Goal: Information Seeking & Learning: Compare options

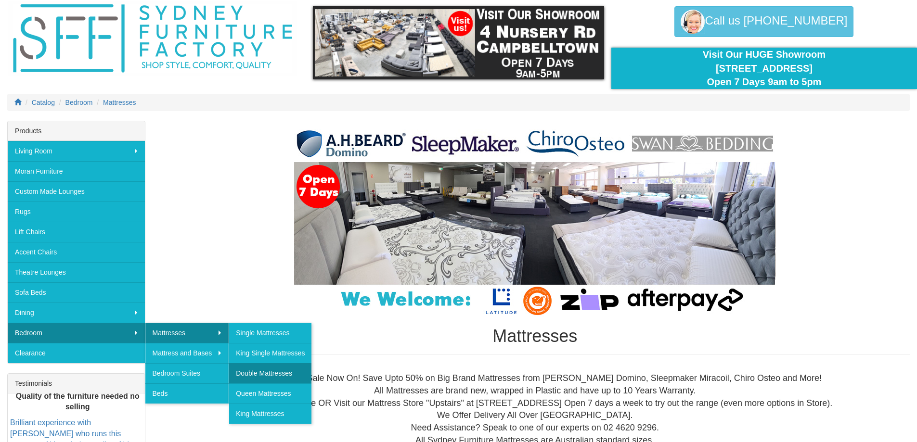
scroll to position [96, 0]
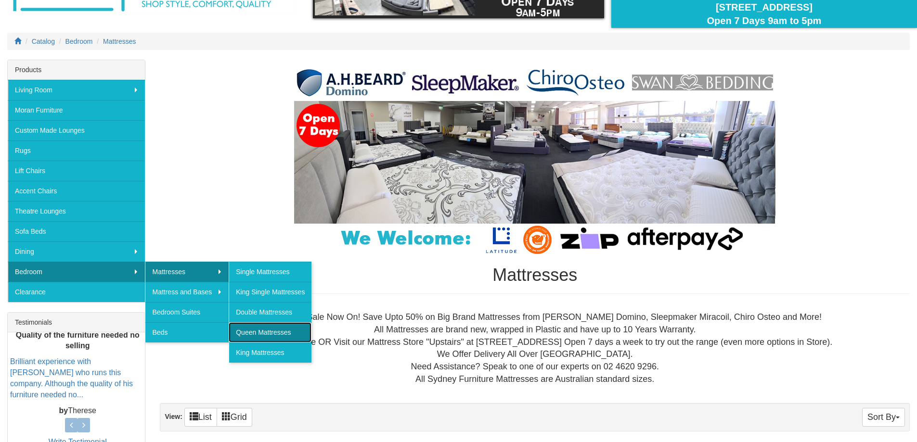
click at [247, 332] on link "Queen Mattresses" at bounding box center [270, 333] width 83 height 20
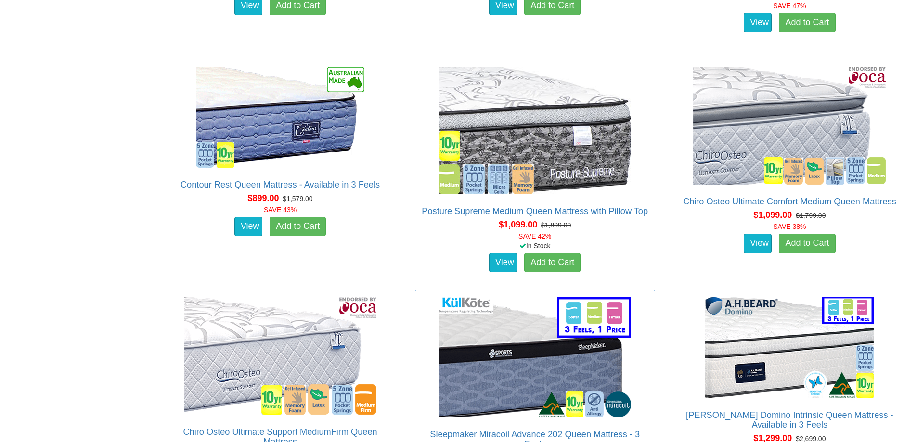
scroll to position [1733, 0]
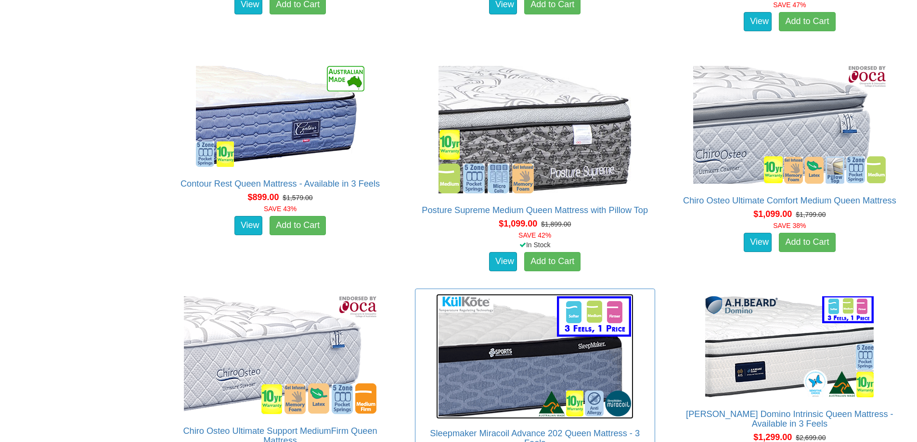
click at [501, 317] on img at bounding box center [534, 356] width 197 height 125
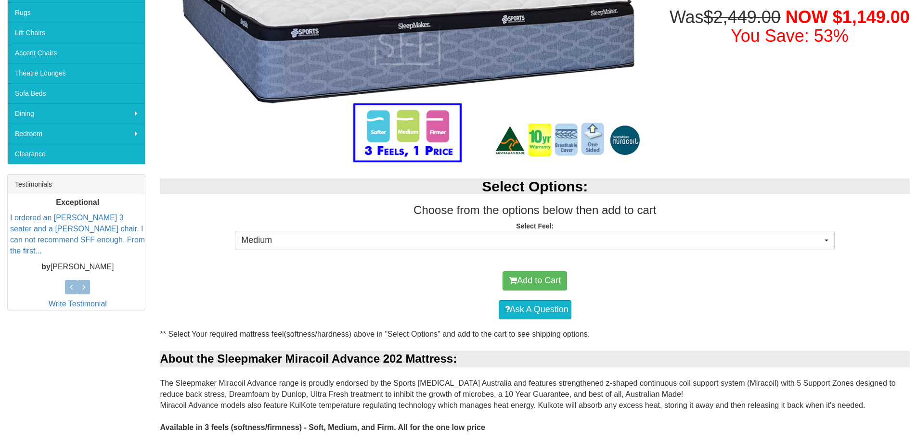
scroll to position [289, 0]
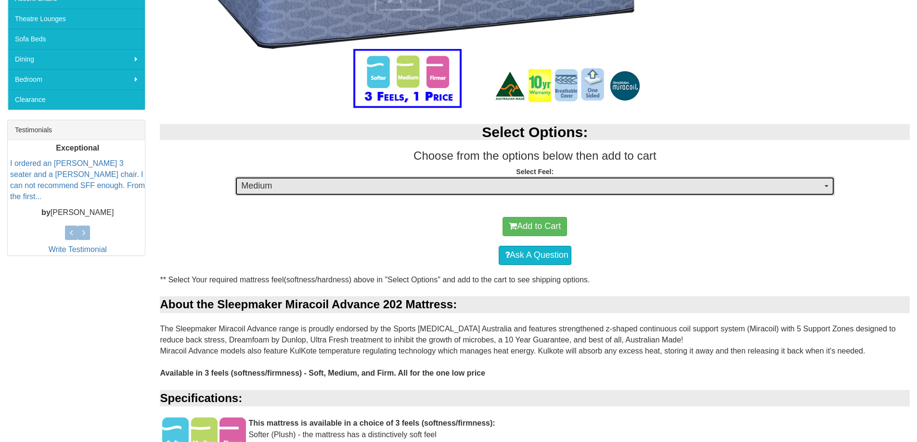
click at [485, 188] on span "Medium" at bounding box center [531, 186] width 581 height 13
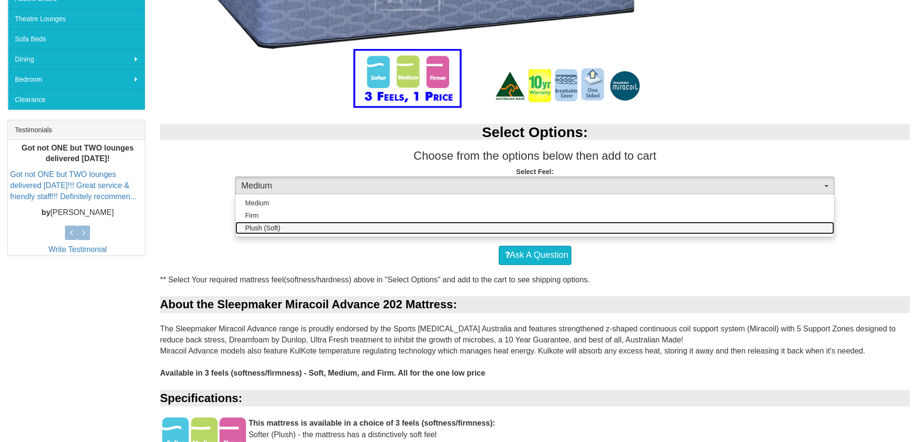
click at [484, 222] on link "Plush (Soft)" at bounding box center [534, 228] width 599 height 13
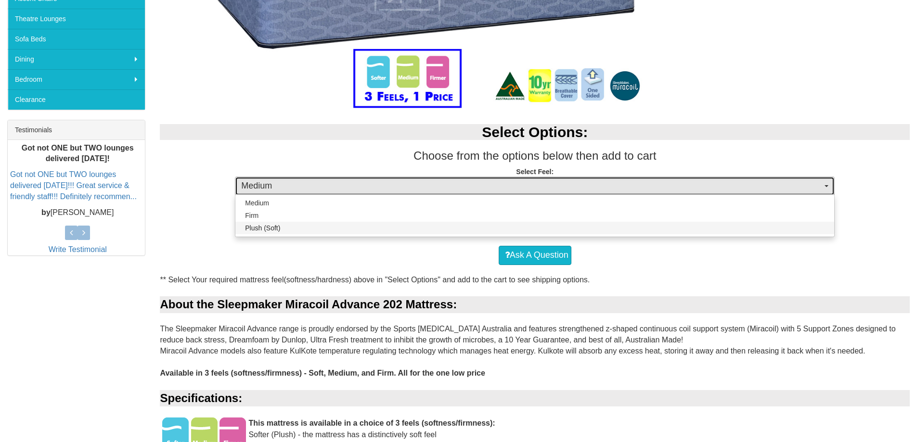
select select "1379"
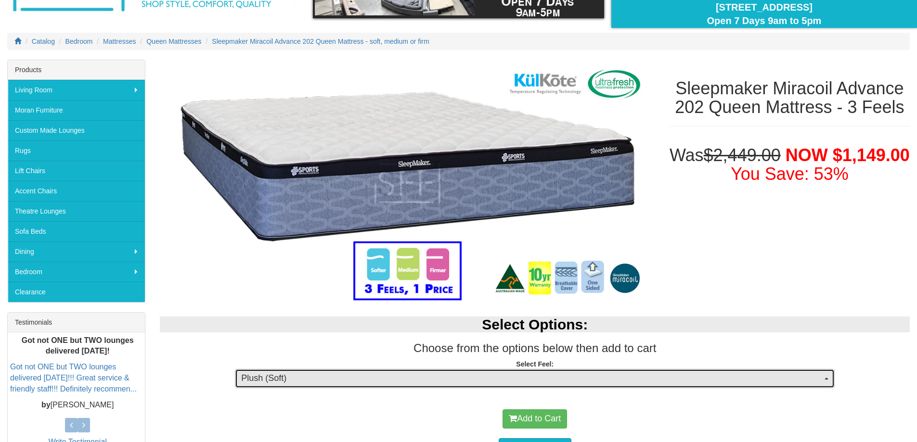
scroll to position [48, 0]
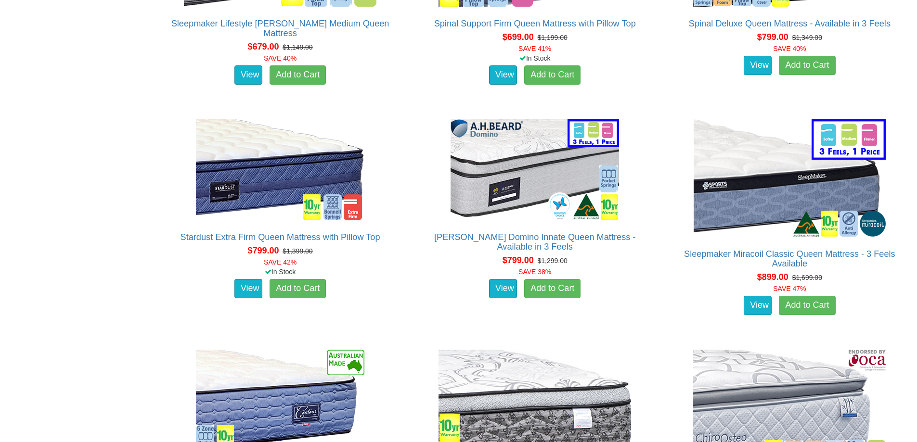
scroll to position [1444, 0]
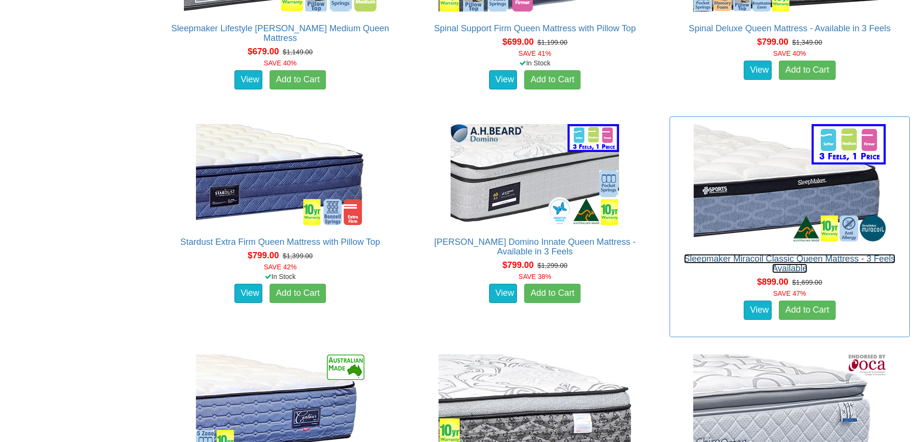
click at [777, 254] on link "Sleepmaker Miracoil Classic Queen Mattress - 3 Feels Available" at bounding box center [789, 263] width 211 height 19
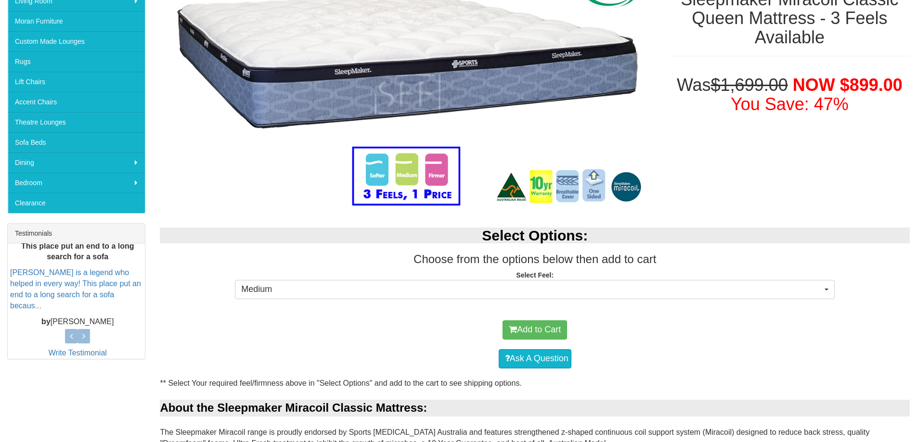
scroll to position [193, 0]
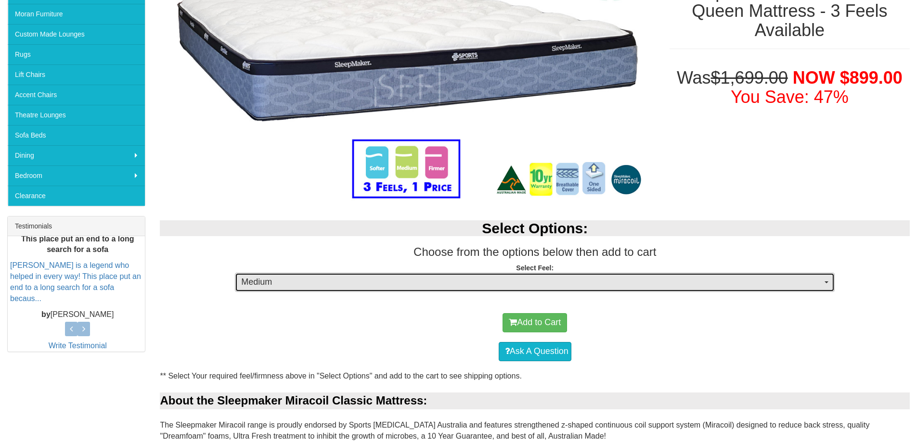
click at [514, 280] on span "Medium" at bounding box center [531, 282] width 581 height 13
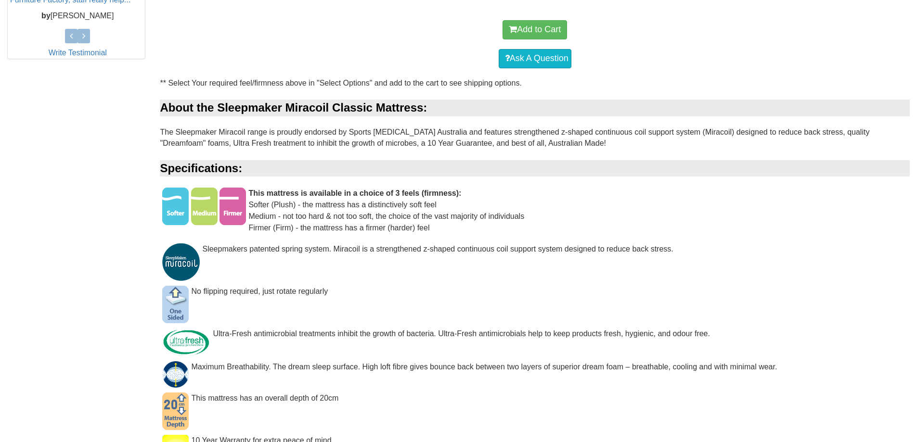
scroll to position [481, 0]
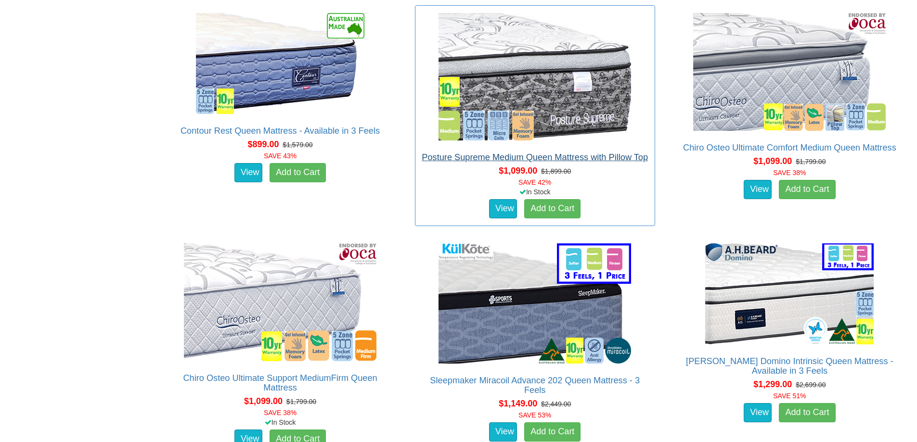
scroll to position [1925, 0]
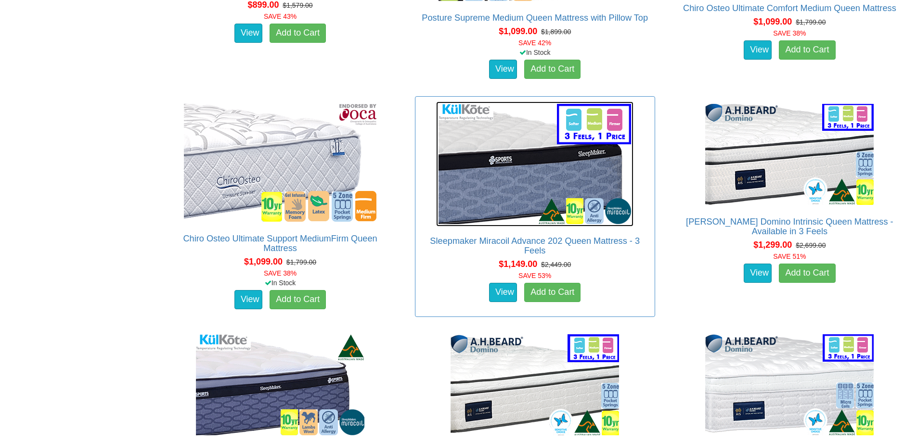
click at [510, 193] on img at bounding box center [534, 164] width 197 height 125
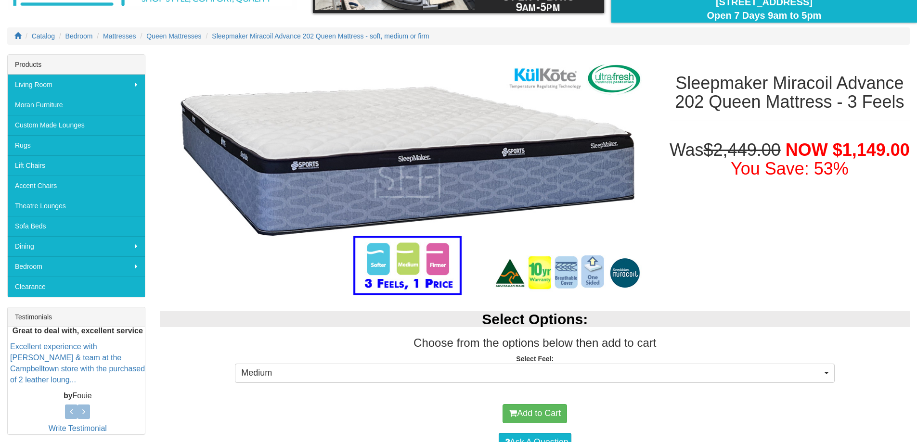
scroll to position [96, 0]
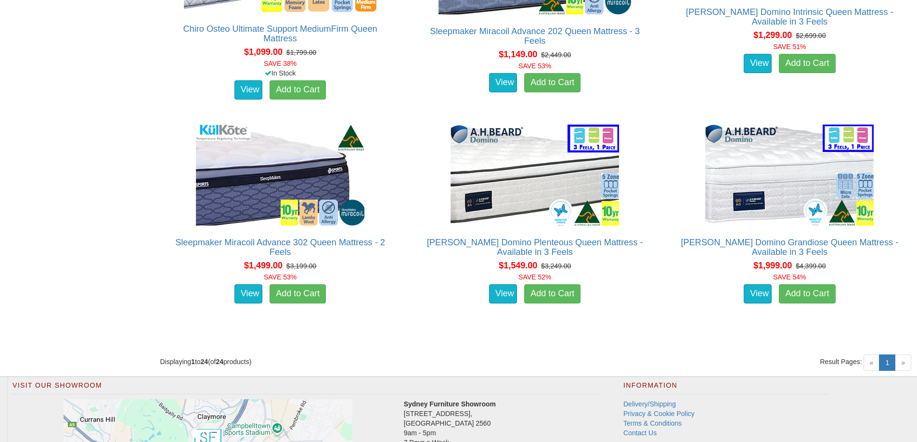
scroll to position [2118, 0]
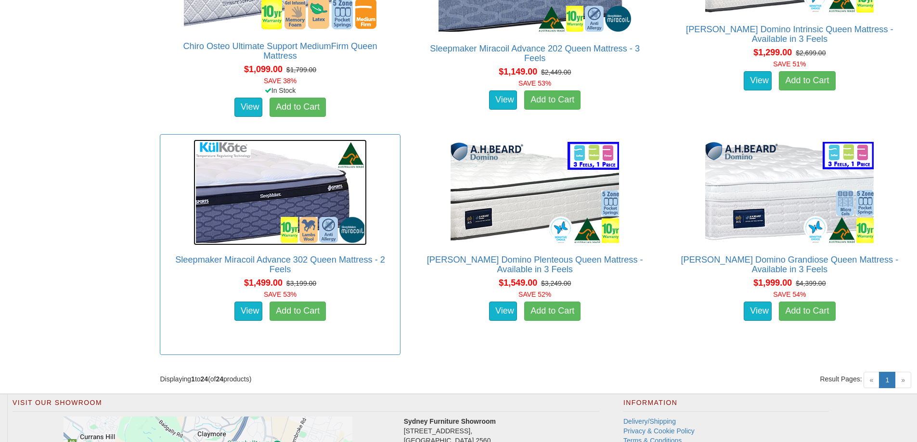
click at [276, 184] on img at bounding box center [280, 193] width 173 height 106
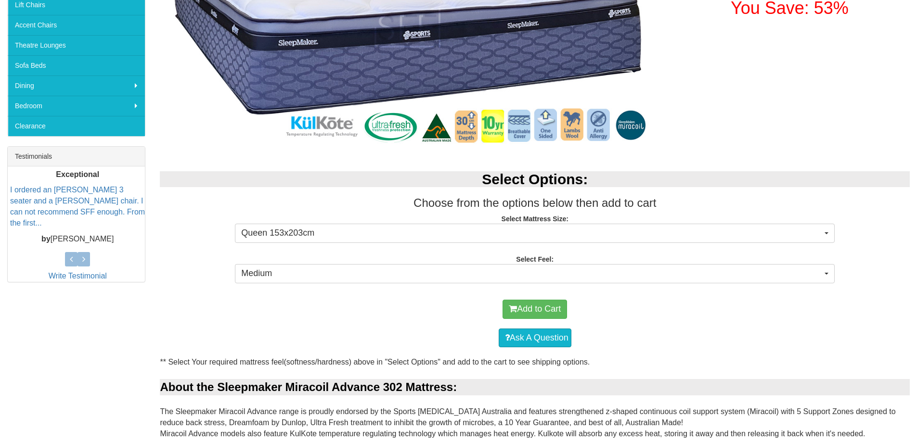
scroll to position [433, 0]
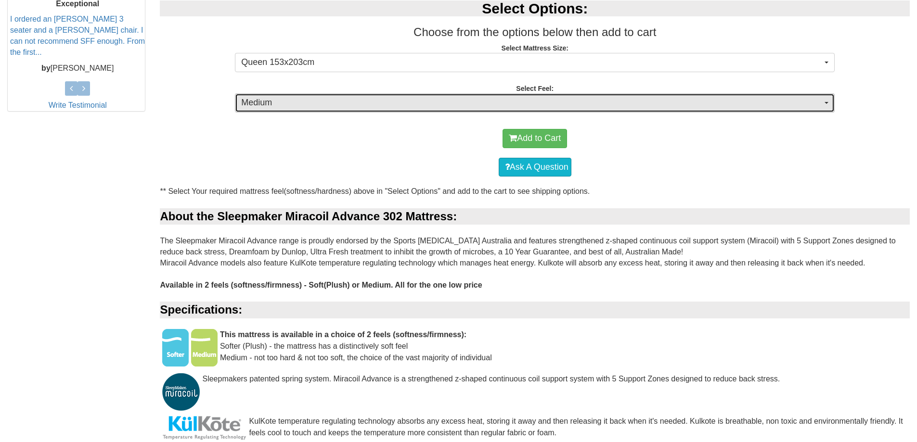
click at [361, 110] on button "Medium" at bounding box center [535, 102] width 600 height 19
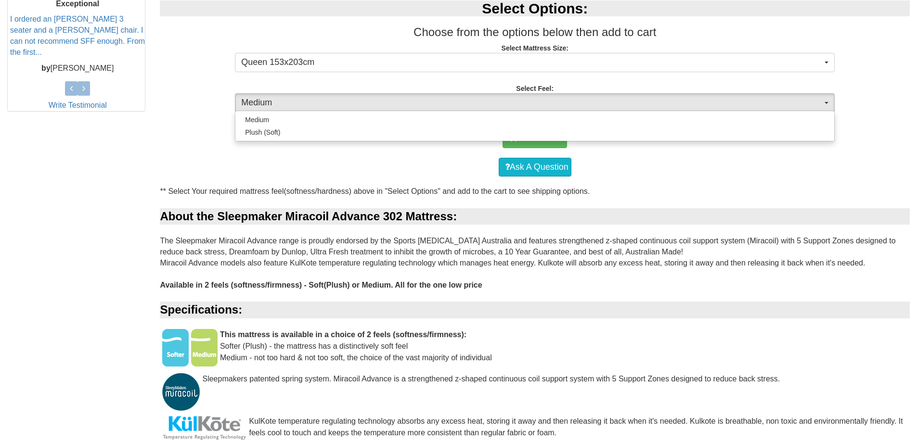
click at [136, 52] on p "I ordered an Erika 3 seater and a Preston tub chair. I can not recommend SFF en…" at bounding box center [77, 36] width 135 height 44
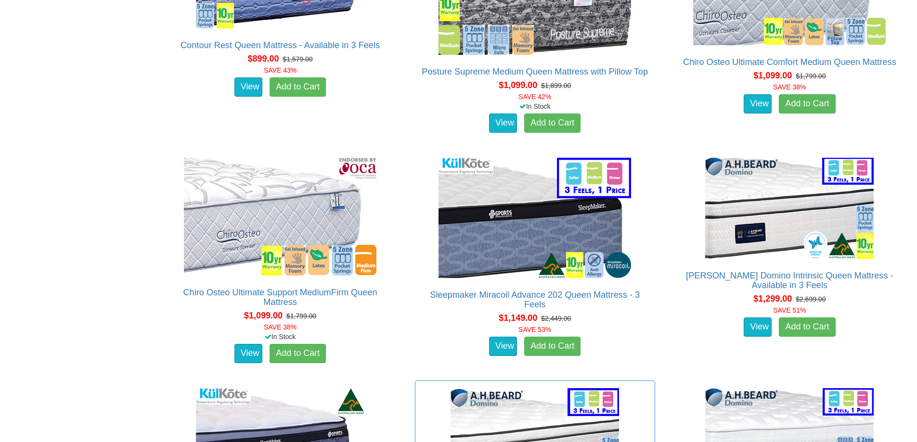
scroll to position [1829, 0]
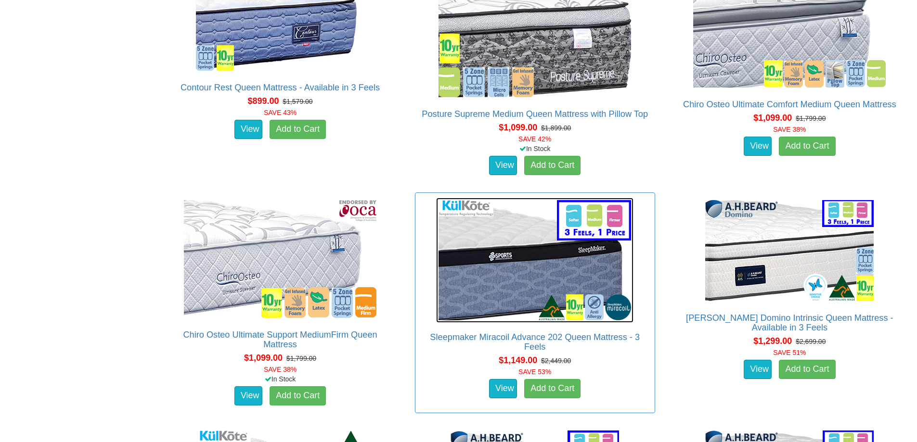
click at [505, 250] on img at bounding box center [534, 260] width 197 height 125
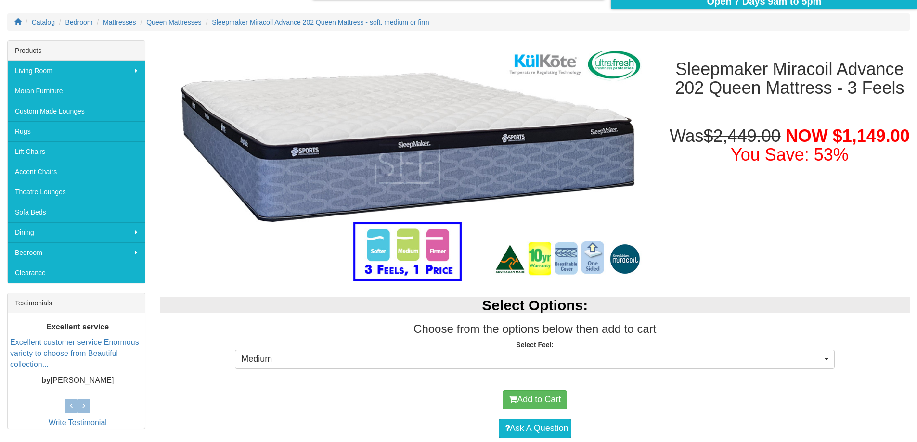
scroll to position [193, 0]
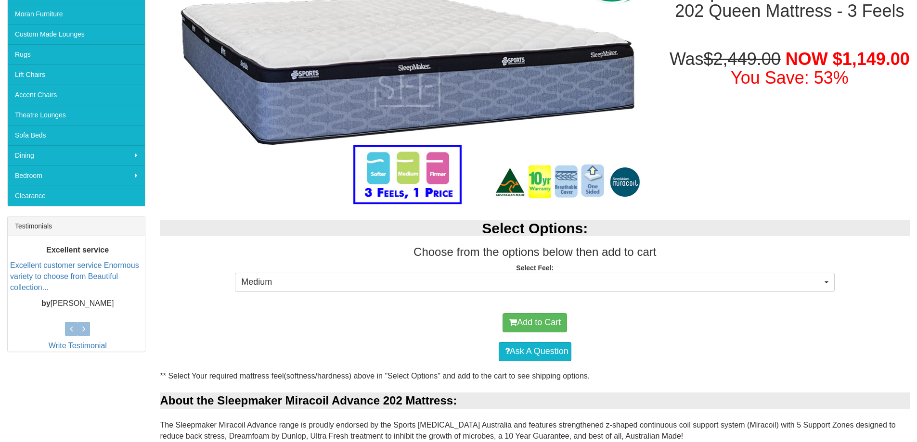
click at [528, 294] on div "Select Options: Choose from the options below then add to cart Select Feel: Med…" at bounding box center [535, 257] width 764 height 93
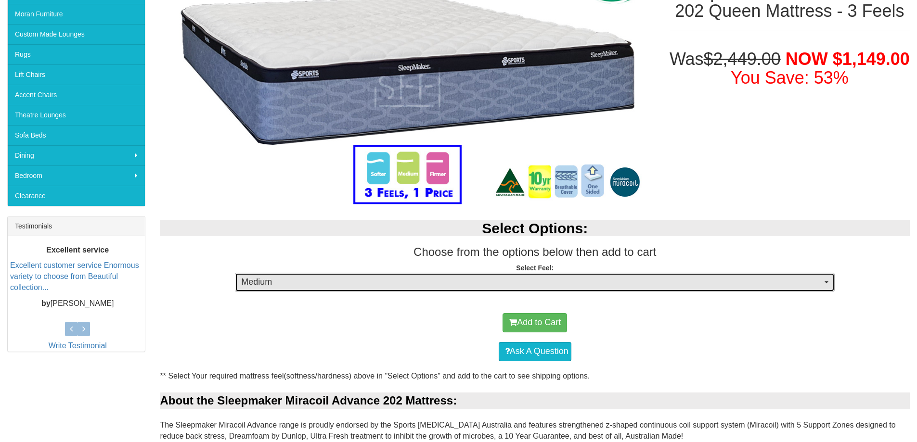
click at [517, 290] on button "Medium" at bounding box center [535, 282] width 600 height 19
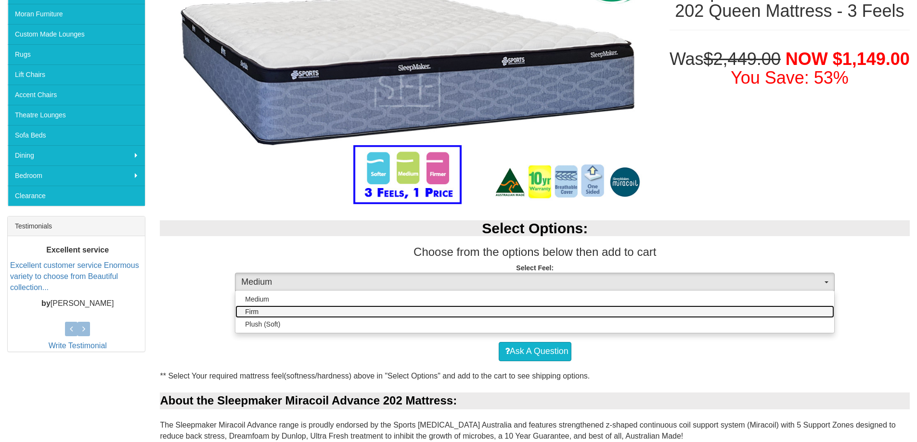
click at [494, 314] on link "Firm" at bounding box center [534, 312] width 599 height 13
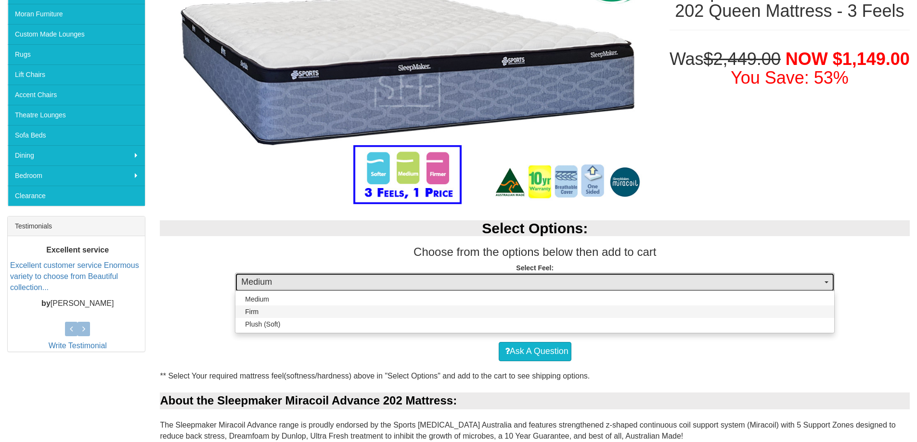
select select "1381"
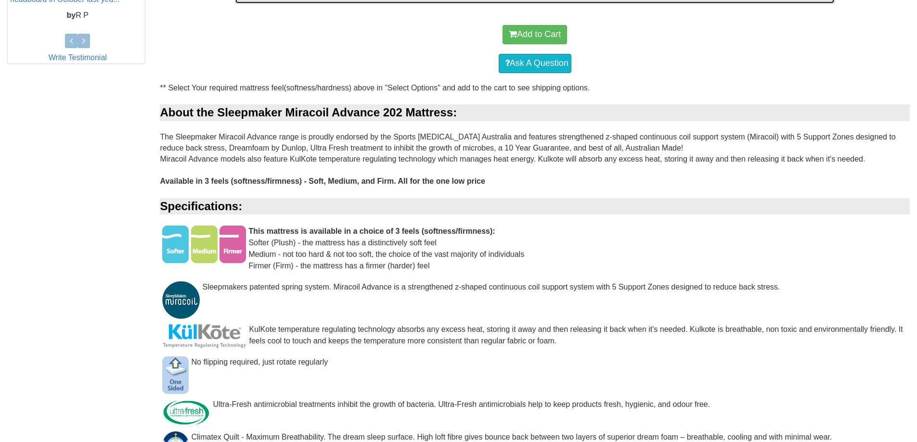
scroll to position [481, 0]
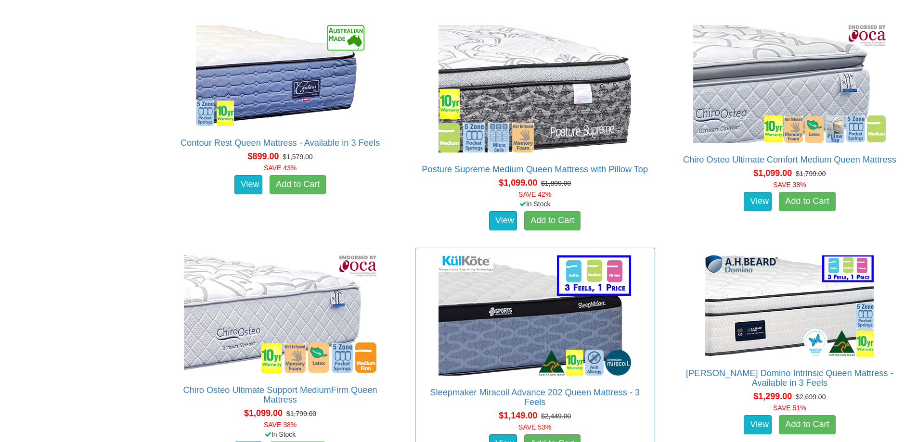
scroll to position [1877, 0]
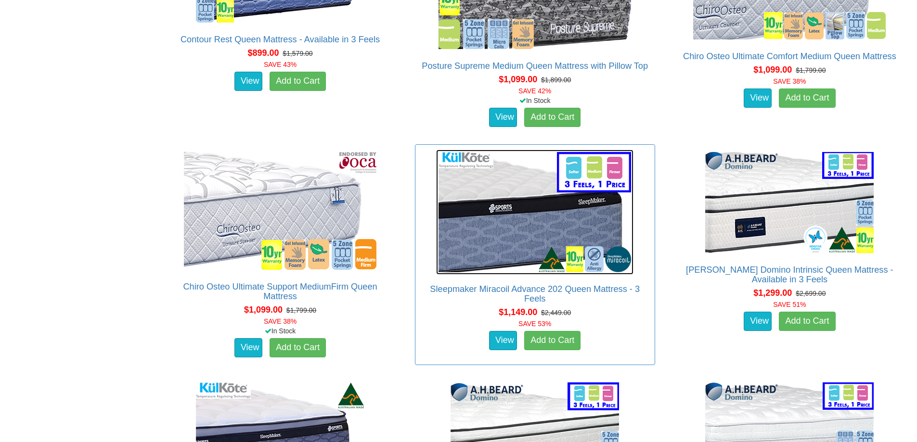
click at [478, 252] on img at bounding box center [534, 212] width 197 height 125
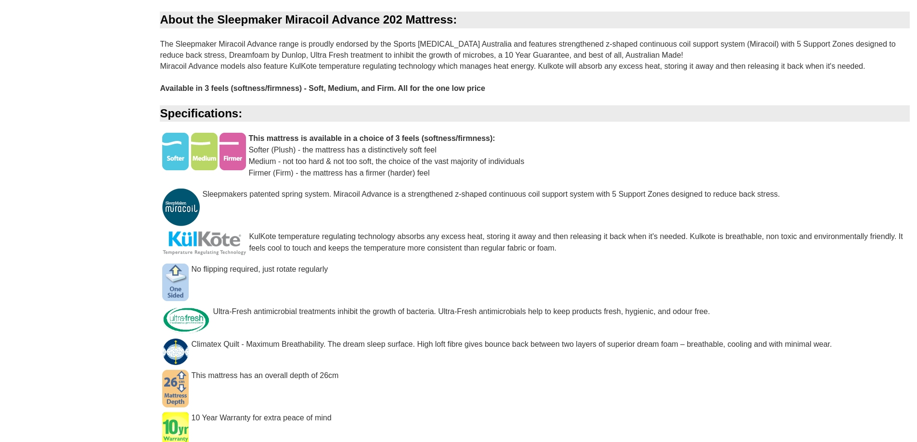
scroll to position [481, 0]
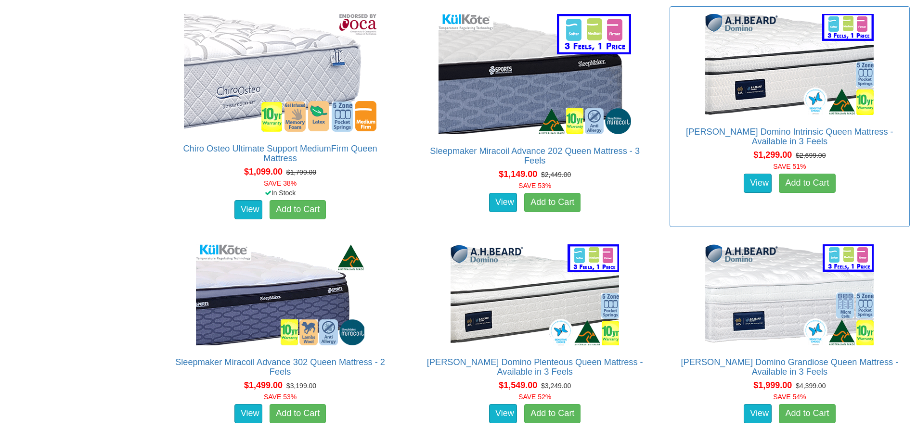
scroll to position [2022, 0]
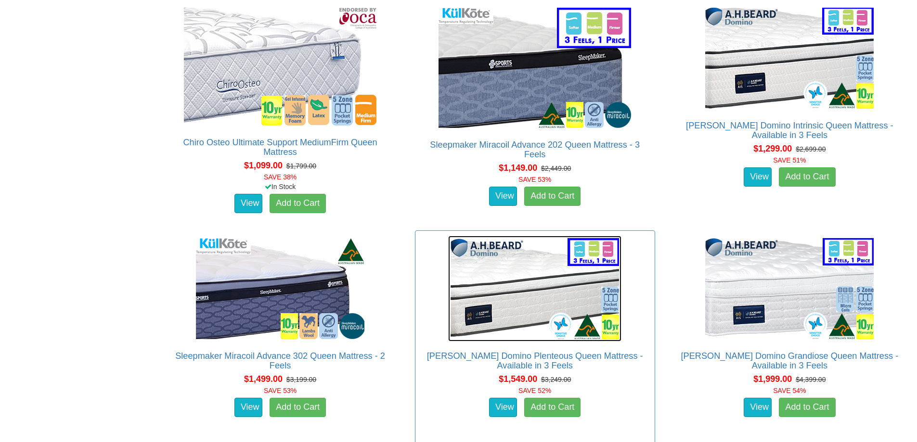
click at [504, 294] on img at bounding box center [534, 289] width 173 height 106
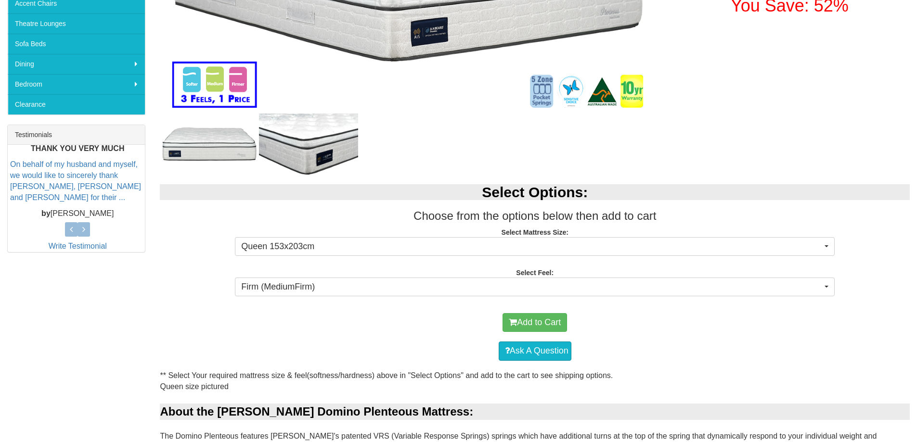
scroll to position [289, 0]
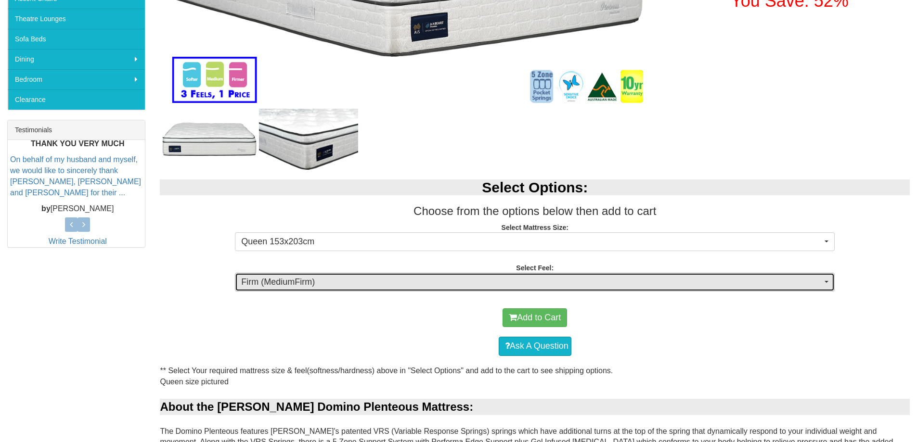
click at [495, 280] on span "Firm (MediumFirm)" at bounding box center [531, 282] width 581 height 13
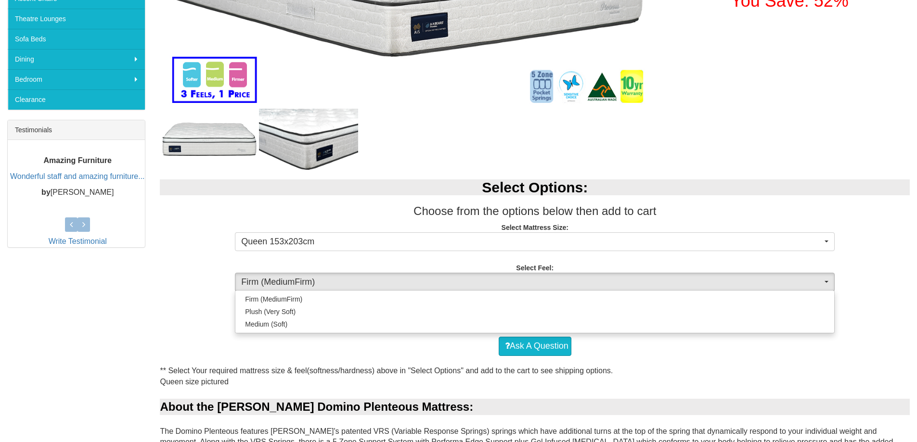
click at [865, 325] on div "Add to Cart" at bounding box center [535, 318] width 740 height 29
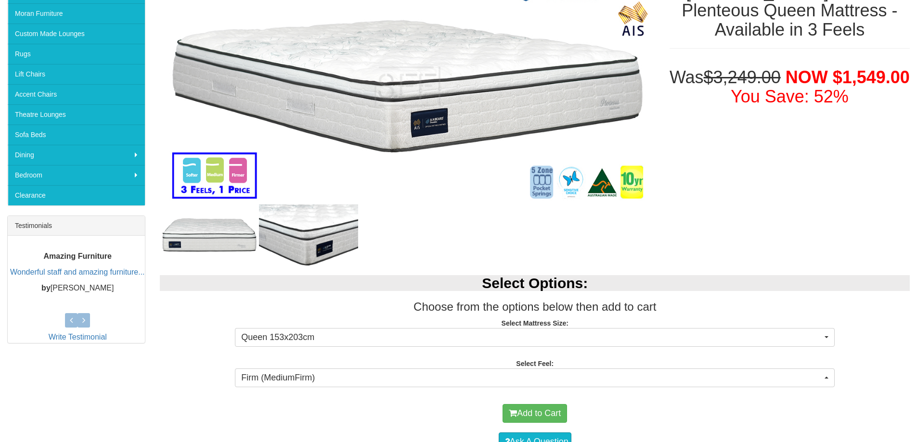
scroll to position [48, 0]
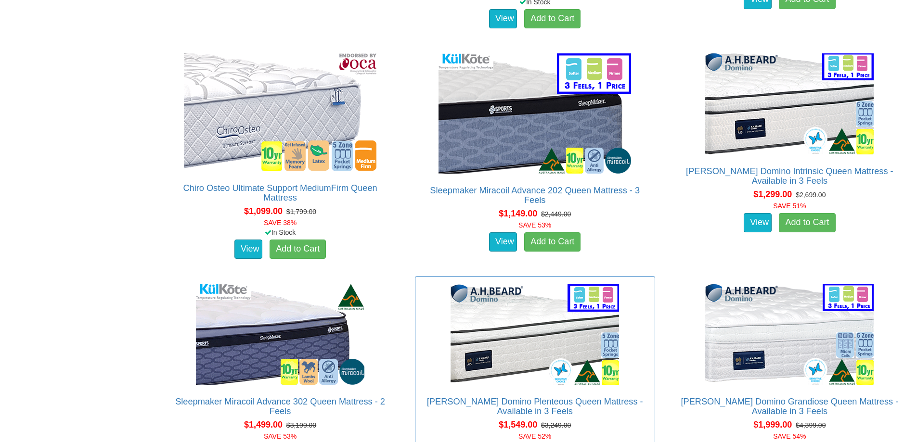
scroll to position [1974, 0]
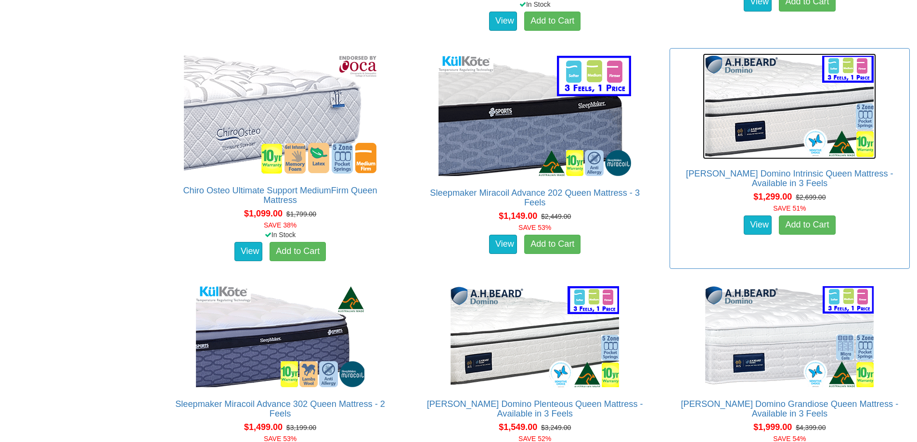
click at [771, 89] on img at bounding box center [789, 106] width 173 height 106
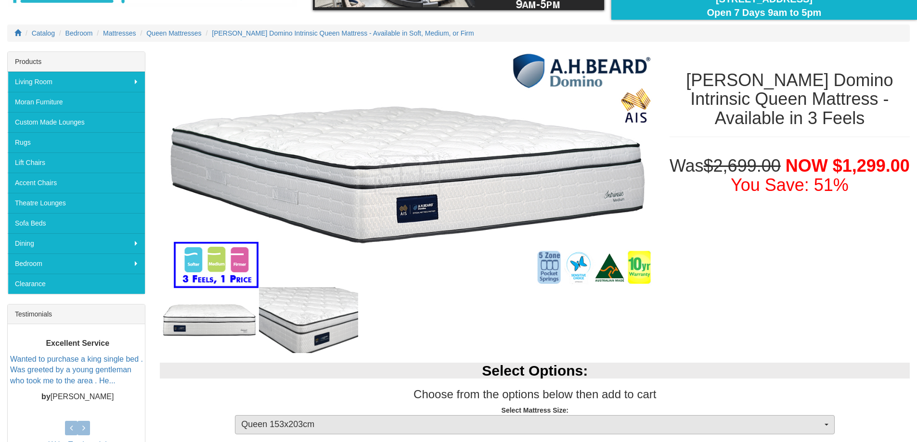
scroll to position [193, 0]
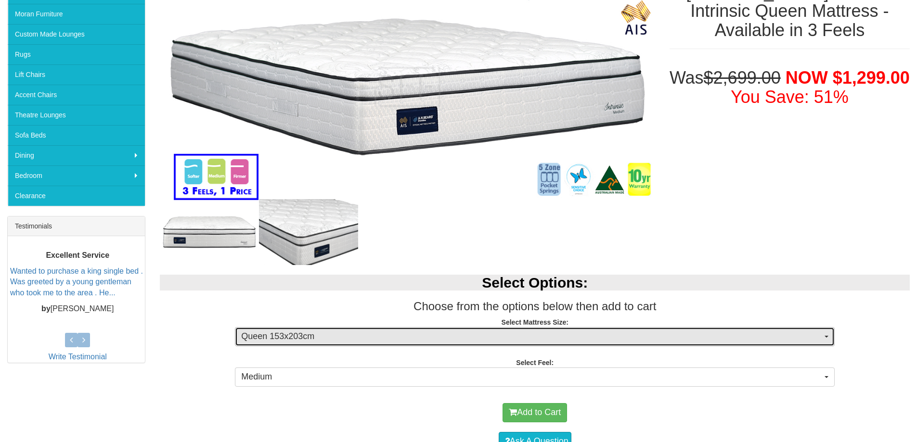
click at [428, 332] on span "Queen 153x203cm" at bounding box center [531, 337] width 581 height 13
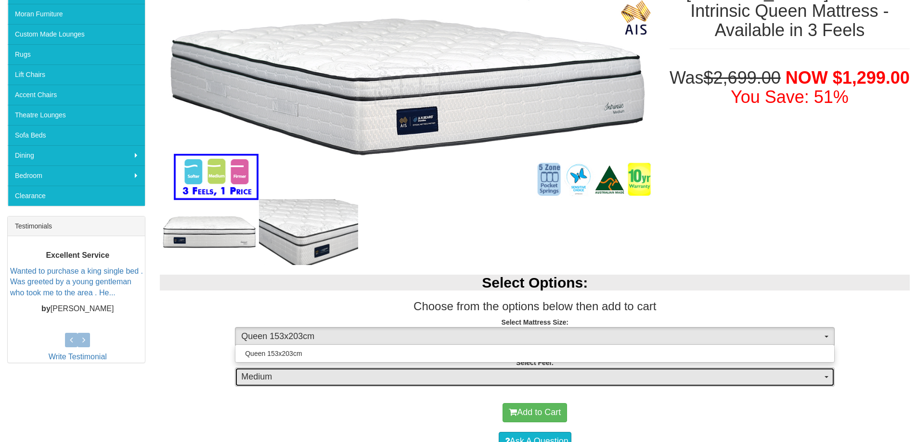
click span "Medium"
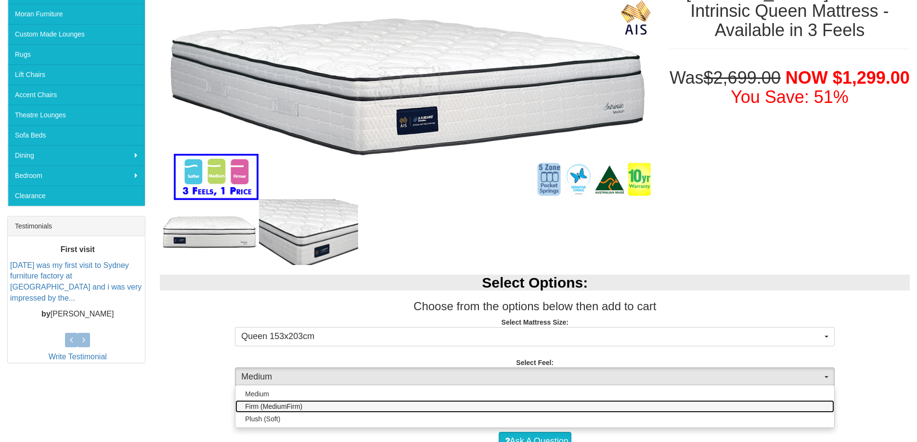
click link "Firm (MediumFirm)"
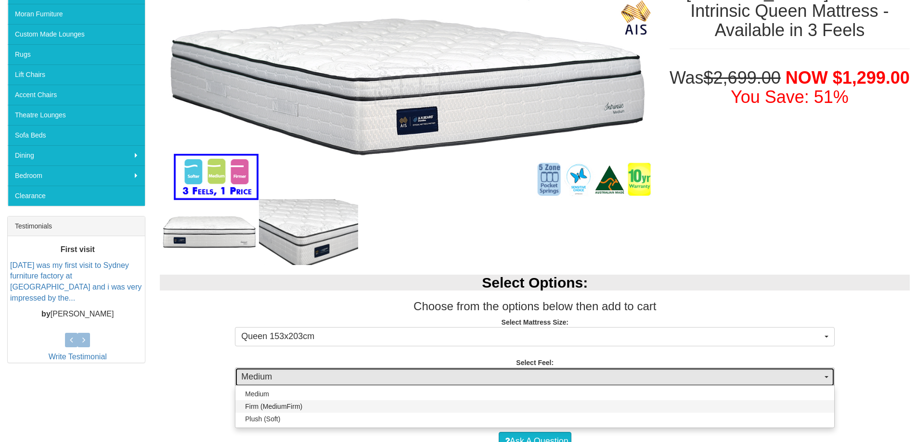
select select "1881"
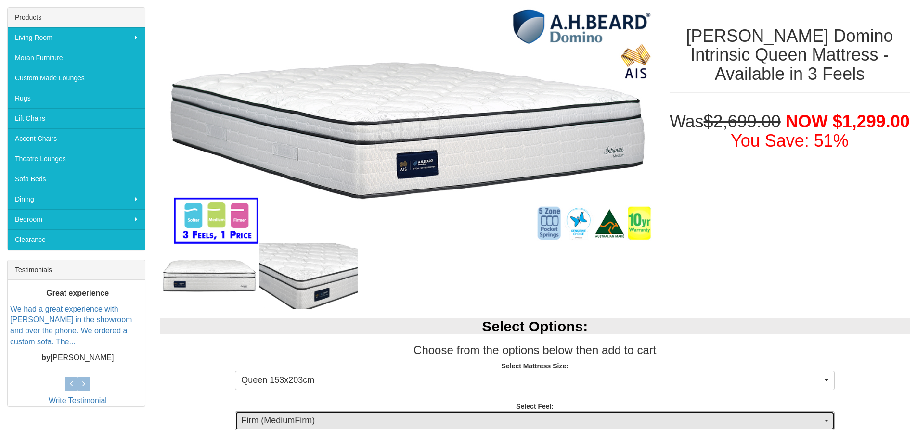
scroll to position [144, 0]
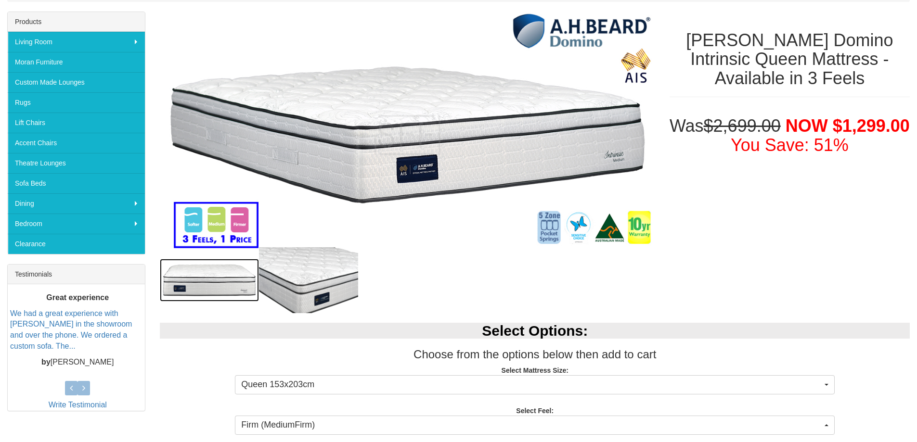
click img
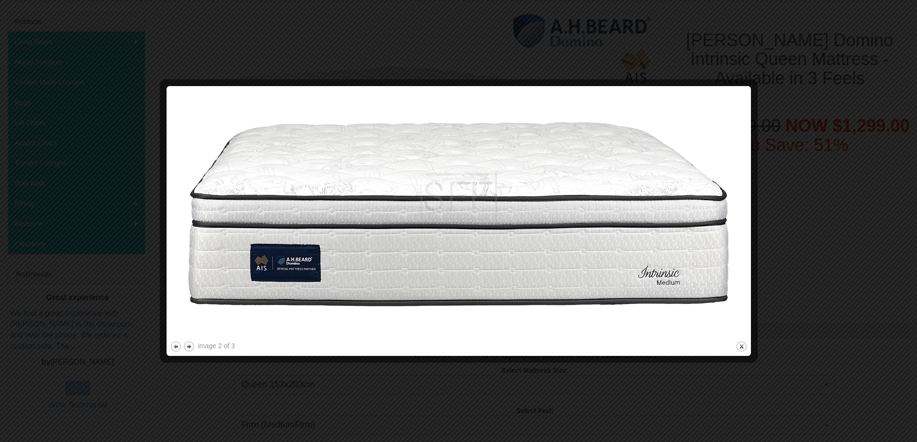
click img
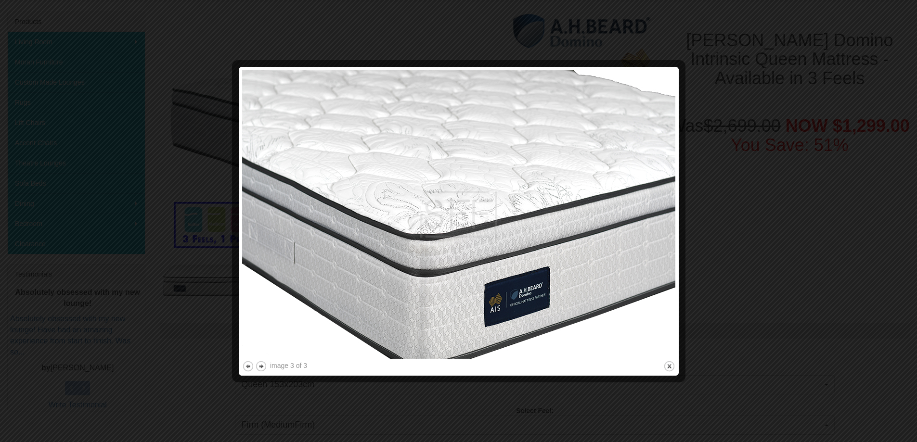
click div
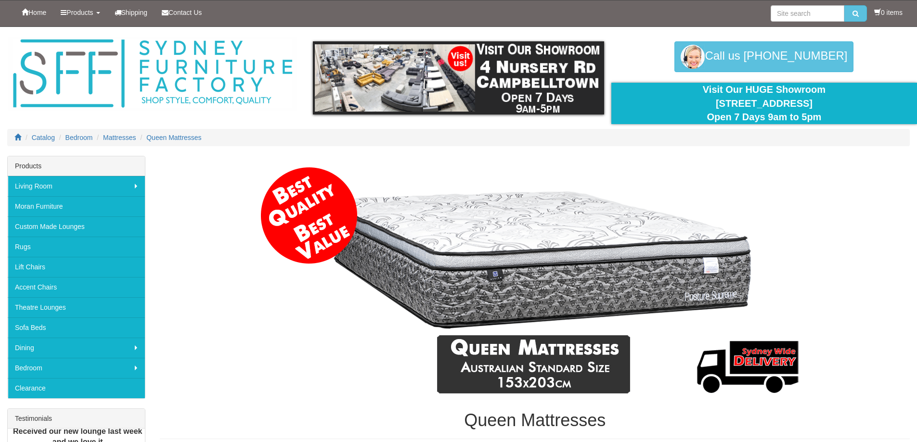
scroll to position [1974, 0]
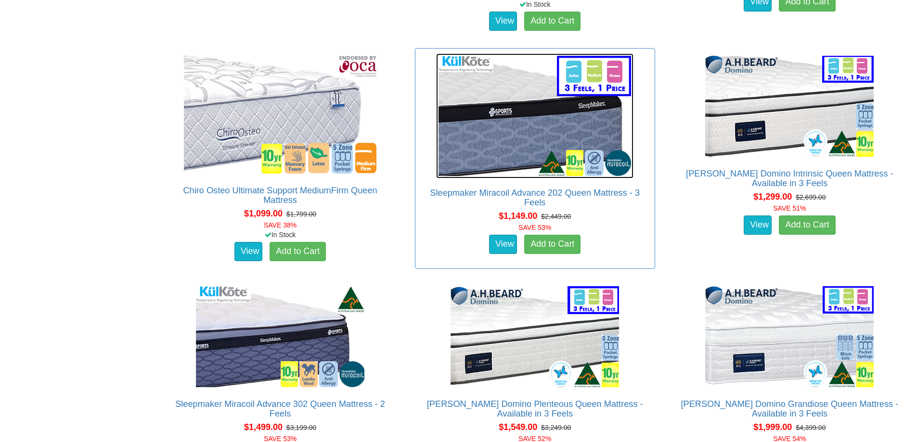
click at [541, 116] on img at bounding box center [534, 115] width 197 height 125
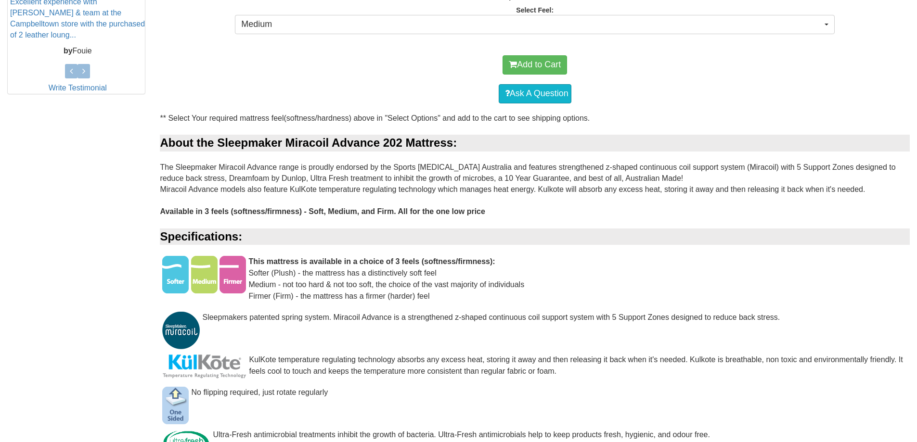
scroll to position [433, 0]
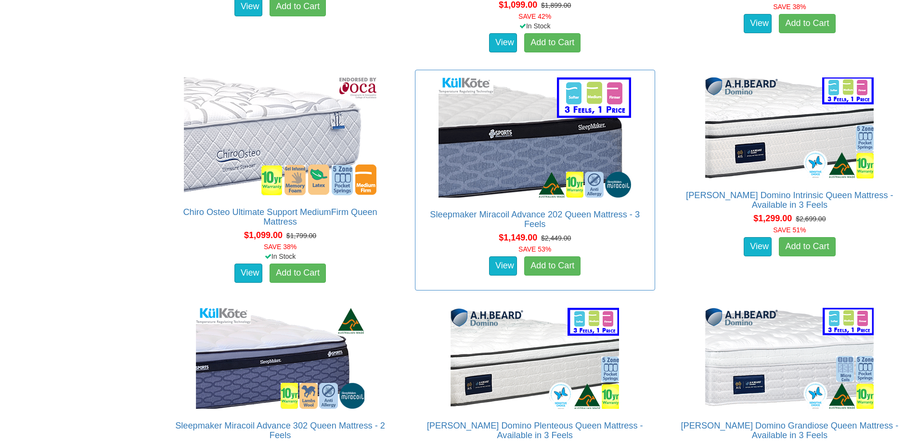
scroll to position [2022, 0]
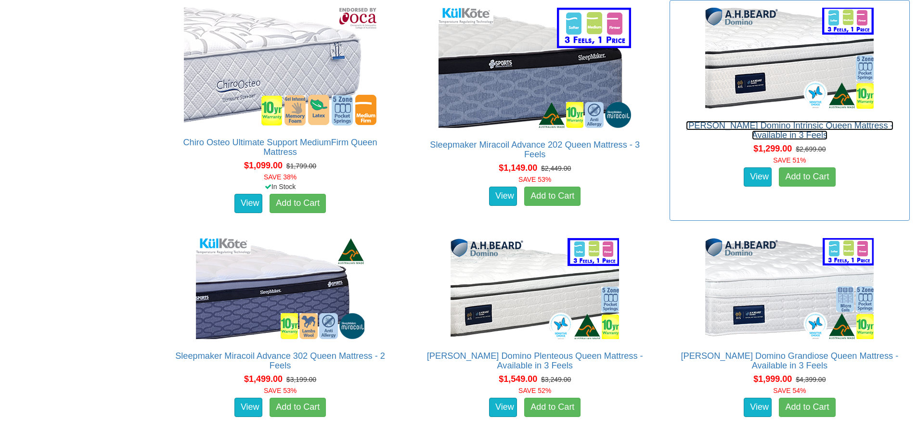
click at [832, 121] on link "[PERSON_NAME] Domino Intrinsic Queen Mattress - Available in 3 Feels" at bounding box center [789, 130] width 207 height 19
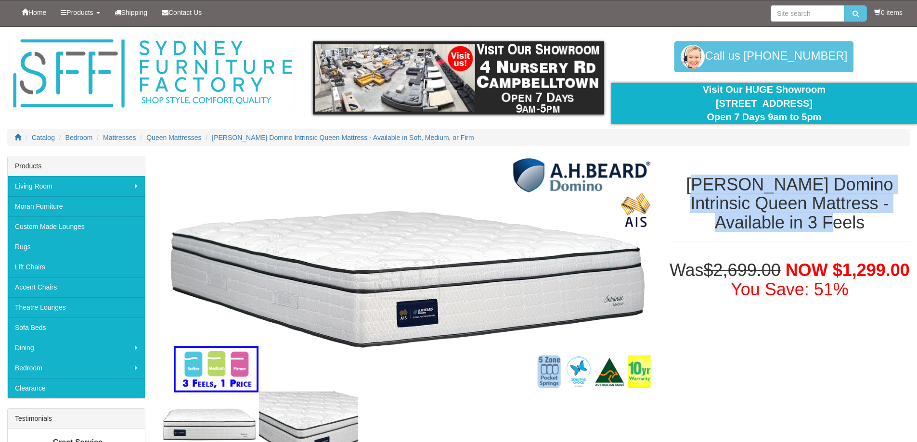
drag, startPoint x: 726, startPoint y: 181, endPoint x: 900, endPoint y: 227, distance: 180.3
click at [900, 227] on div "[PERSON_NAME] Domino Intrinsic Queen Mattress - Available in 3 Feels" at bounding box center [789, 204] width 255 height 96
click at [781, 214] on h1 "[PERSON_NAME] Domino Intrinsic Queen Mattress - Available in 3 Feels" at bounding box center [790, 203] width 240 height 57
drag, startPoint x: 686, startPoint y: 183, endPoint x: 850, endPoint y: 219, distance: 168.0
click at [850, 219] on h1 "A.H Beard Domino Intrinsic Queen Mattress - Available in 3 Feels" at bounding box center [790, 203] width 240 height 57
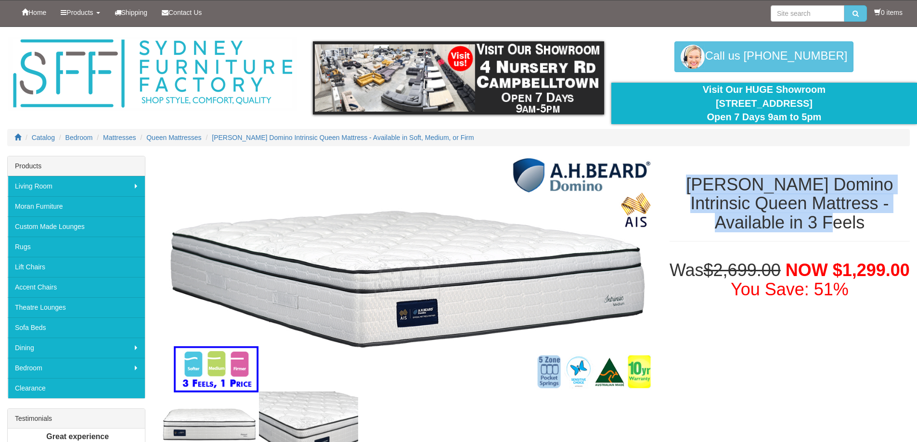
copy h1 "A.H Beard Domino Intrinsic Queen Mattress - Available in 3 Feels"
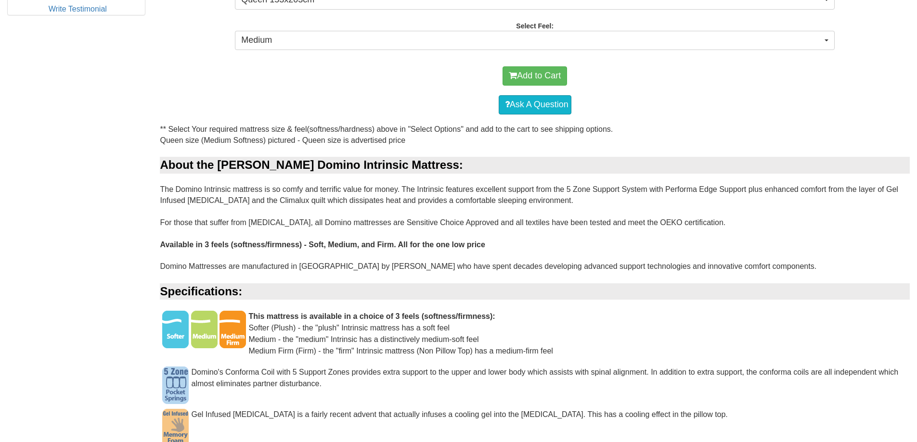
scroll to position [241, 0]
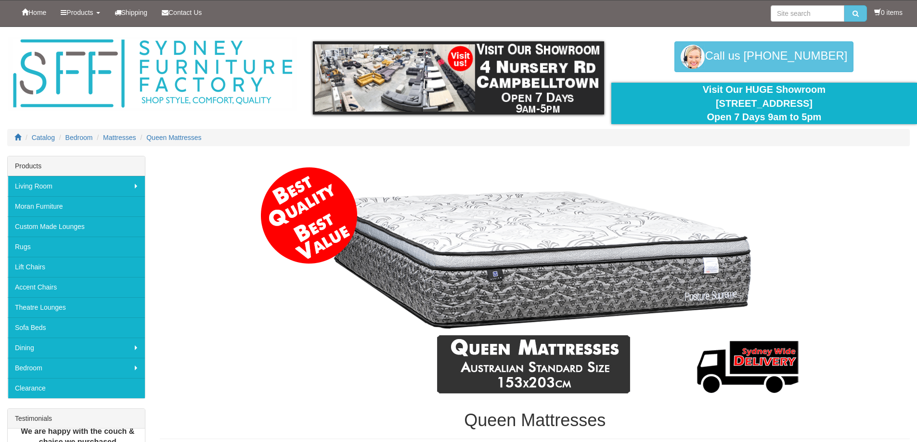
scroll to position [2022, 0]
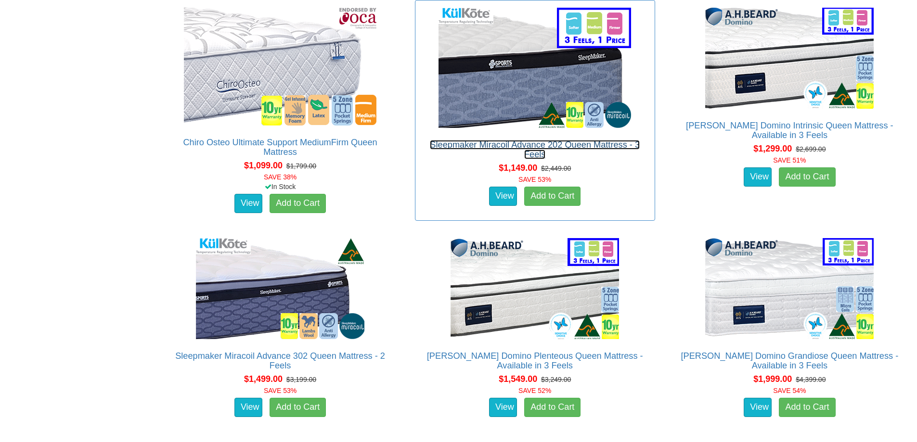
click at [431, 140] on link "Sleepmaker Miracoil Advance 202 Queen Mattress - 3 Feels" at bounding box center [535, 149] width 210 height 19
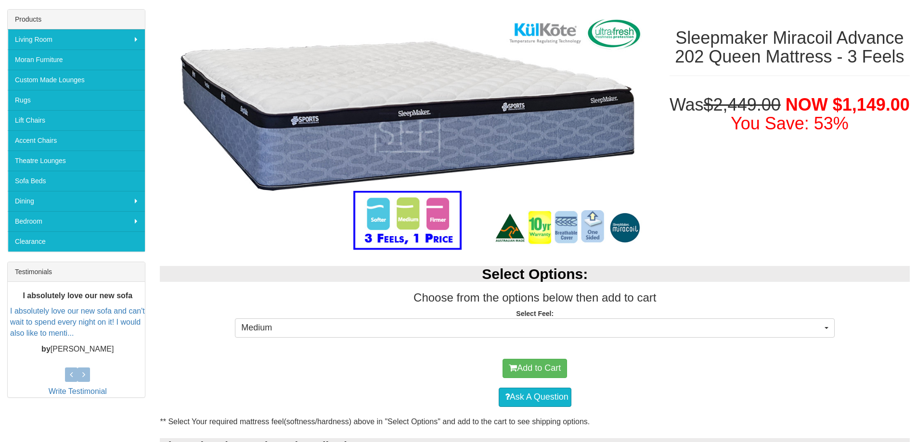
scroll to position [144, 0]
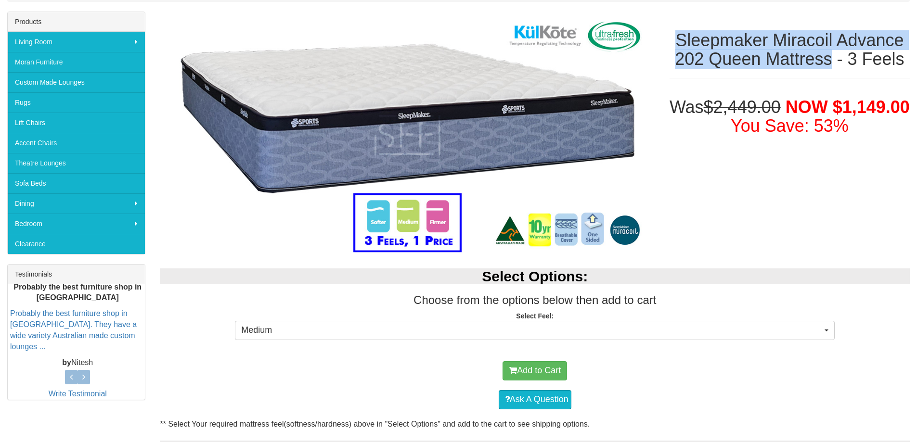
drag, startPoint x: 680, startPoint y: 34, endPoint x: 832, endPoint y: 65, distance: 155.2
click at [832, 65] on h1 "Sleepmaker Miracoil Advance 202 Queen Mattress - 3 Feels" at bounding box center [790, 50] width 240 height 38
copy h1 "Sleepmaker Miracoil Advance 202 Queen Mattress"
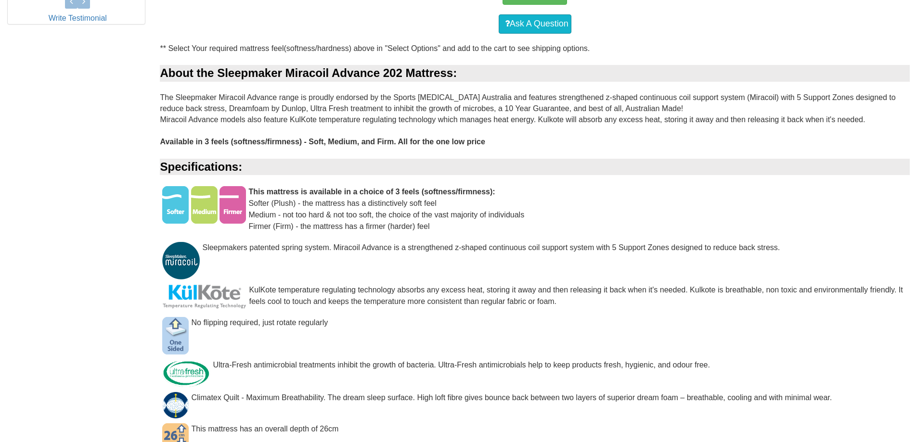
scroll to position [529, 0]
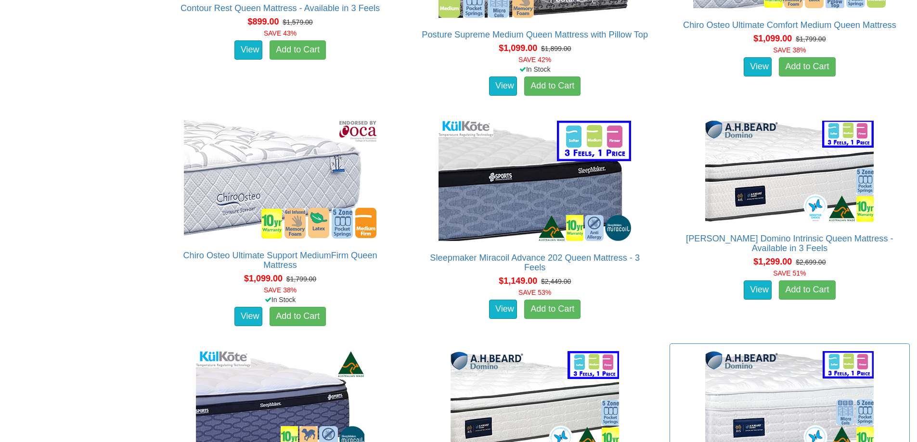
scroll to position [1877, 0]
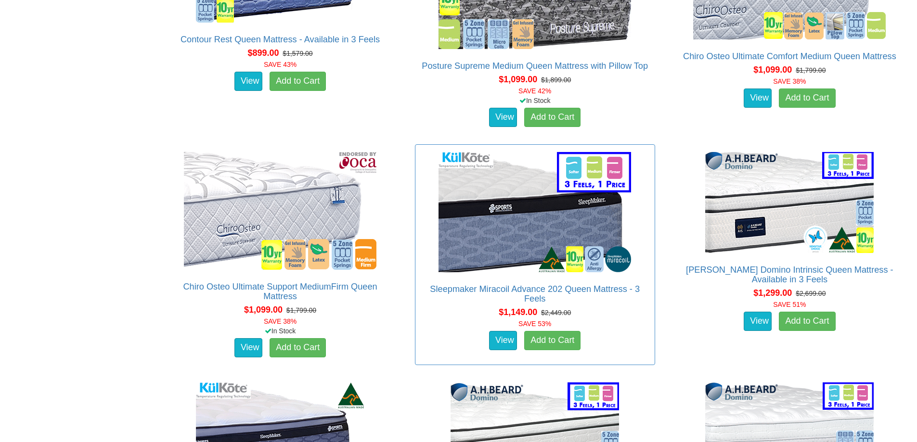
click at [517, 286] on h2 "Sleepmaker Miracoil Advance 202 Queen Mattress - 3 Feels" at bounding box center [535, 293] width 230 height 19
click at [497, 284] on link "Sleepmaker Miracoil Advance 202 Queen Mattress - 3 Feels" at bounding box center [535, 293] width 210 height 19
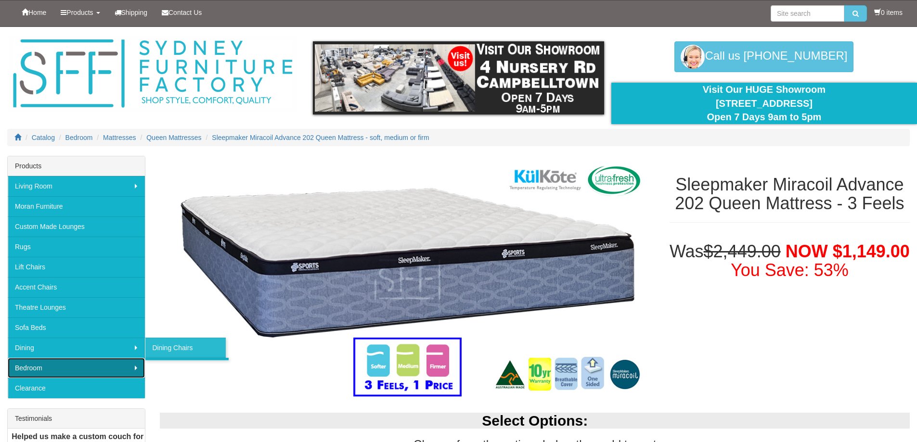
click at [61, 368] on link "Bedroom" at bounding box center [76, 368] width 137 height 20
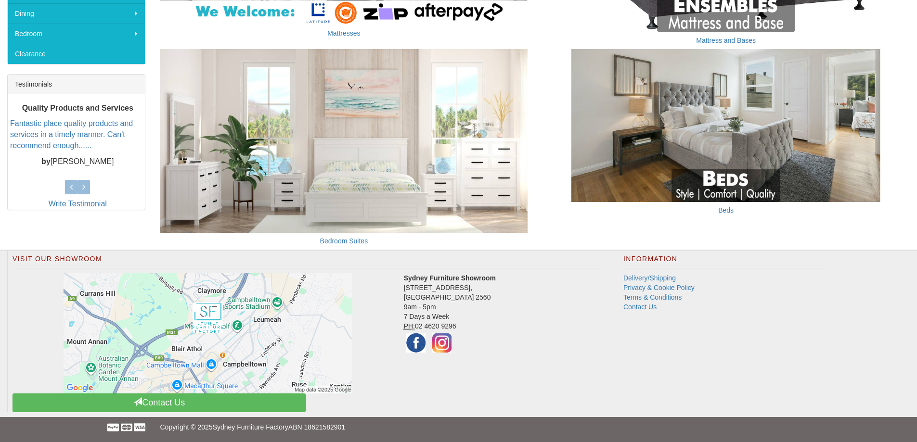
scroll to position [286, 0]
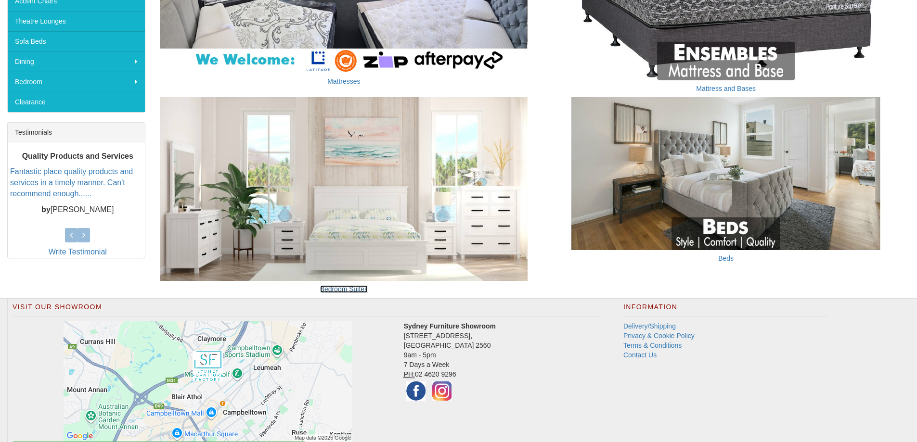
click at [344, 290] on link "Bedroom Suites" at bounding box center [344, 289] width 48 height 8
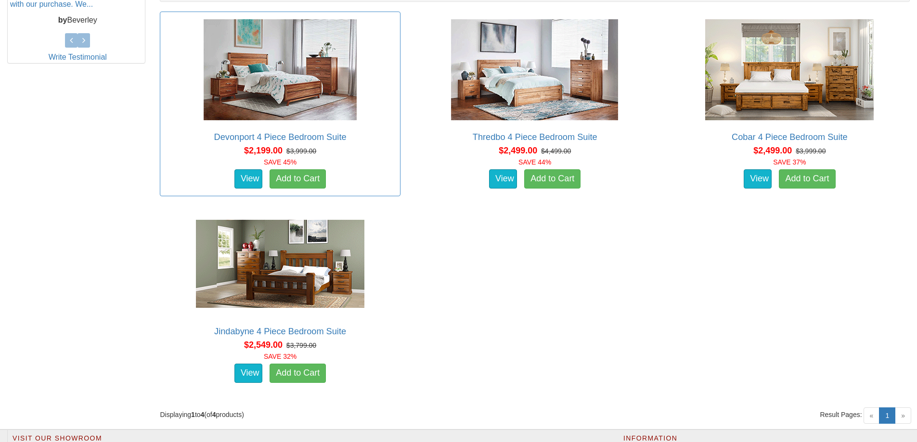
scroll to position [433, 0]
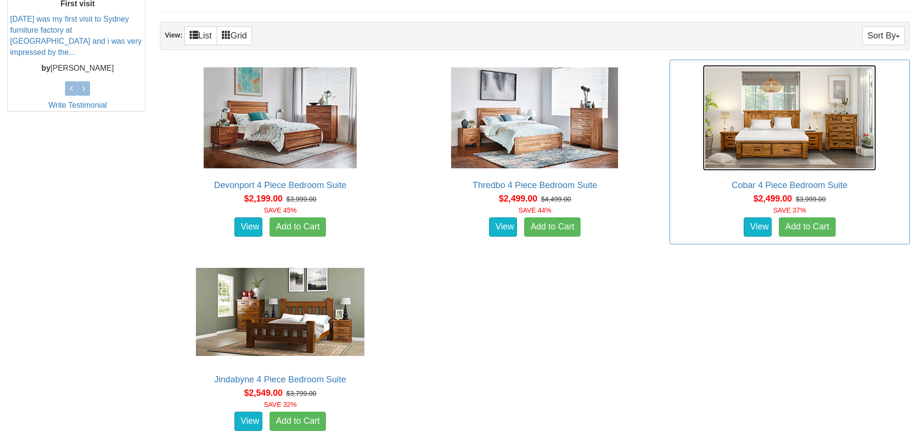
click at [729, 148] on img at bounding box center [789, 118] width 173 height 106
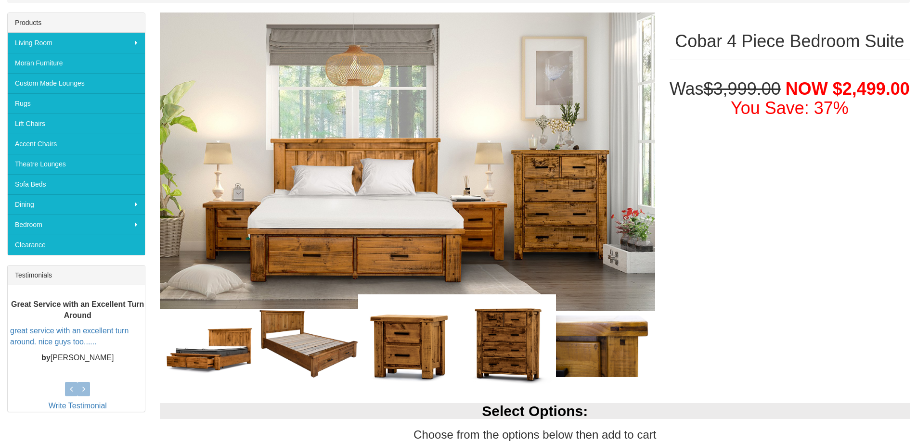
scroll to position [144, 0]
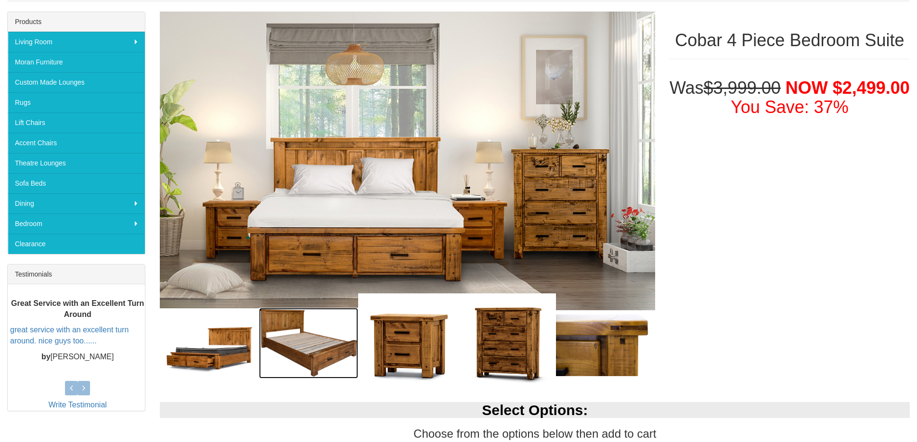
click at [293, 346] on img at bounding box center [308, 343] width 99 height 71
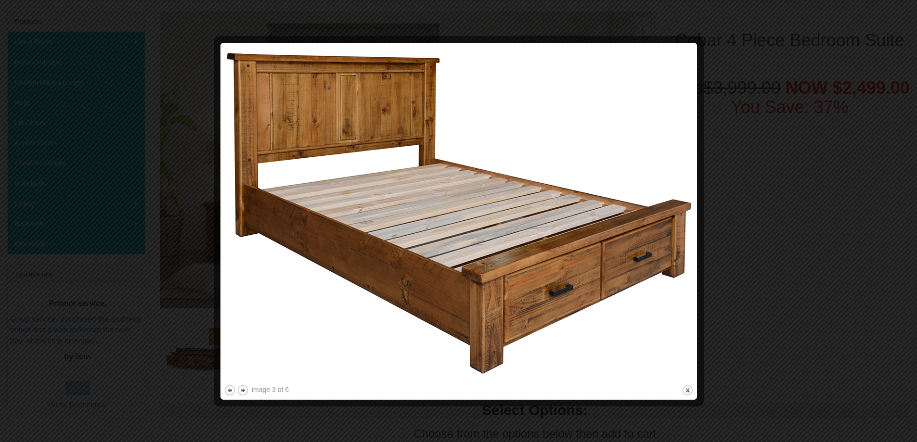
click at [543, 229] on img at bounding box center [459, 214] width 470 height 337
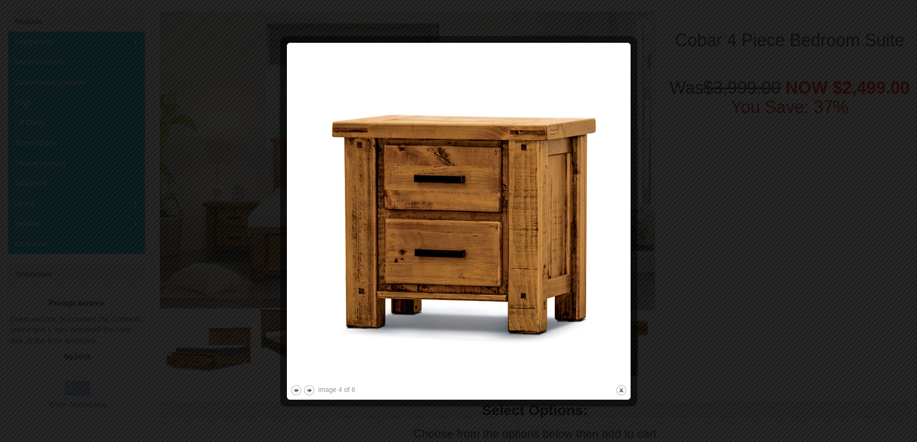
click at [544, 229] on img at bounding box center [458, 214] width 337 height 337
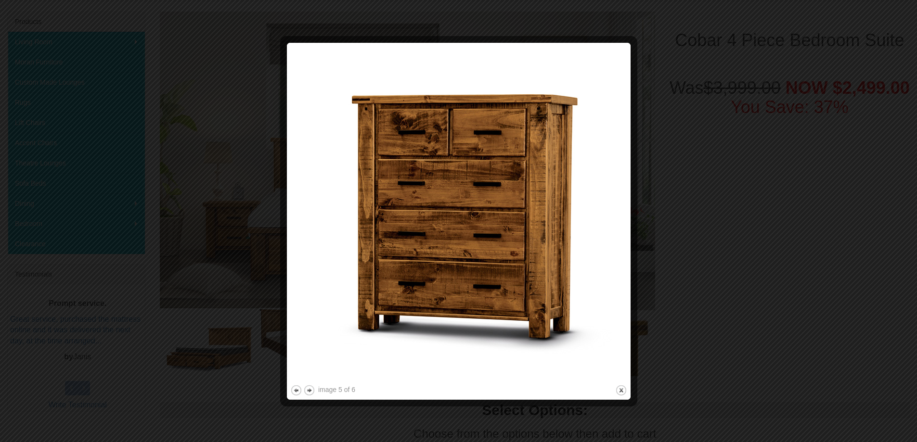
click at [544, 229] on img at bounding box center [458, 214] width 337 height 337
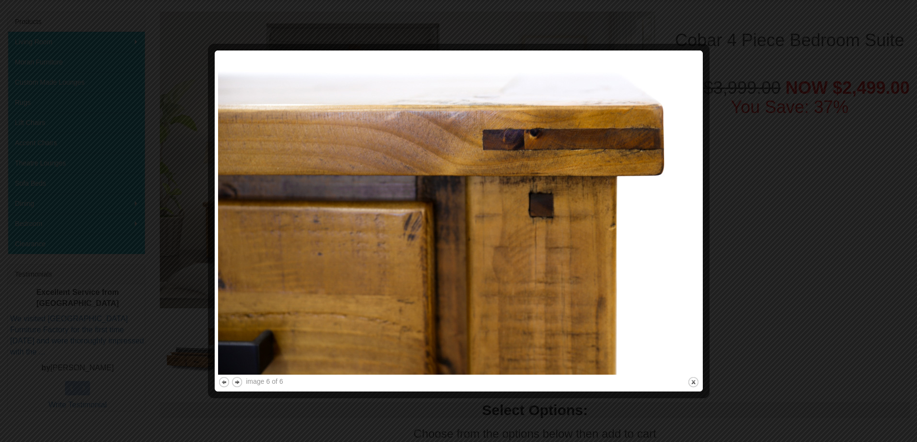
click at [727, 186] on div at bounding box center [458, 221] width 917 height 442
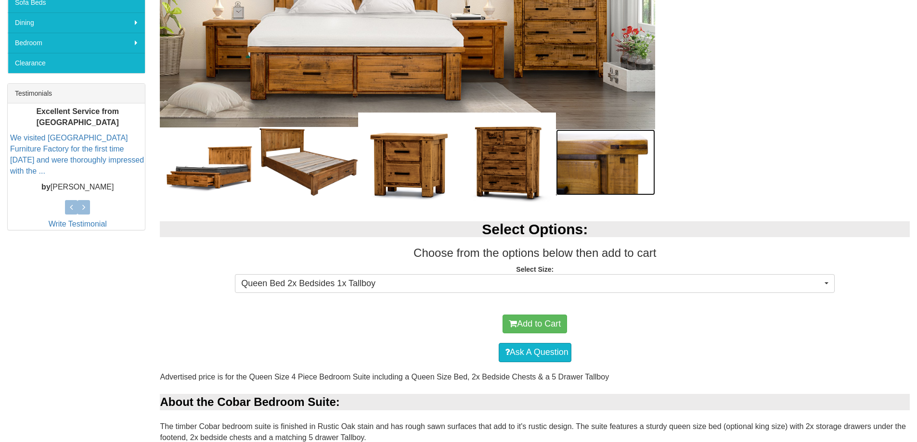
scroll to position [337, 0]
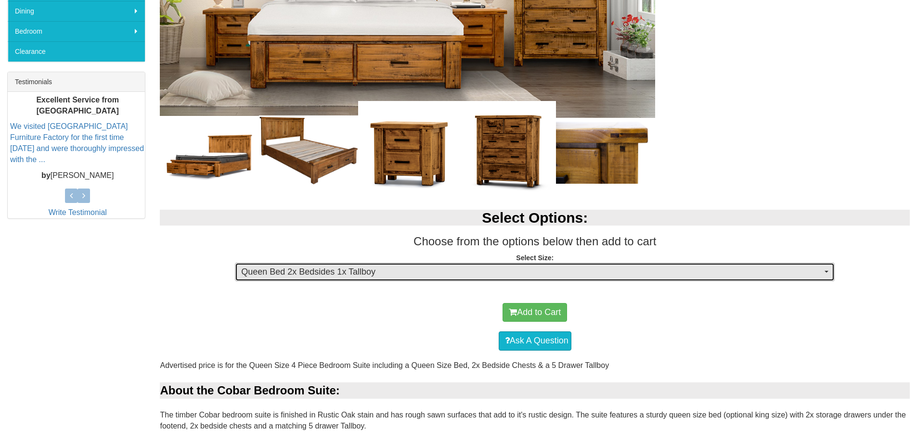
click at [491, 274] on span "Queen Bed 2x Bedsides 1x Tallboy" at bounding box center [531, 272] width 581 height 13
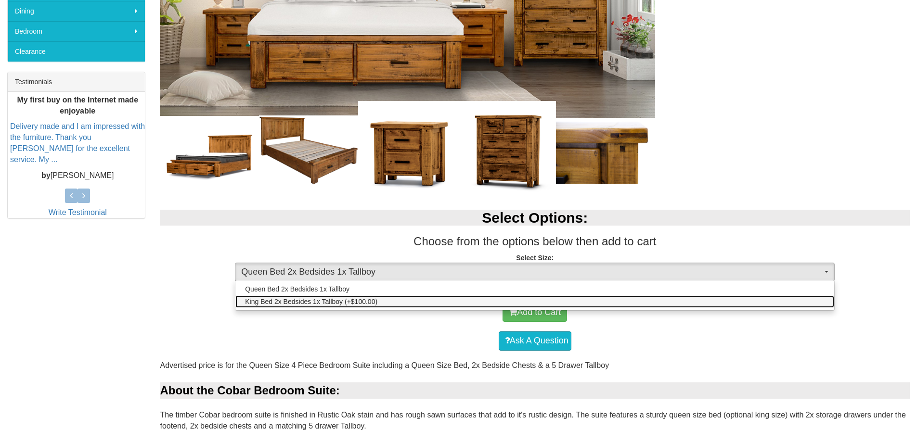
click at [338, 296] on link "King Bed 2x Bedsides 1x Tallboy (+$100.00)" at bounding box center [534, 302] width 599 height 13
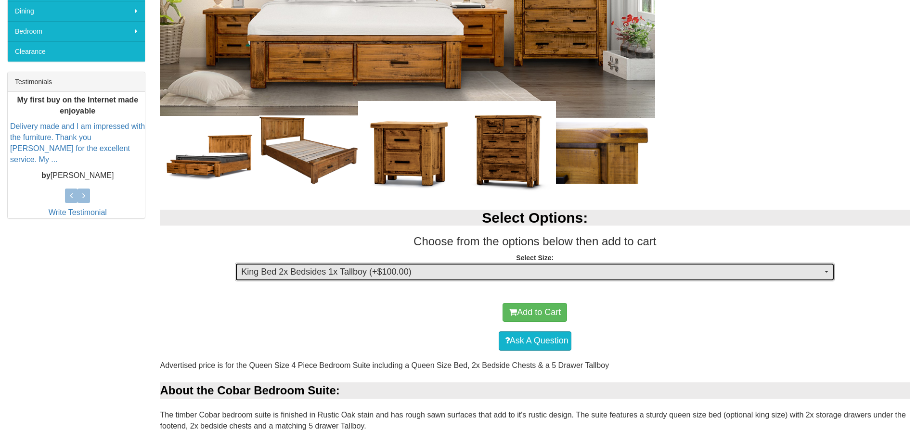
click at [342, 273] on span "King Bed 2x Bedsides 1x Tallboy (+$100.00)" at bounding box center [531, 272] width 581 height 13
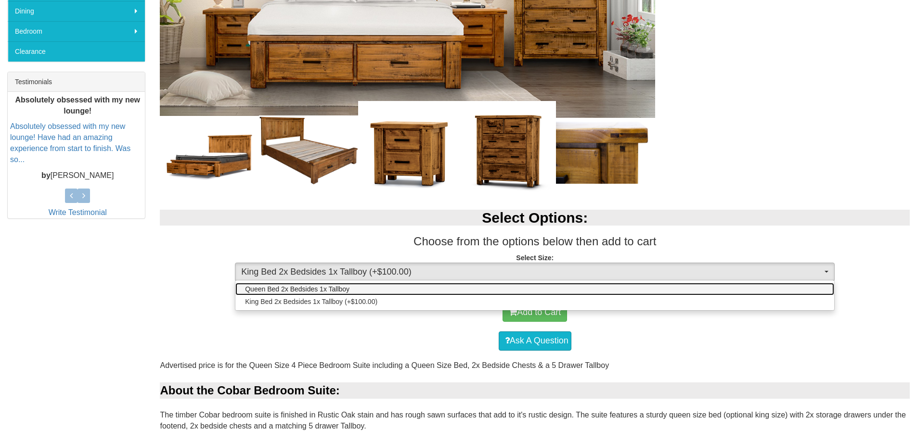
click at [338, 285] on span "Queen Bed 2x Bedsides 1x Tallboy" at bounding box center [297, 289] width 104 height 10
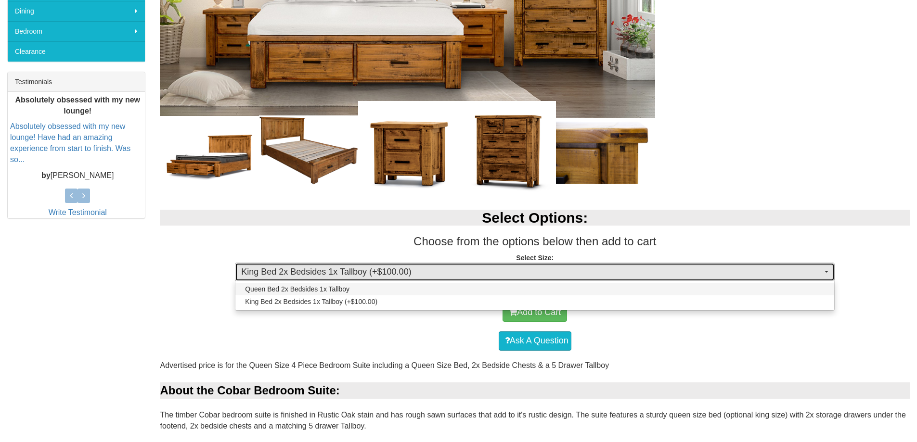
select select "1932"
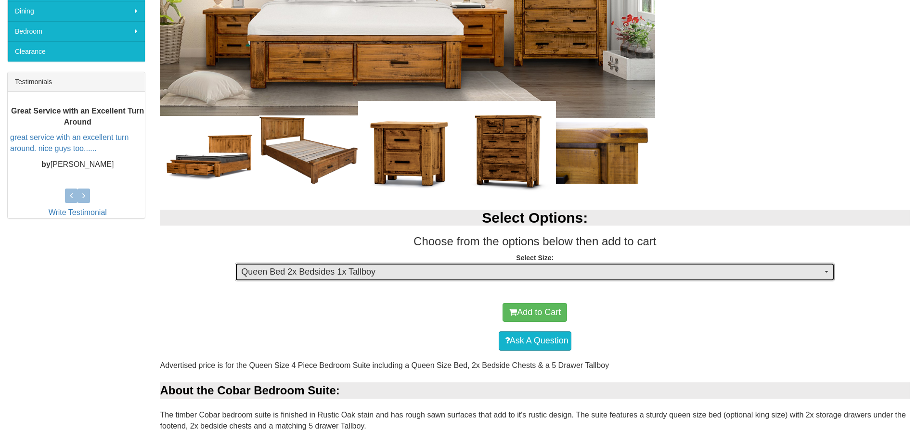
click at [345, 274] on span "Queen Bed 2x Bedsides 1x Tallboy" at bounding box center [531, 272] width 581 height 13
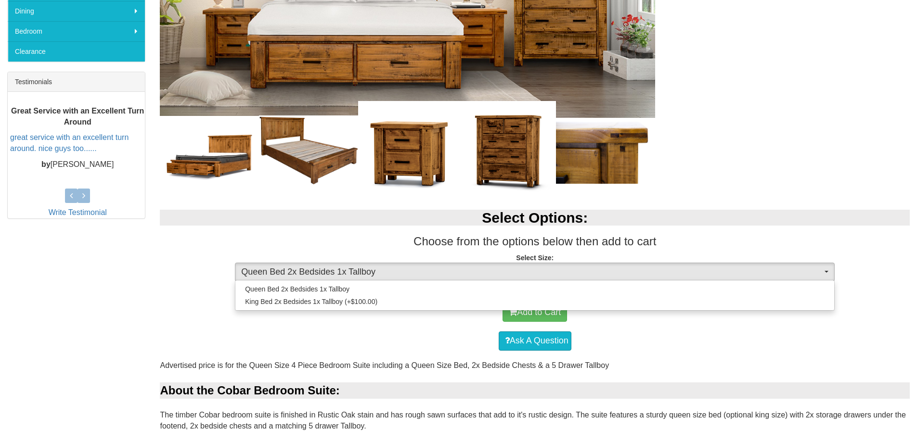
click at [333, 329] on div "Ask A Question" at bounding box center [535, 341] width 740 height 29
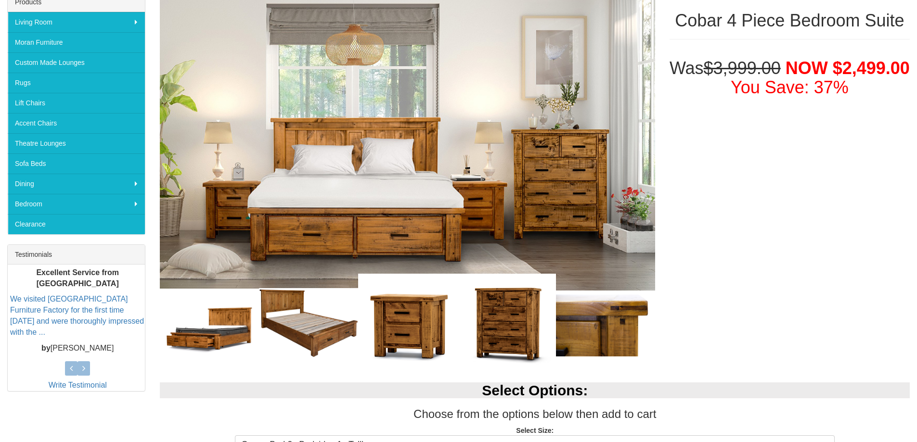
scroll to position [261, 0]
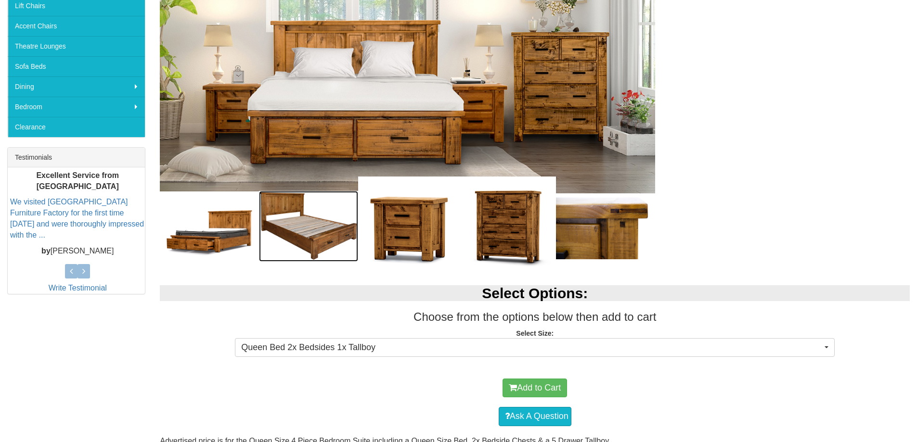
click at [315, 233] on img at bounding box center [308, 226] width 99 height 71
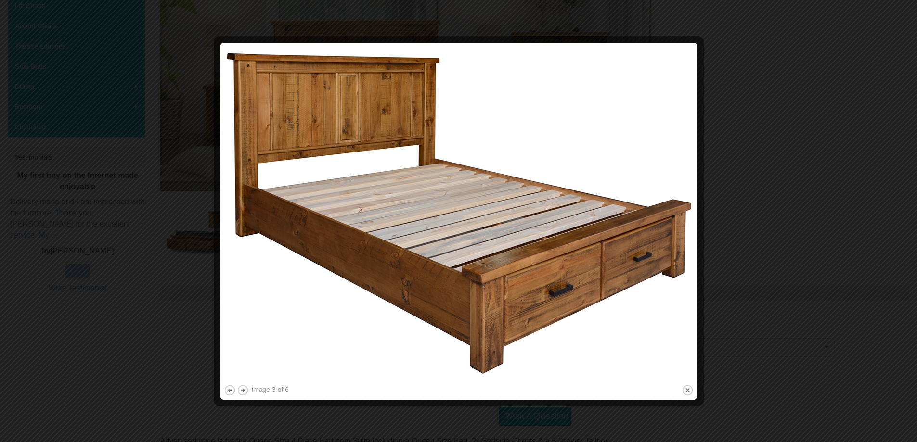
click at [611, 237] on img at bounding box center [459, 214] width 470 height 337
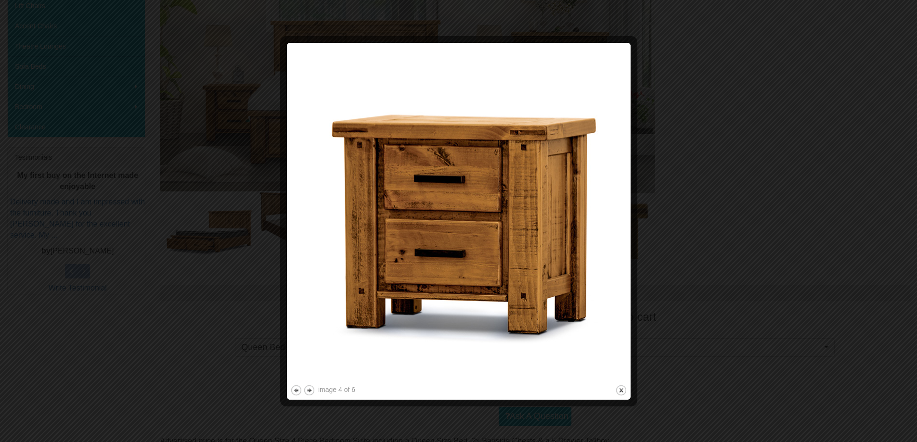
click at [611, 237] on img at bounding box center [458, 214] width 337 height 337
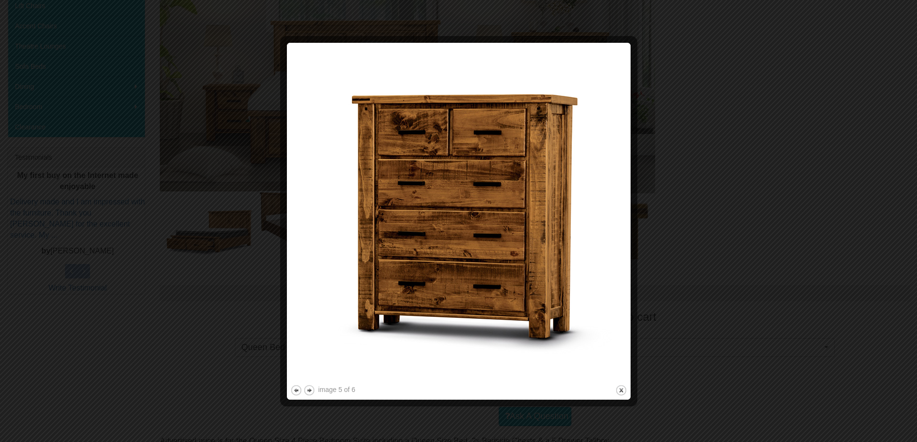
click at [611, 237] on img at bounding box center [458, 214] width 337 height 337
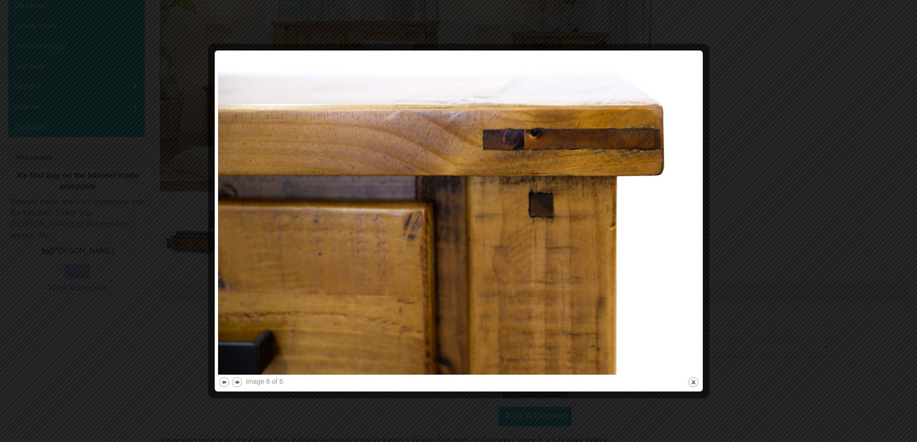
click at [611, 237] on img at bounding box center [458, 214] width 481 height 321
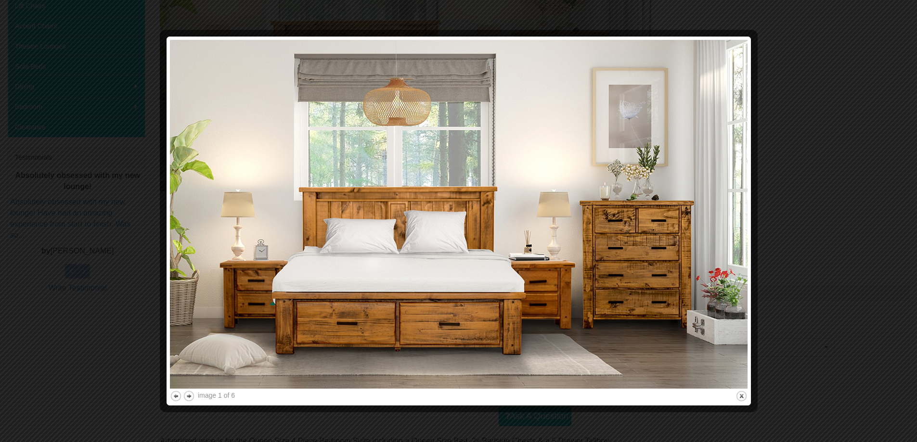
click at [779, 204] on div at bounding box center [458, 221] width 917 height 442
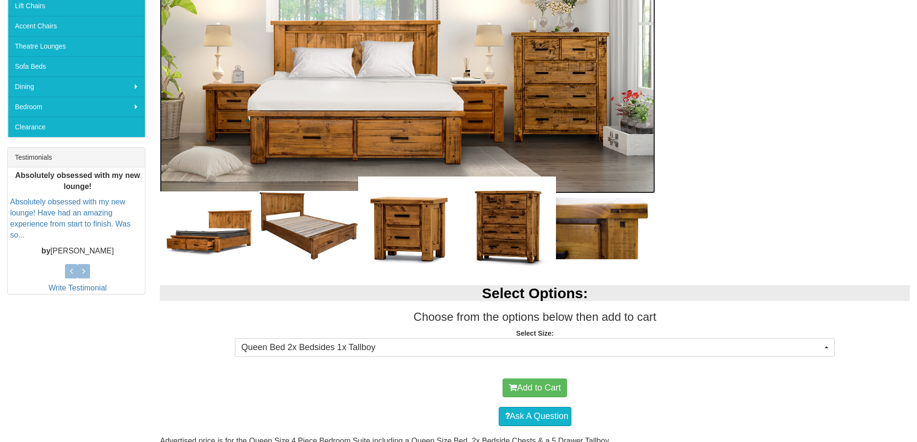
scroll to position [156, 0]
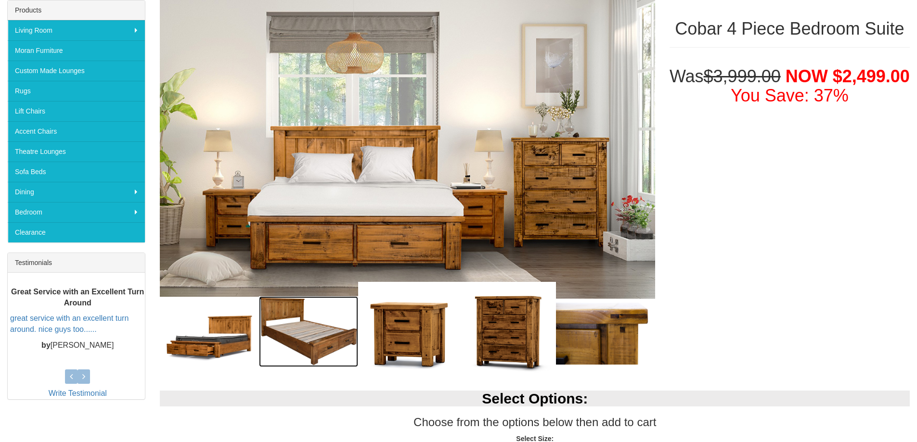
click at [278, 328] on img at bounding box center [308, 332] width 99 height 71
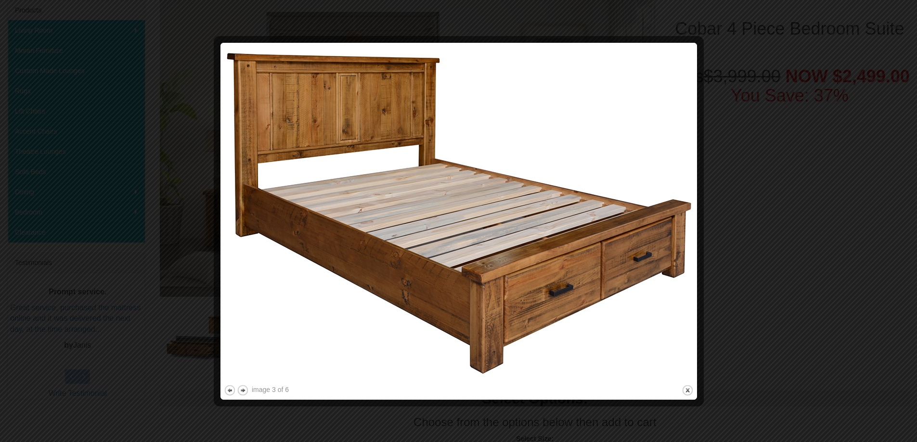
click at [734, 249] on div at bounding box center [458, 221] width 917 height 442
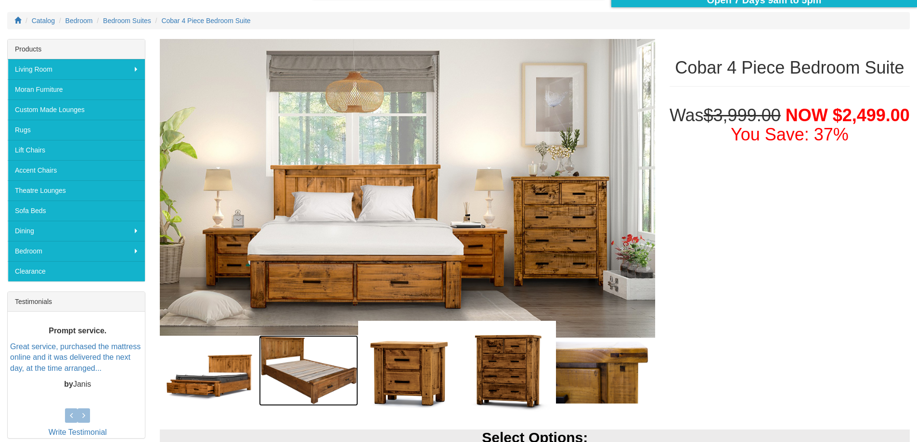
scroll to position [0, 0]
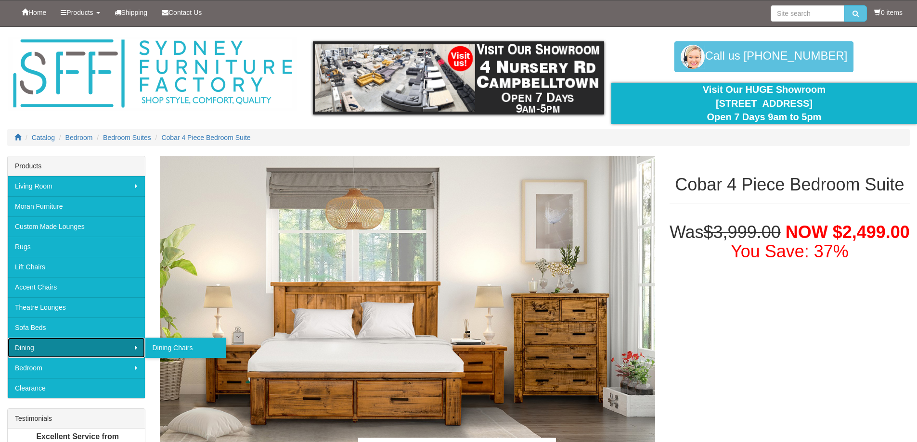
click at [63, 348] on link "Dining" at bounding box center [76, 348] width 137 height 20
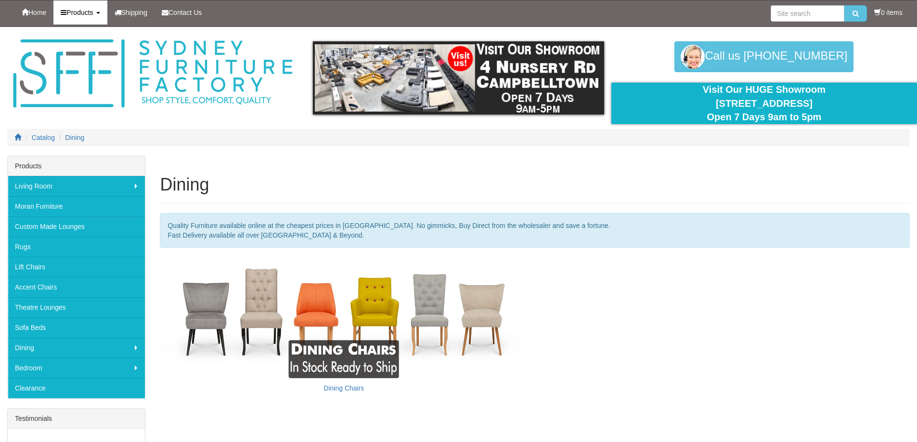
click at [81, 7] on link "Products" at bounding box center [79, 12] width 53 height 24
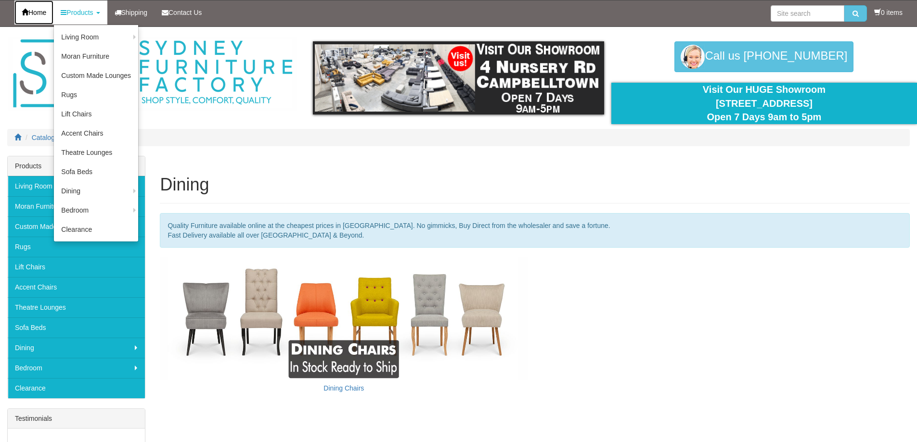
click at [34, 7] on link "Home" at bounding box center [33, 12] width 39 height 24
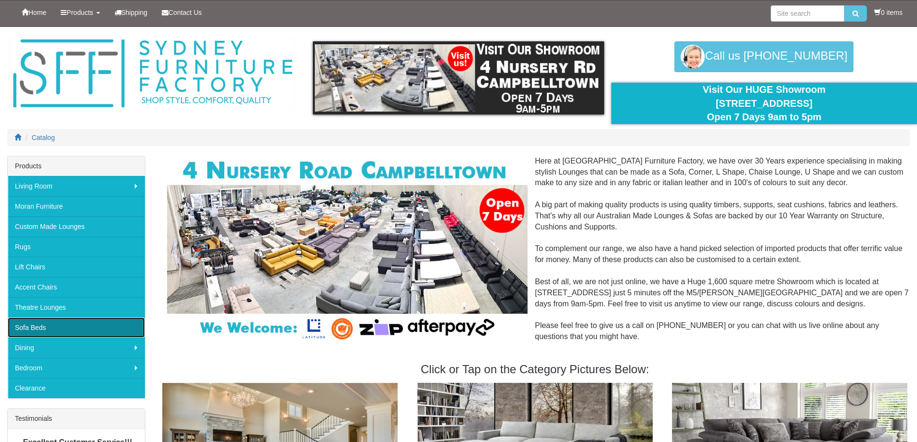
click at [49, 324] on link "Sofa Beds" at bounding box center [76, 328] width 137 height 20
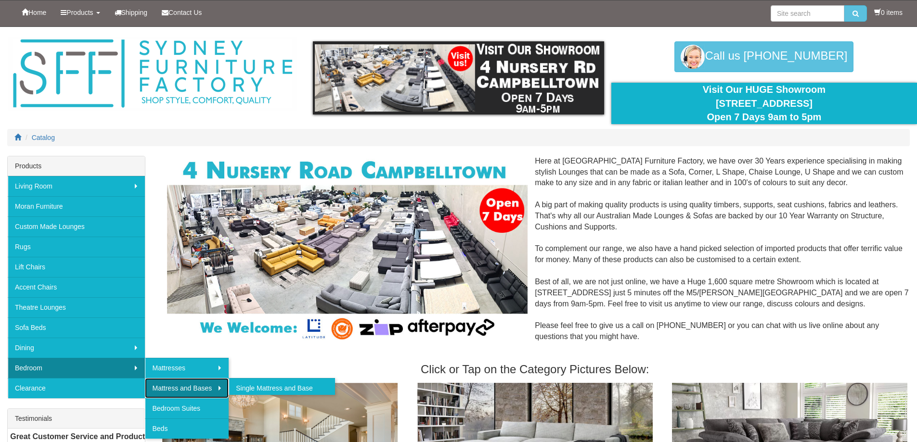
click at [183, 384] on link "Mattress and Bases" at bounding box center [187, 388] width 84 height 20
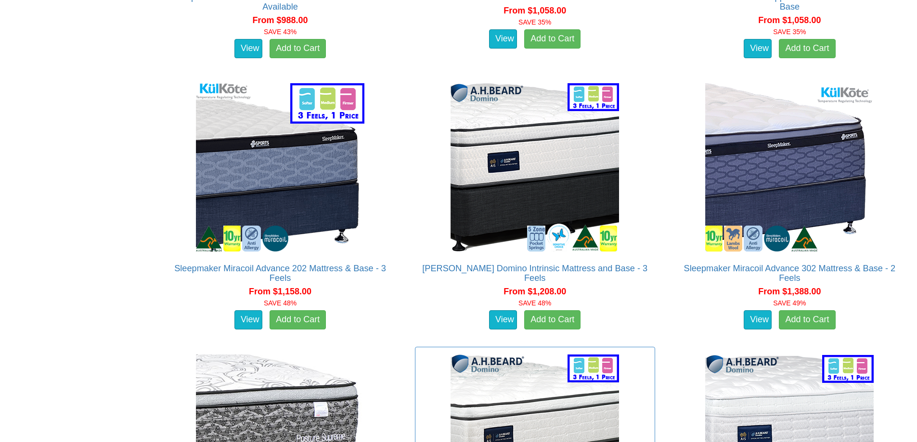
scroll to position [2095, 0]
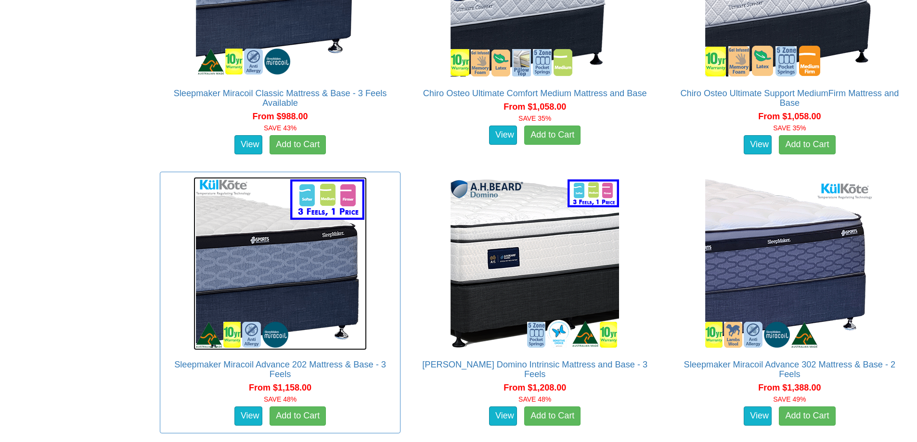
click at [258, 286] on img at bounding box center [280, 263] width 173 height 173
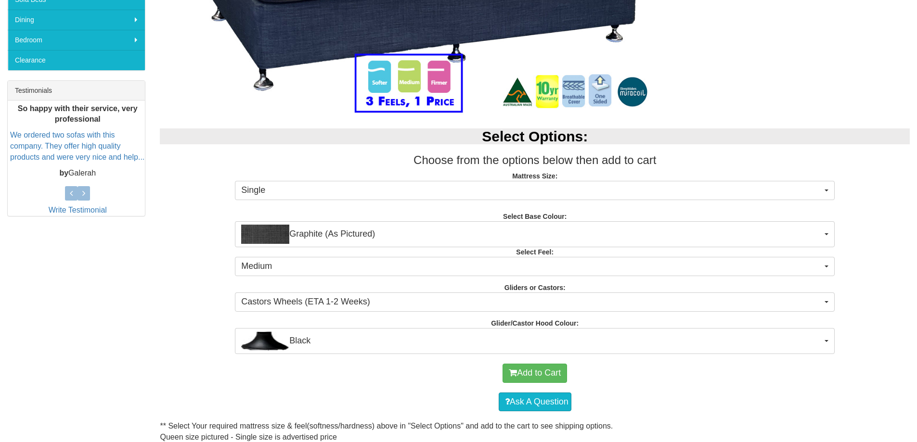
scroll to position [385, 0]
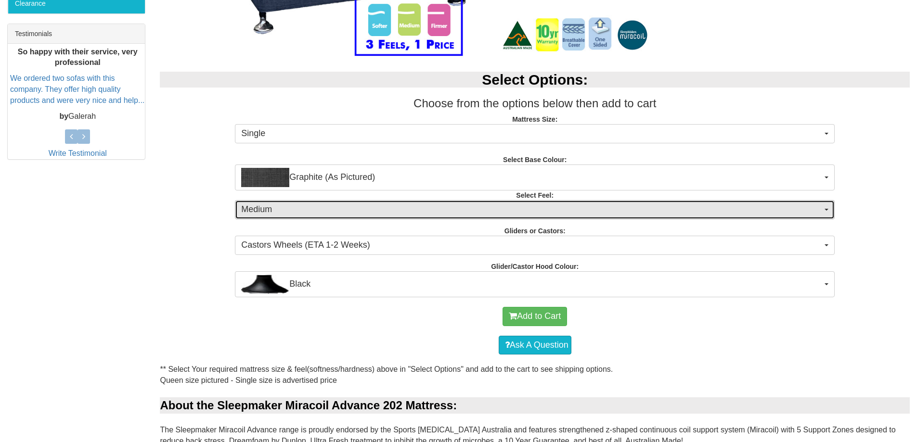
click at [295, 216] on button "Medium" at bounding box center [535, 209] width 600 height 19
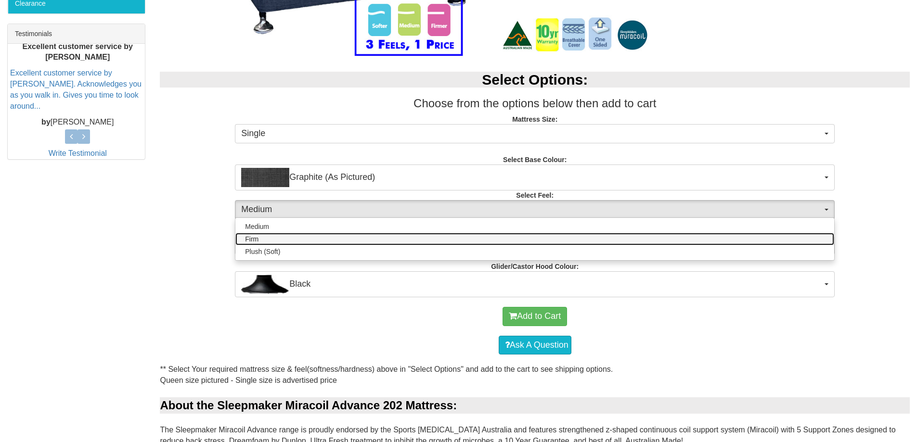
click at [292, 243] on link "Firm" at bounding box center [534, 239] width 599 height 13
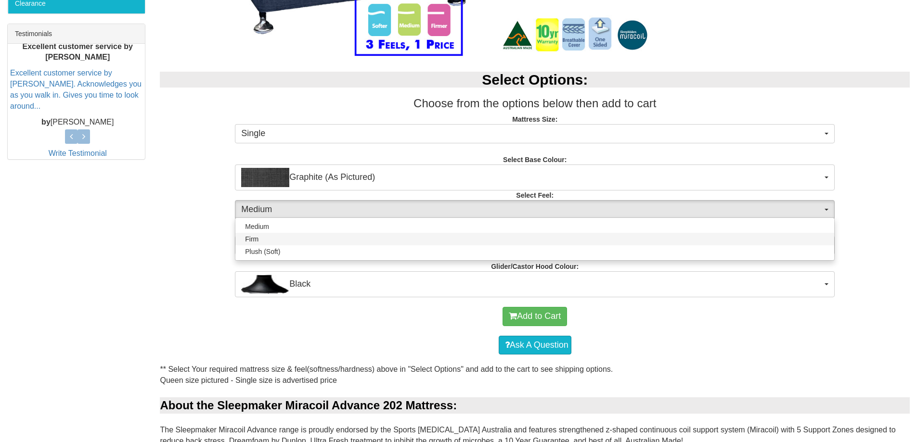
select select "1381"
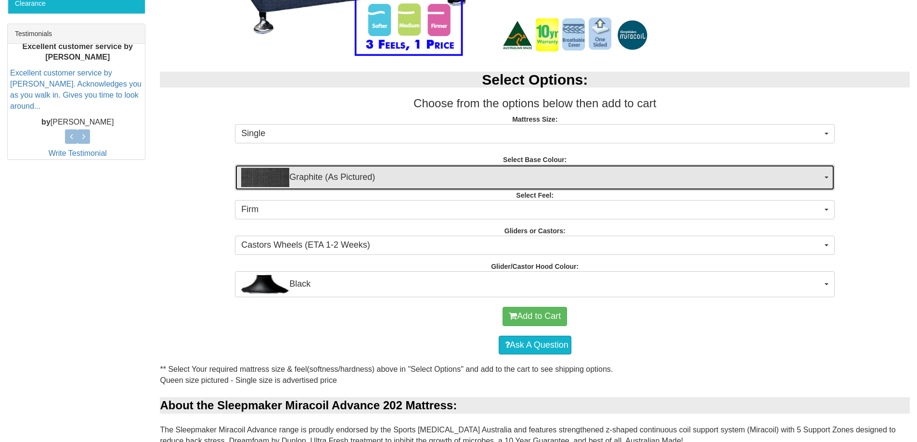
click at [309, 184] on span "Graphite (As Pictured)" at bounding box center [531, 177] width 581 height 19
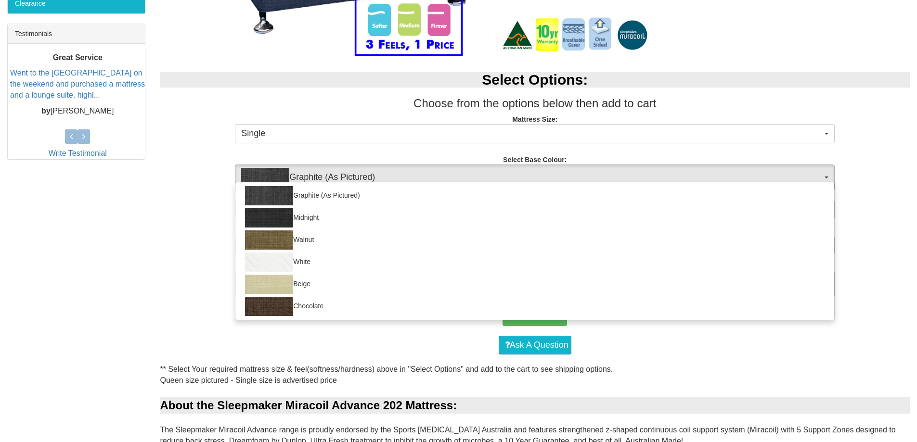
click at [166, 171] on div "Select Options: Choose from the options below then add to cart Mattress Size: S…" at bounding box center [535, 179] width 764 height 235
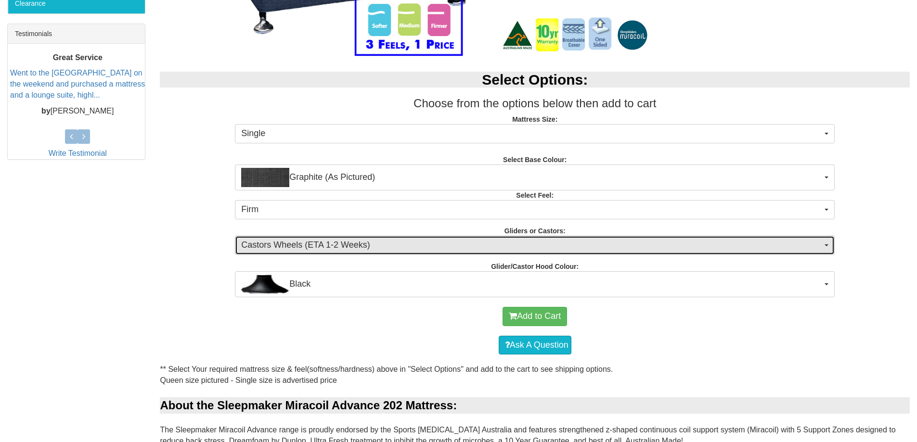
click at [283, 252] on button "Castors Wheels (ETA 1-2 Weeks)" at bounding box center [535, 245] width 600 height 19
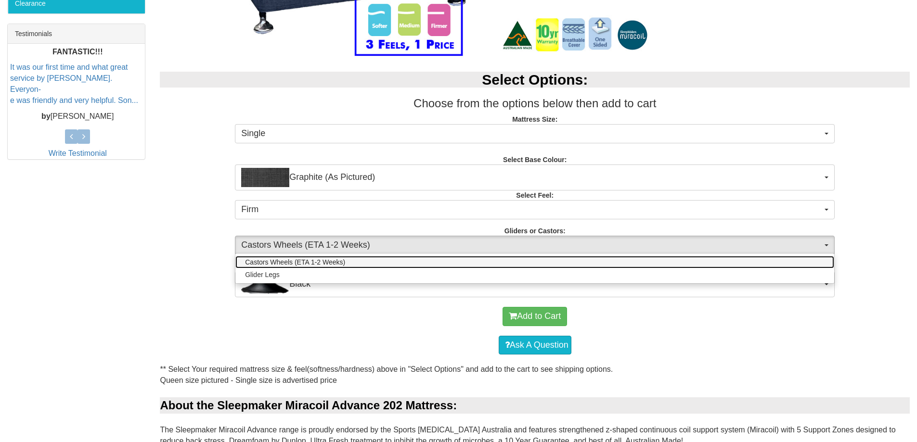
click at [275, 265] on span "Castors Wheels (ETA 1-2 Weeks)" at bounding box center [295, 263] width 100 height 10
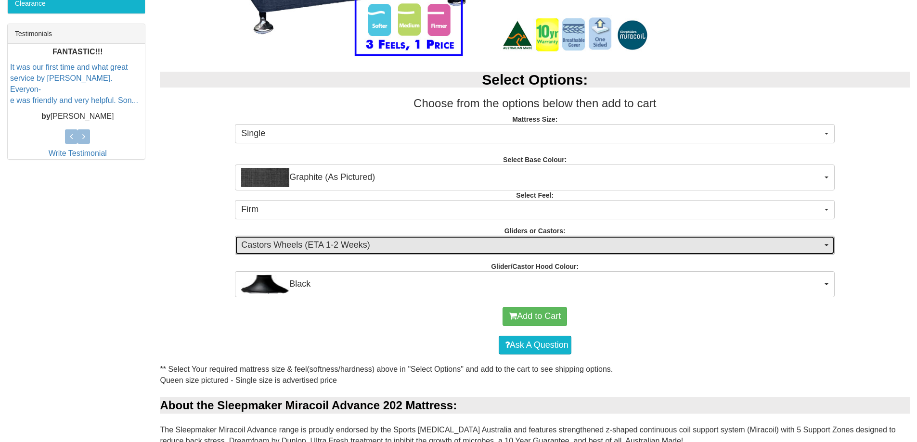
click at [282, 249] on span "Castors Wheels (ETA 1-2 Weeks)" at bounding box center [531, 245] width 581 height 13
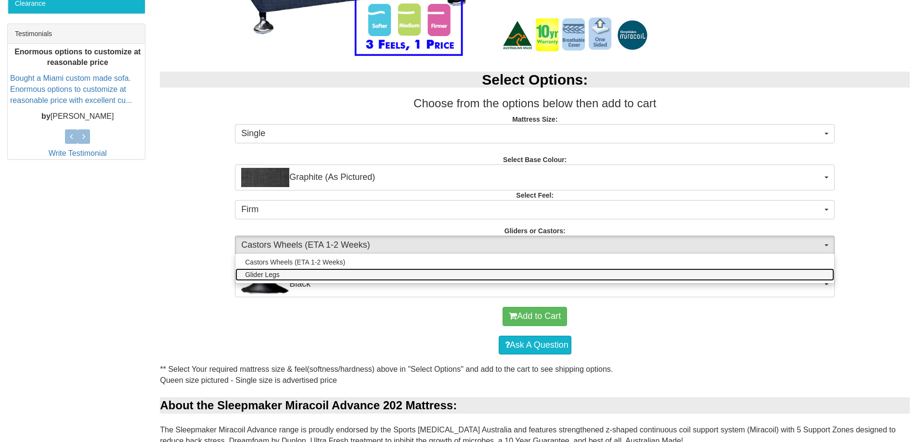
click at [275, 279] on span "Glider Legs" at bounding box center [262, 275] width 35 height 10
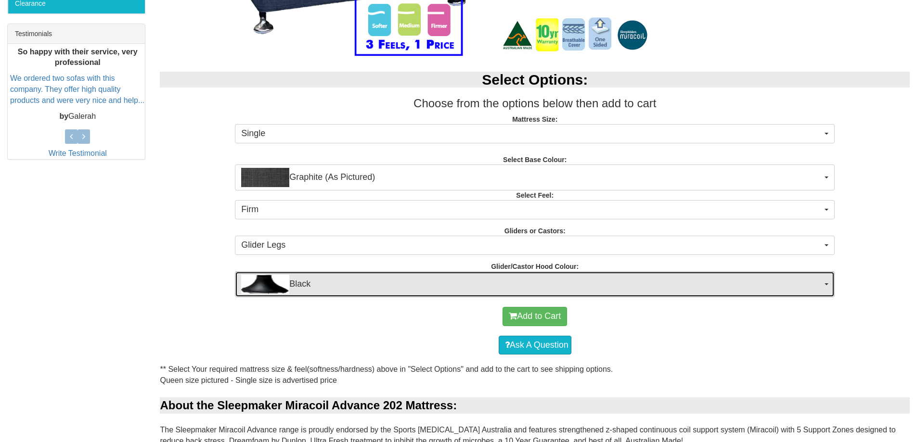
click at [303, 289] on span "Black" at bounding box center [531, 284] width 581 height 19
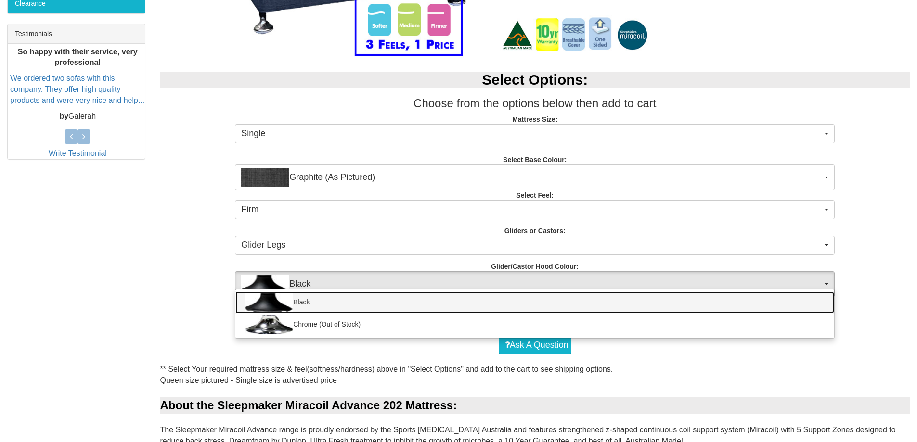
click at [305, 306] on link "Black" at bounding box center [534, 303] width 599 height 22
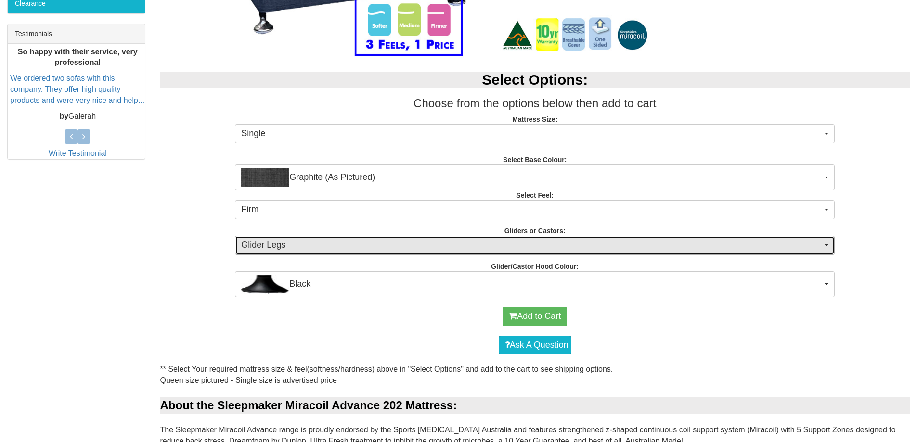
click at [307, 249] on span "Glider Legs" at bounding box center [531, 245] width 581 height 13
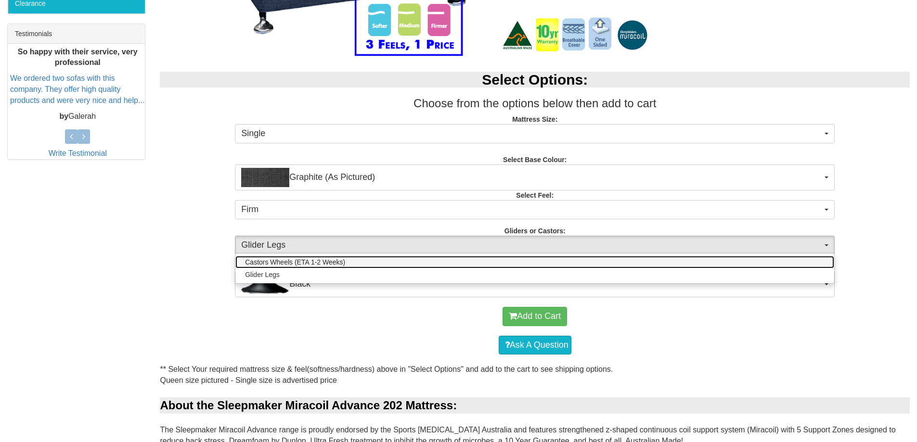
click at [305, 261] on span "Castors Wheels (ETA 1-2 Weeks)" at bounding box center [295, 263] width 100 height 10
select select "1162"
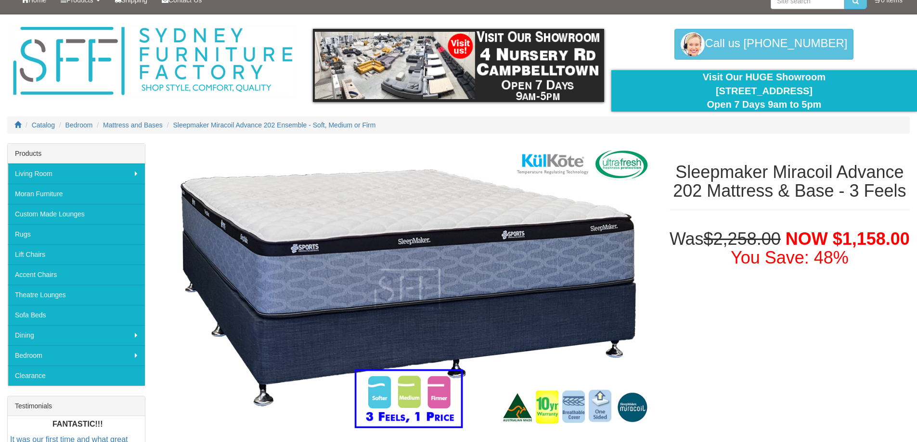
scroll to position [0, 0]
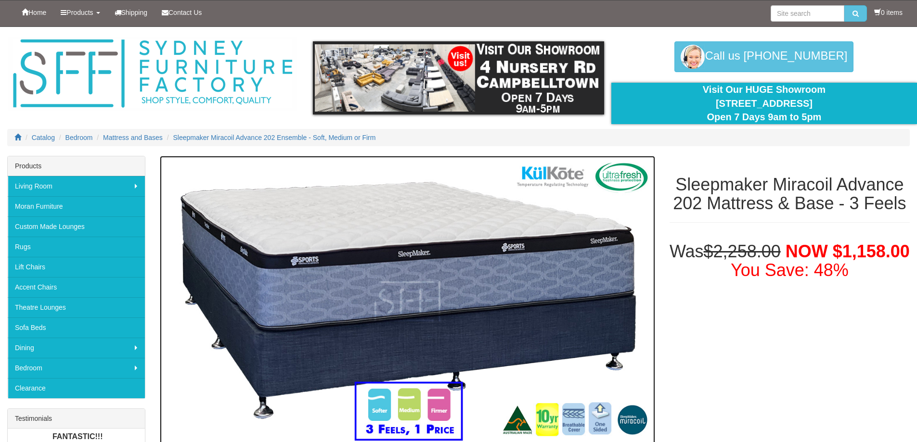
click at [475, 284] on img at bounding box center [407, 301] width 495 height 291
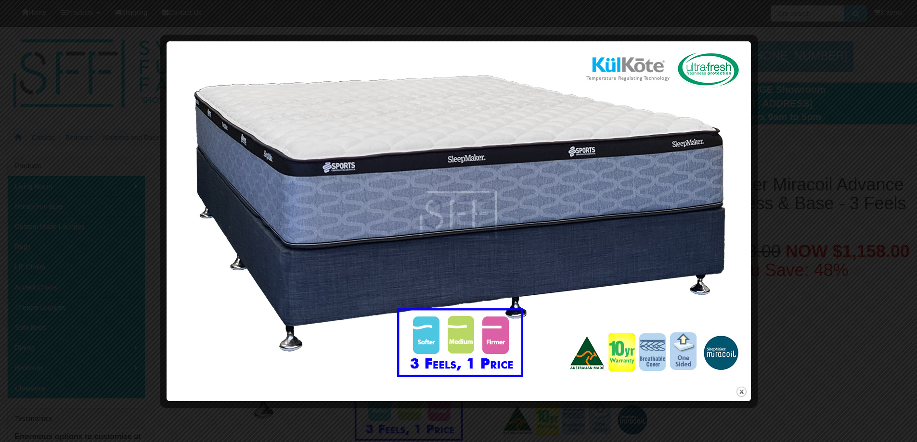
click at [713, 202] on img at bounding box center [459, 215] width 578 height 340
click at [780, 217] on div at bounding box center [458, 221] width 917 height 442
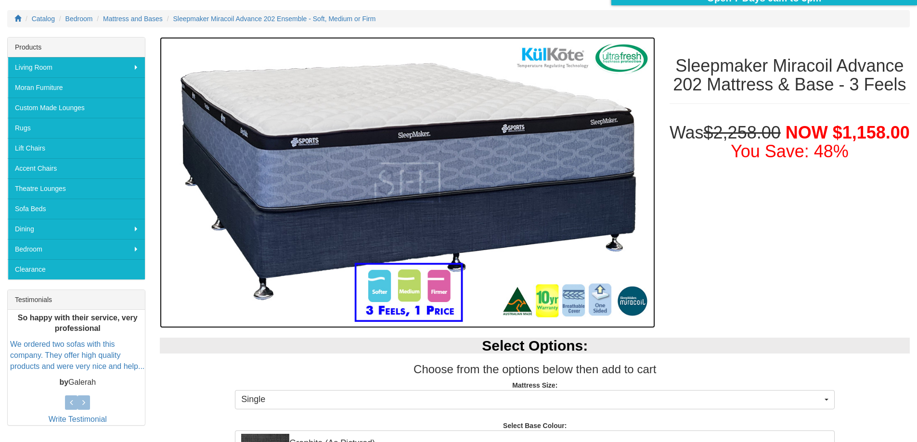
scroll to position [193, 0]
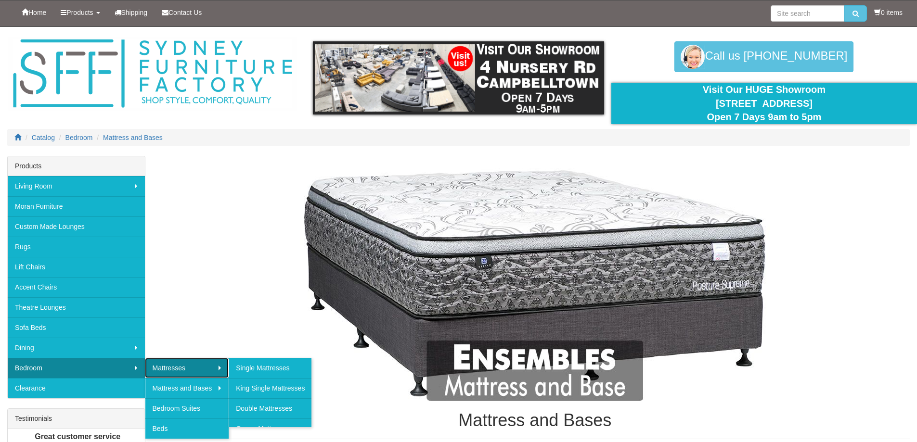
click at [161, 365] on link "Mattresses" at bounding box center [187, 368] width 84 height 20
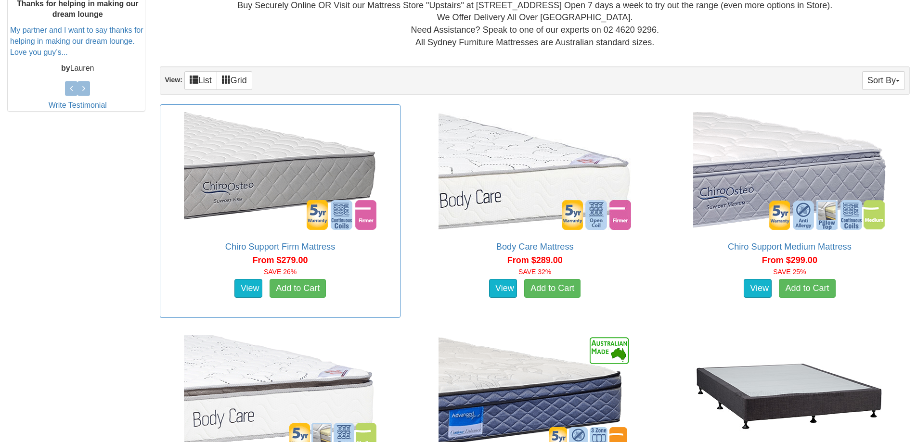
scroll to position [144, 0]
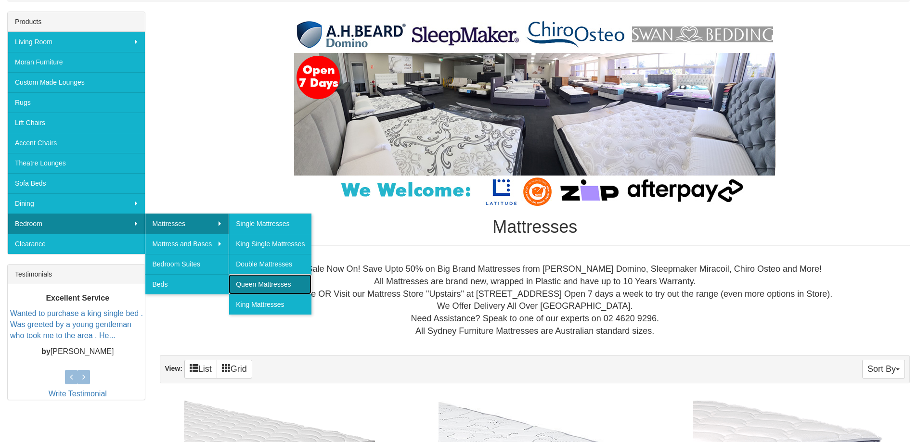
click at [264, 281] on link "Queen Mattresses" at bounding box center [270, 284] width 83 height 20
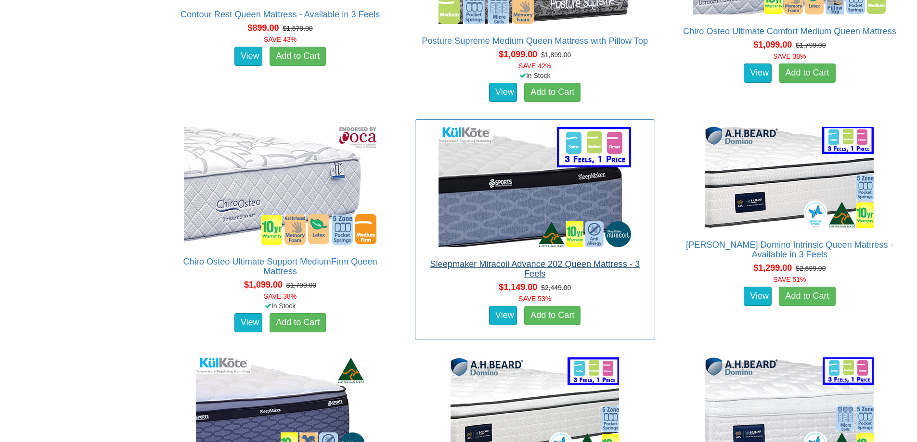
scroll to position [1925, 0]
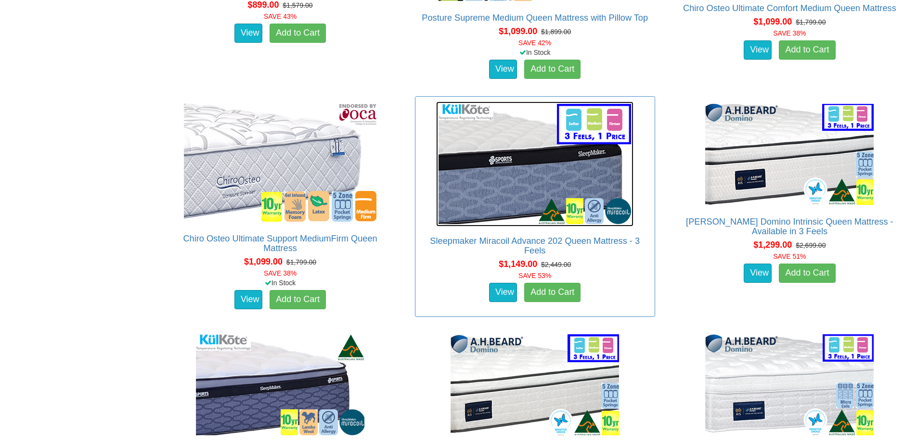
click at [517, 159] on img at bounding box center [534, 164] width 197 height 125
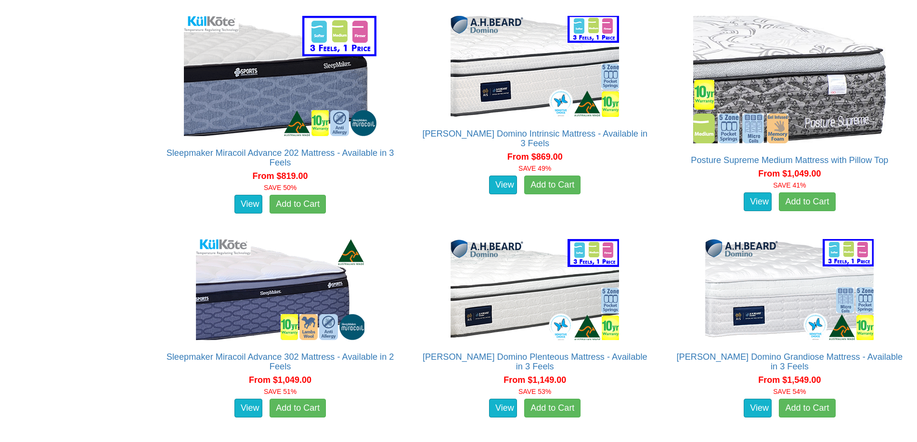
scroll to position [1877, 0]
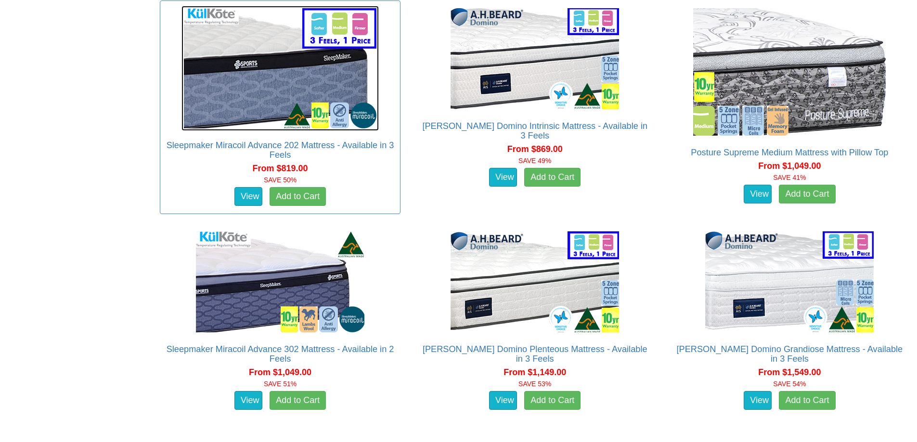
click at [264, 46] on img at bounding box center [279, 68] width 197 height 125
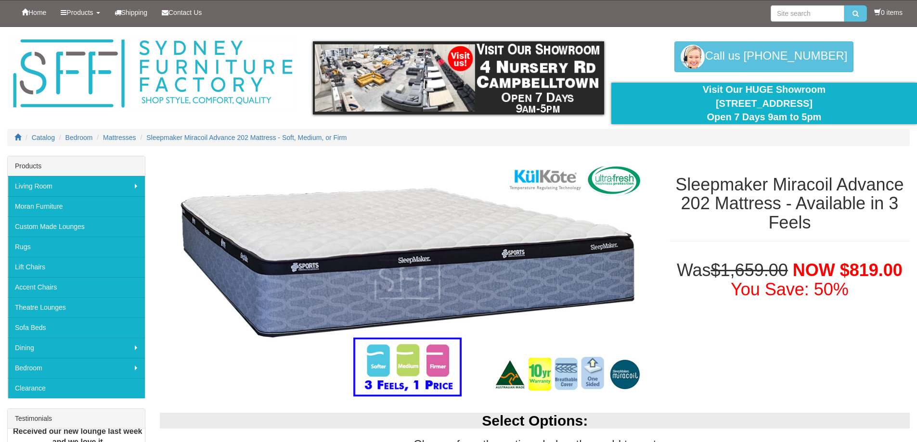
scroll to position [241, 0]
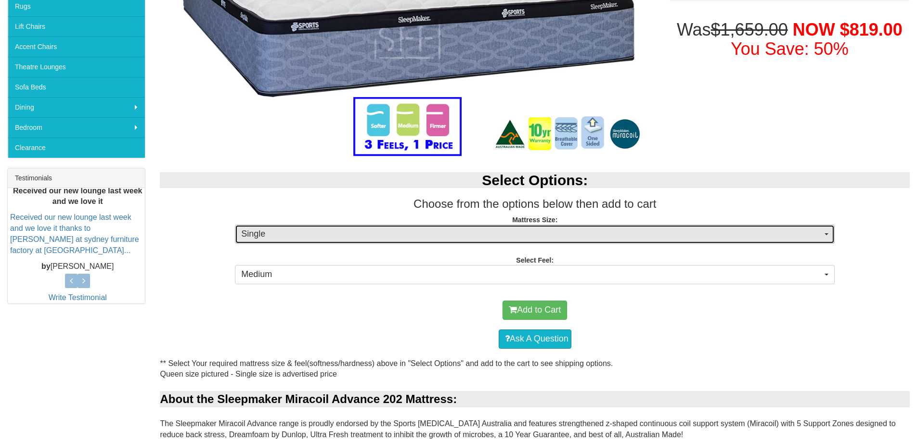
click at [494, 240] on span "Single" at bounding box center [531, 234] width 581 height 13
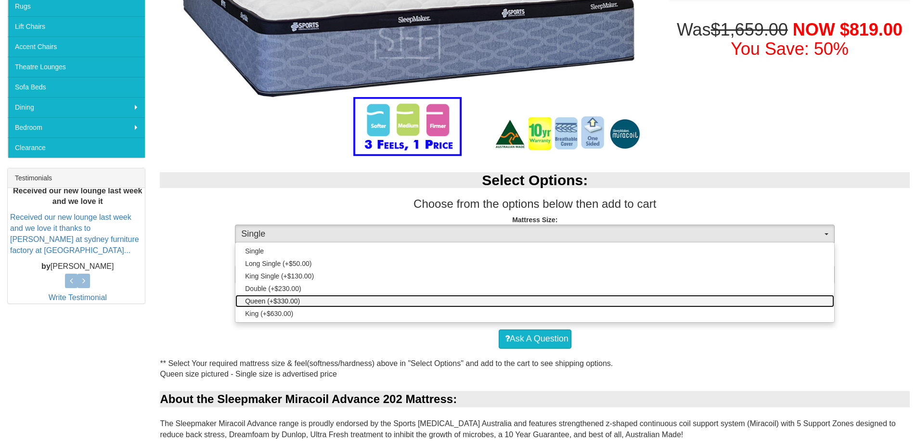
click at [453, 301] on link "Queen (+$330.00)" at bounding box center [534, 301] width 599 height 13
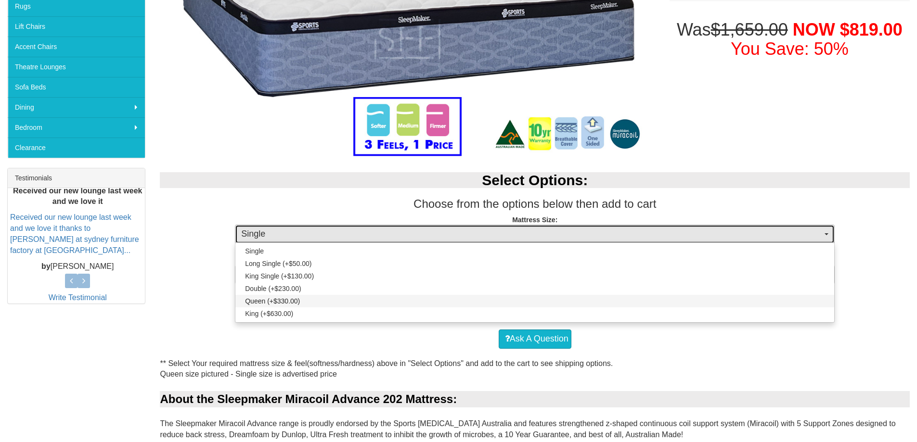
select select "189"
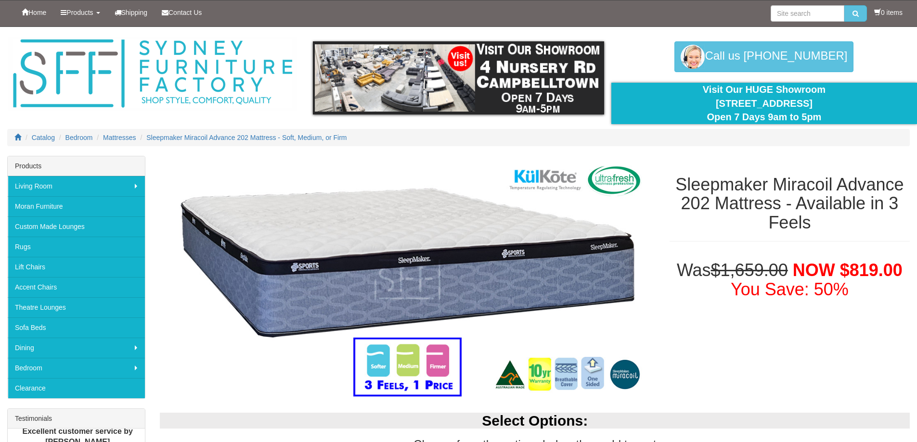
scroll to position [289, 0]
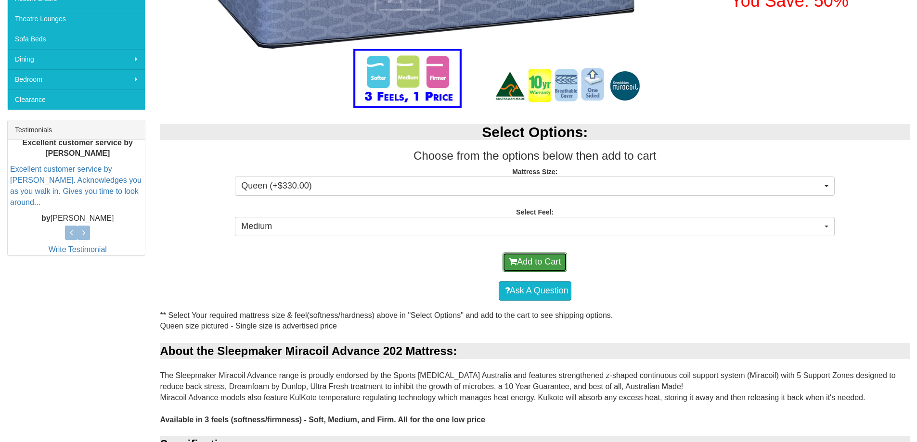
click at [520, 258] on button "Add to Cart" at bounding box center [535, 262] width 65 height 19
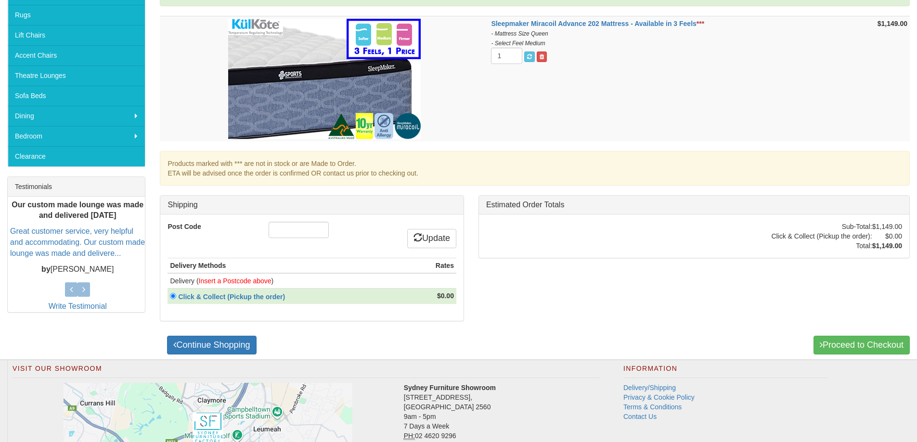
scroll to position [241, 0]
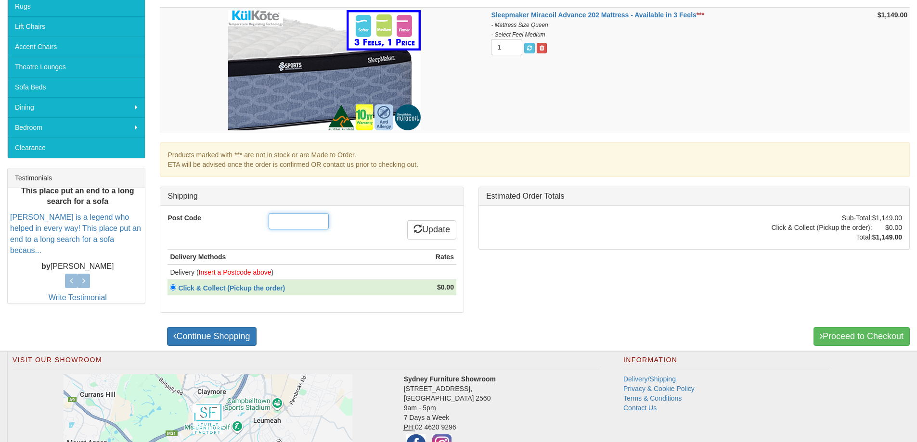
click at [296, 218] on input "Post Code" at bounding box center [299, 221] width 60 height 16
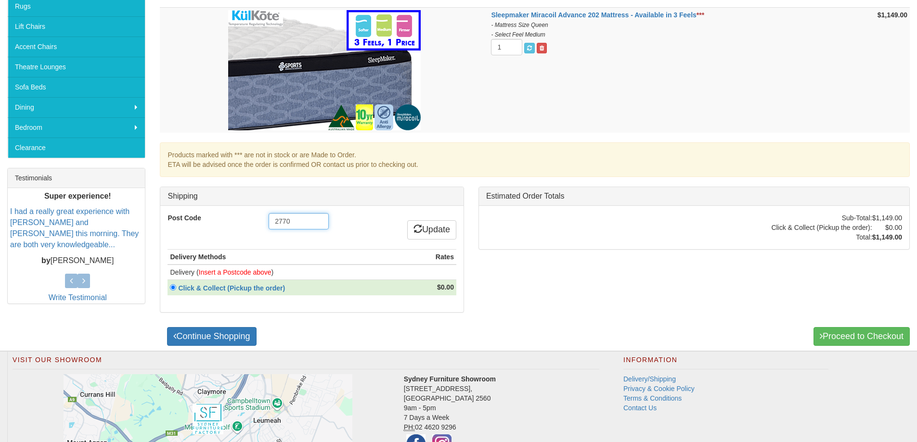
type input "2770"
click at [313, 320] on div "Shipping Post Code 2770 Update Delivery Methods Rates Delivery ( Insert a Postc…" at bounding box center [312, 254] width 318 height 135
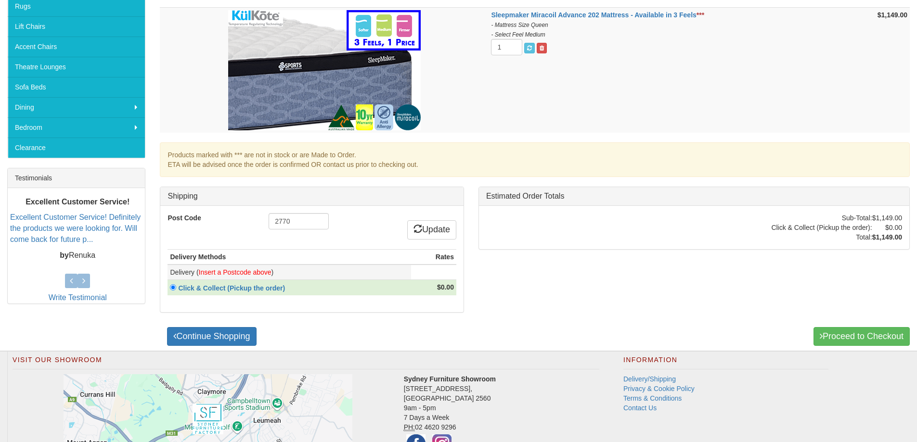
click at [250, 273] on font "Insert a Postcode above" at bounding box center [235, 273] width 73 height 8
click at [427, 230] on link "Update" at bounding box center [431, 229] width 49 height 19
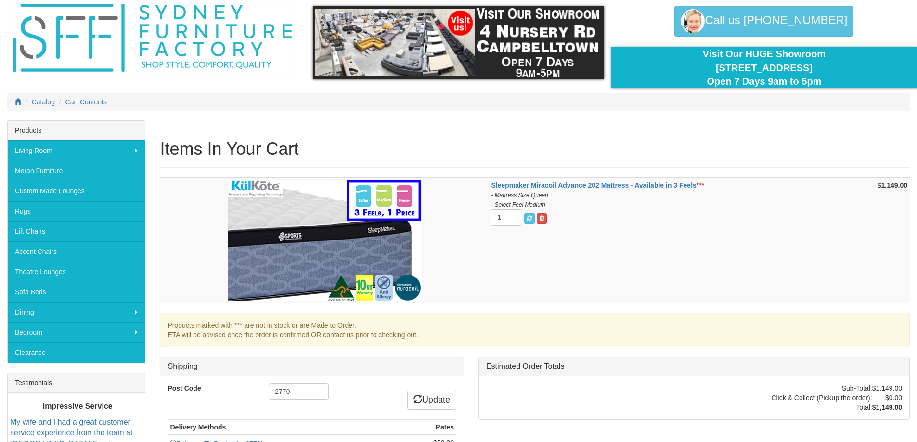
scroll to position [144, 0]
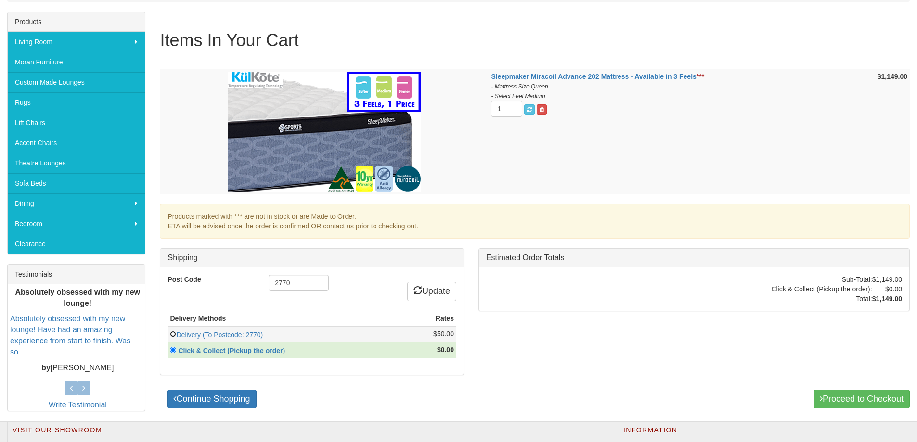
click at [173, 332] on input "radio" at bounding box center [173, 334] width 6 height 6
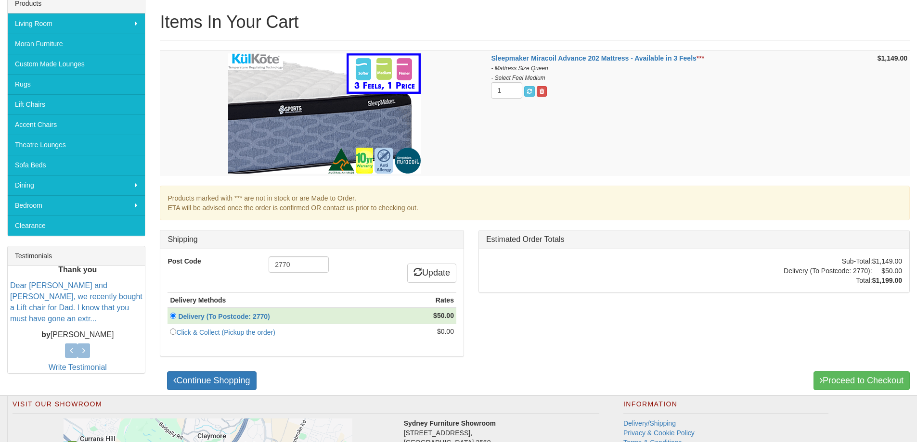
scroll to position [19, 0]
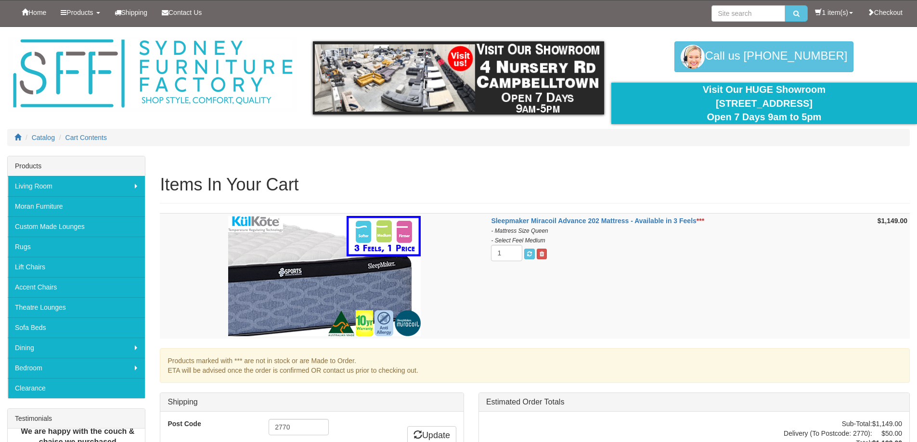
scroll to position [206, 0]
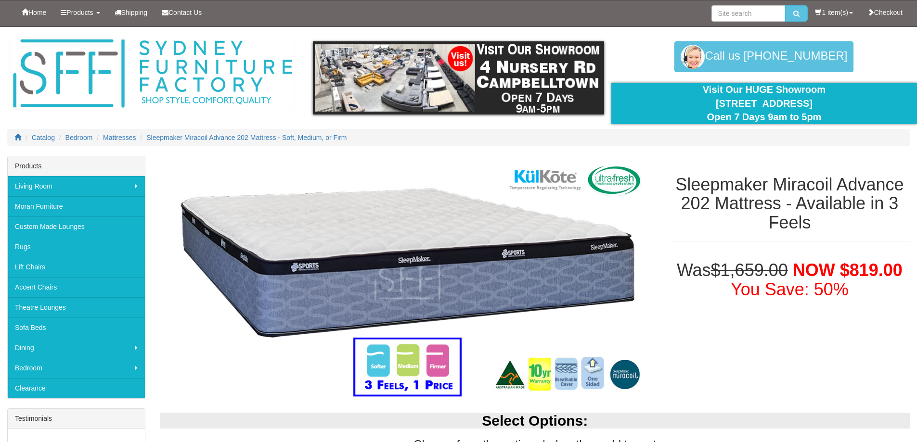
select select "189"
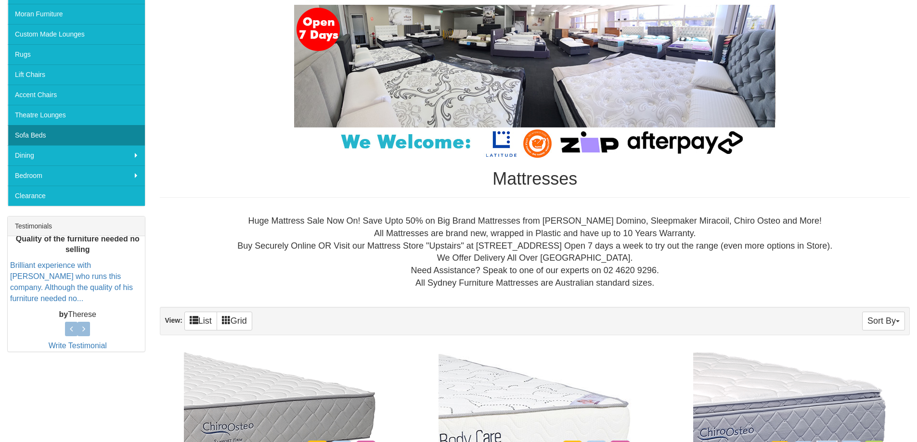
scroll to position [96, 0]
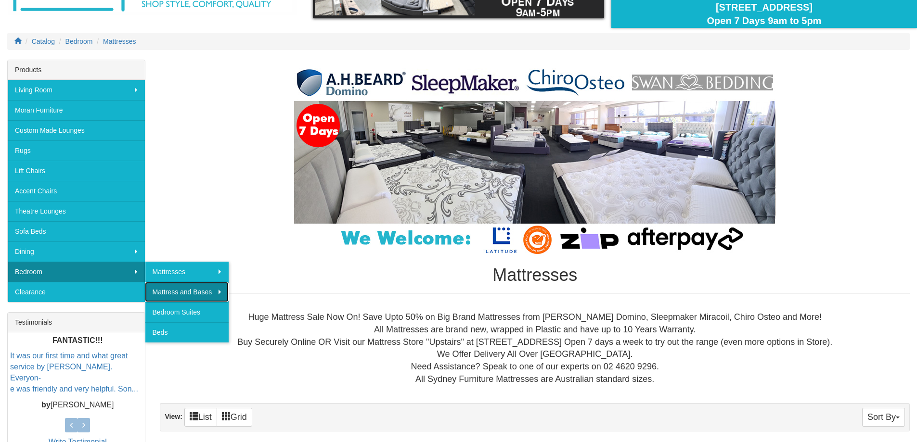
click at [192, 291] on link "Mattress and Bases" at bounding box center [187, 292] width 84 height 20
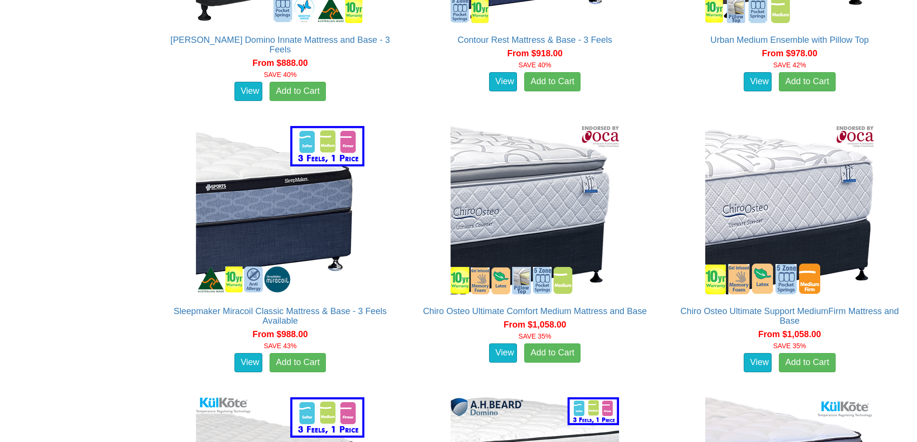
scroll to position [2166, 0]
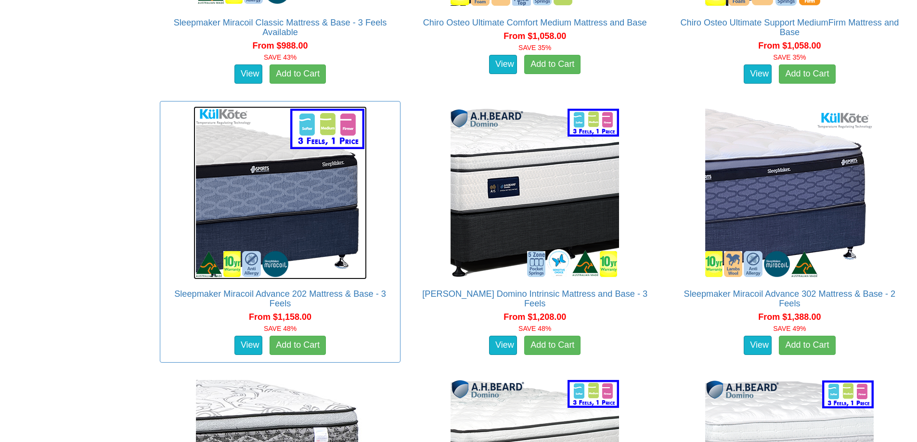
click at [254, 198] on img at bounding box center [280, 192] width 173 height 173
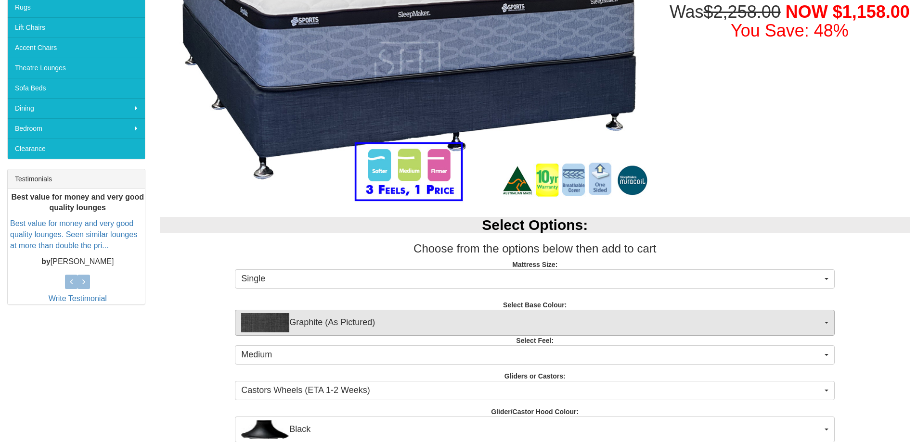
scroll to position [241, 0]
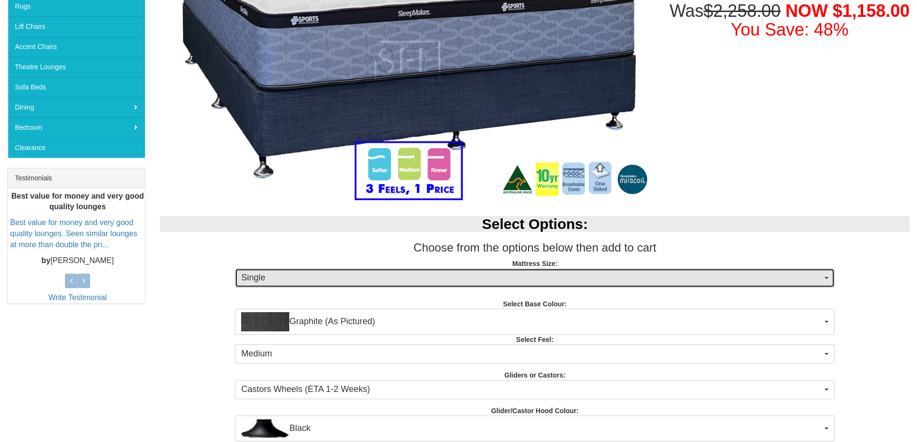
click at [352, 279] on span "Single" at bounding box center [531, 278] width 581 height 13
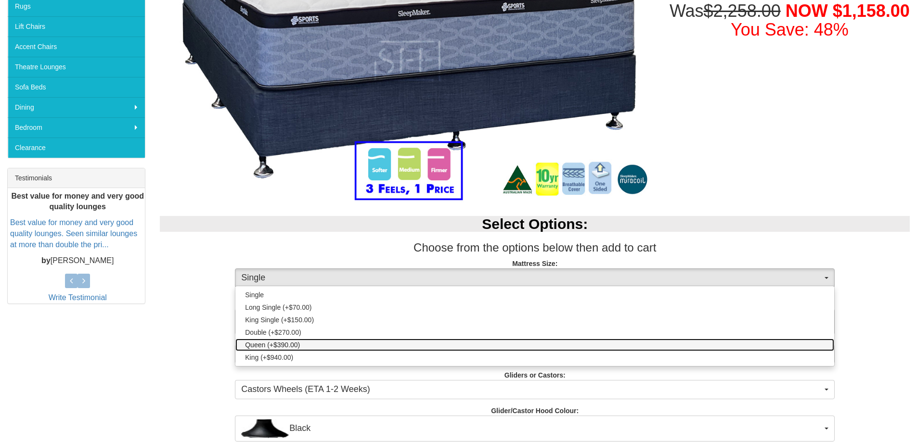
click at [308, 348] on link "Queen (+$390.00)" at bounding box center [534, 345] width 599 height 13
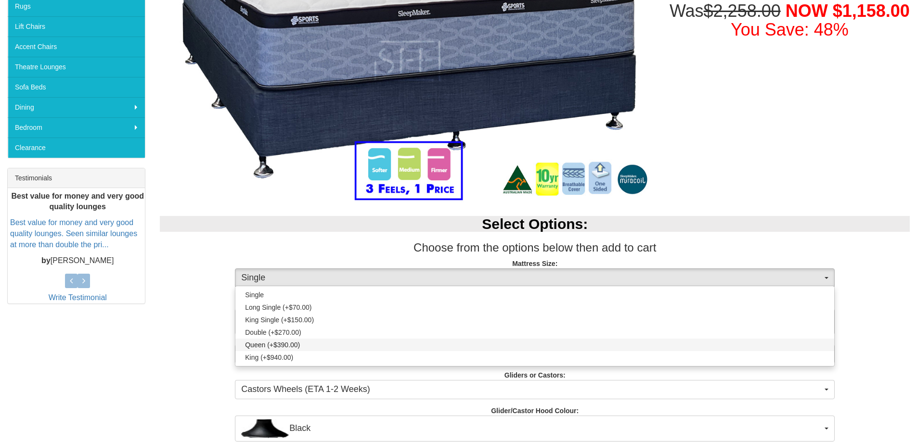
select select "189"
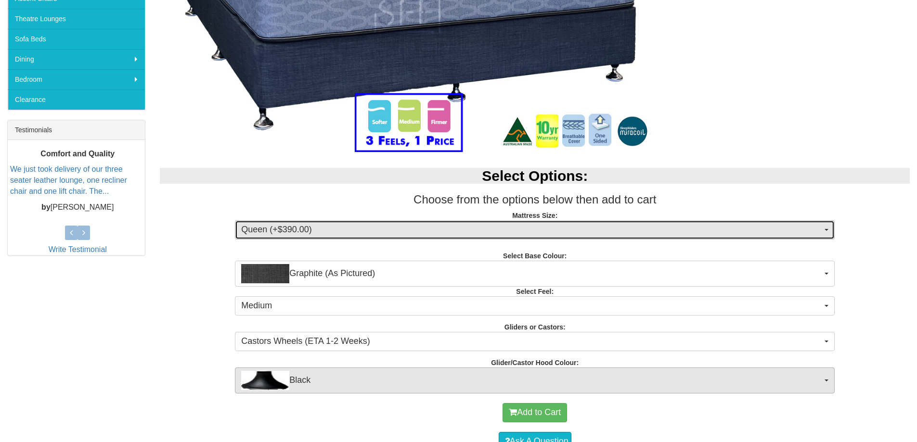
scroll to position [481, 0]
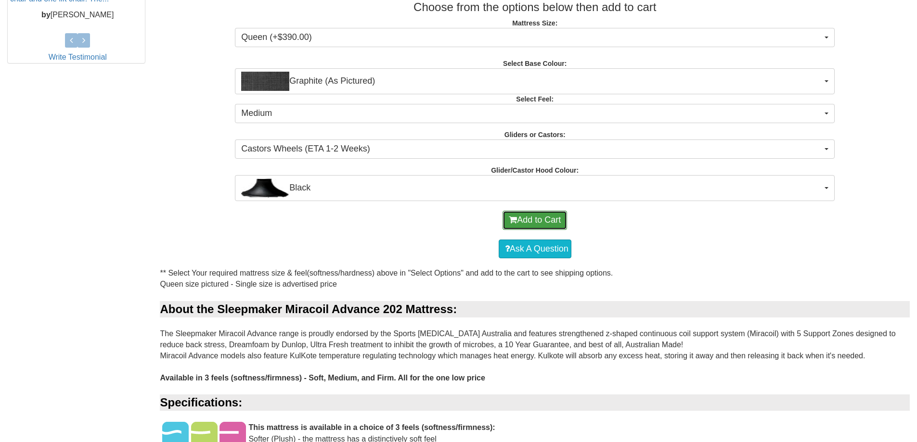
click at [518, 216] on button "Add to Cart" at bounding box center [535, 220] width 65 height 19
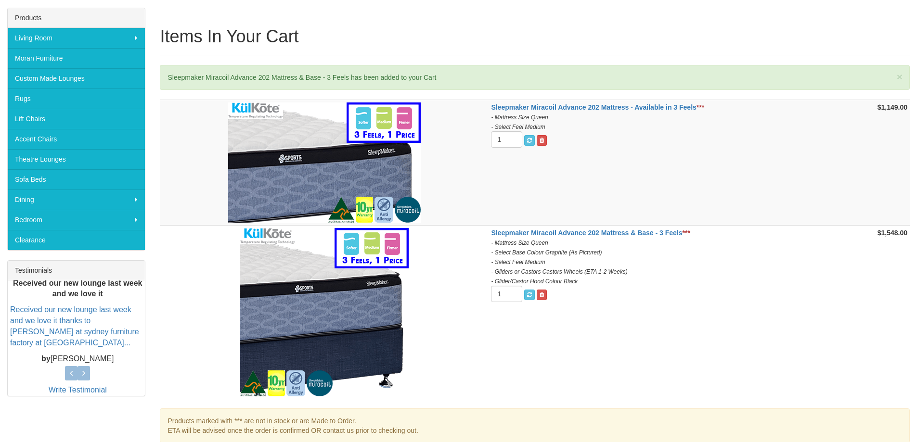
scroll to position [96, 0]
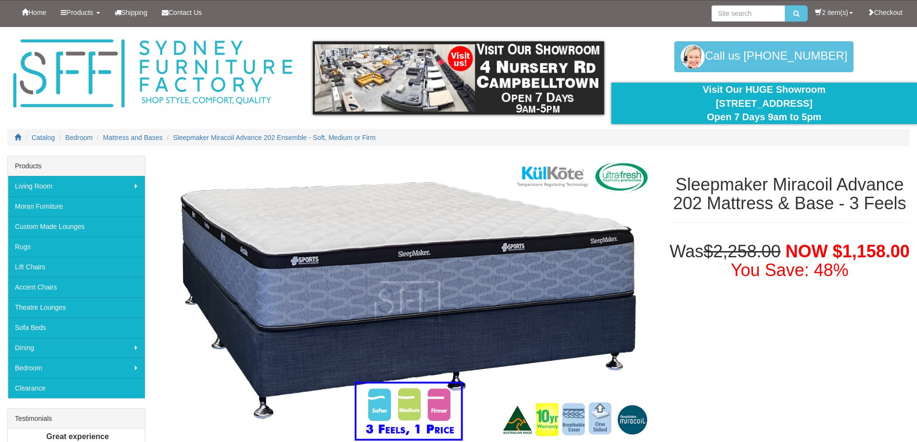
select select "189"
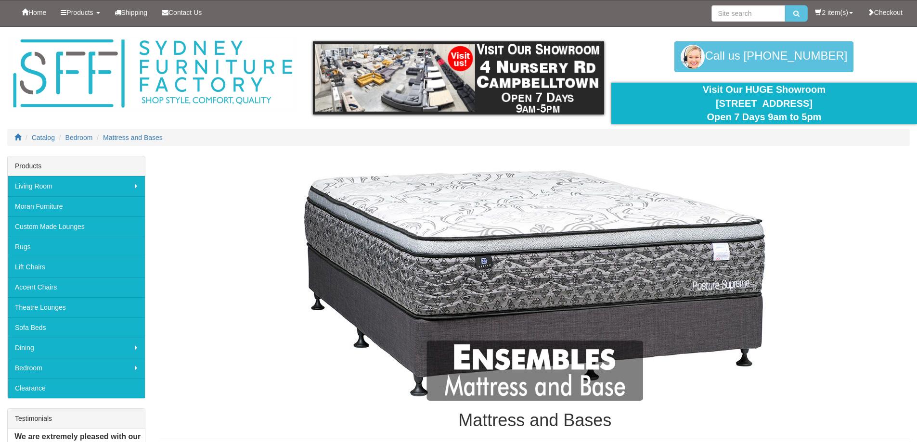
scroll to position [2166, 0]
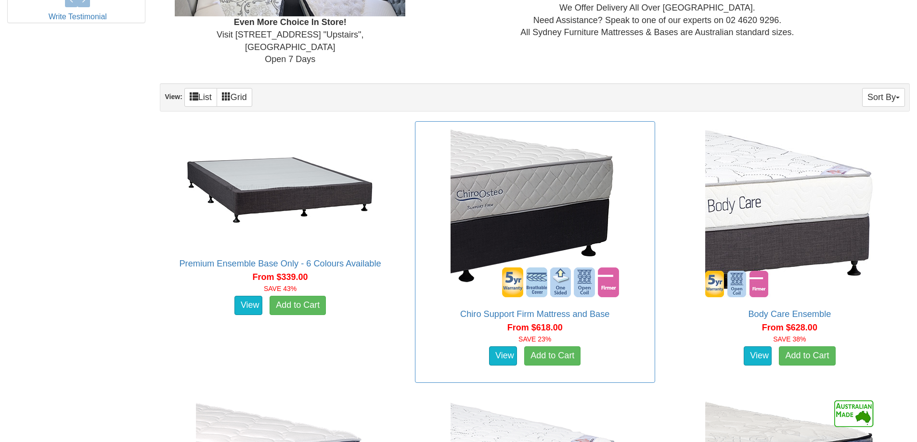
scroll to position [529, 0]
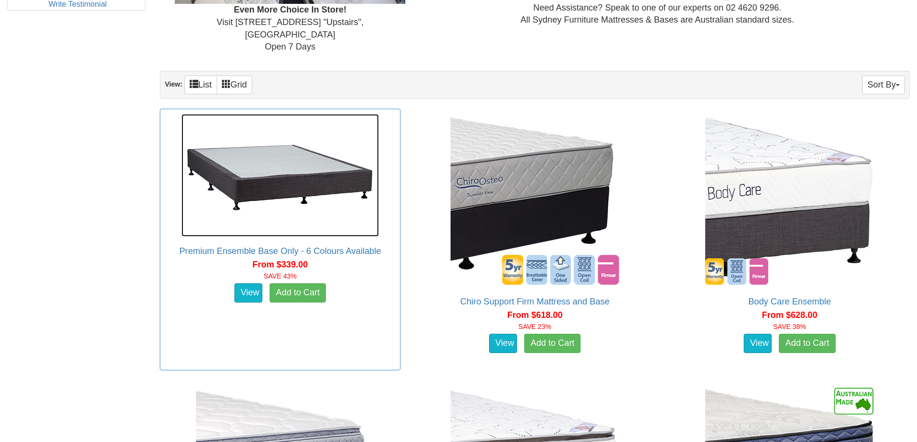
click at [291, 178] on img at bounding box center [279, 175] width 197 height 123
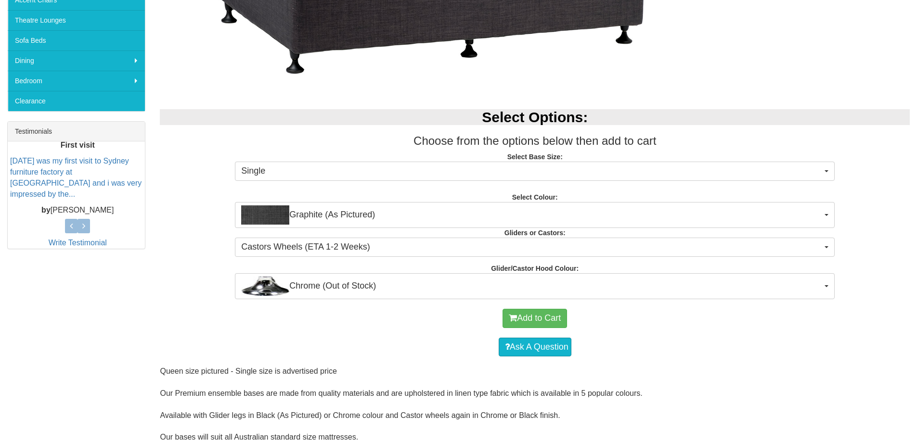
scroll to position [385, 0]
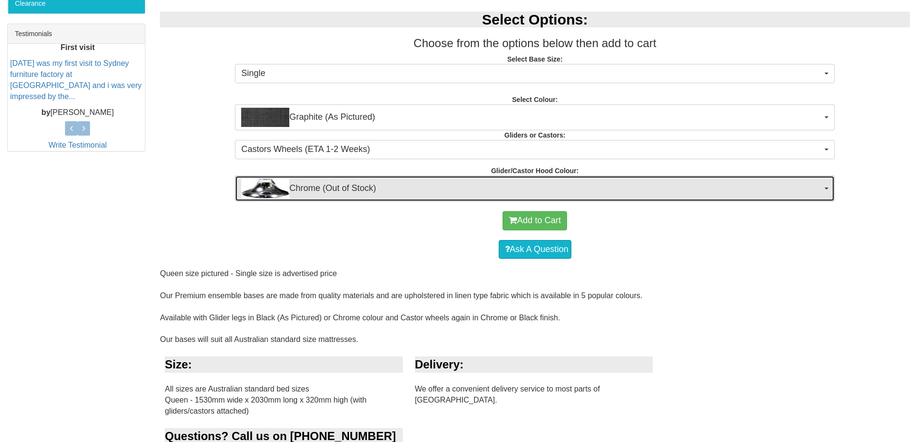
click at [330, 194] on span "Chrome (Out of Stock)" at bounding box center [531, 188] width 581 height 19
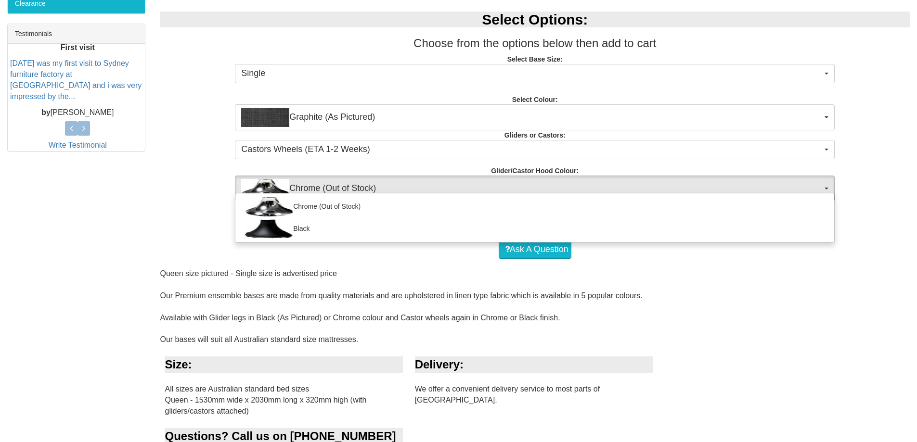
click at [188, 194] on div "Select Options: Choose from the options below then add to cart Select Base Size…" at bounding box center [535, 102] width 764 height 200
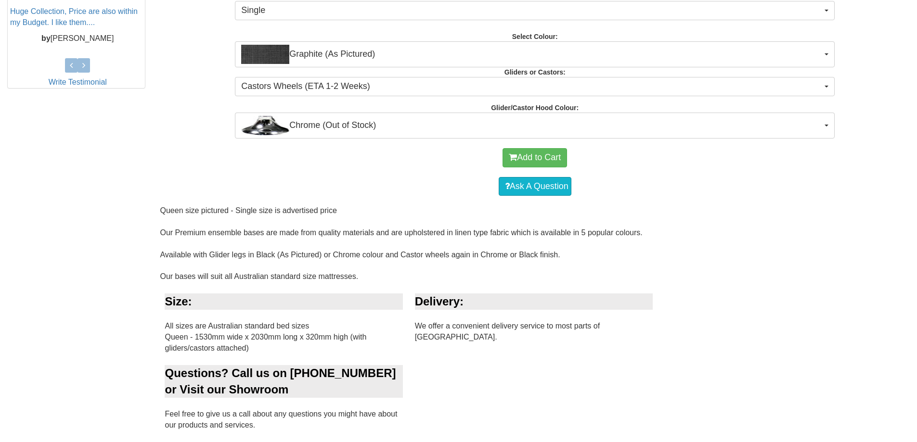
scroll to position [448, 0]
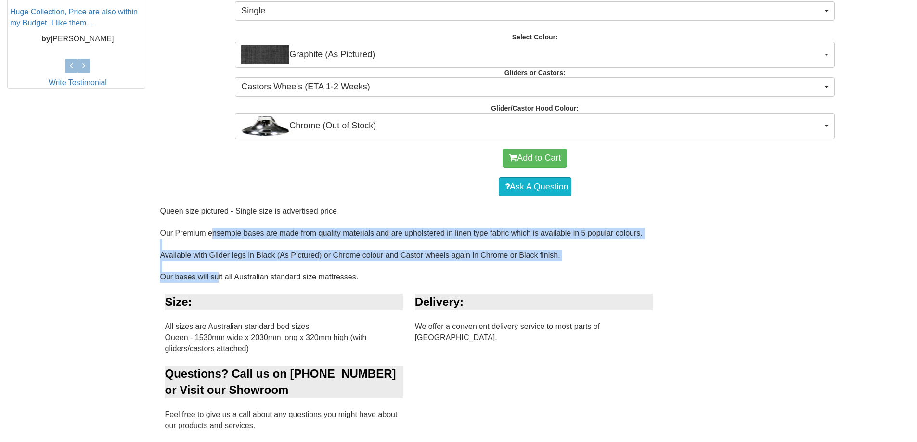
drag, startPoint x: 205, startPoint y: 232, endPoint x: 214, endPoint y: 278, distance: 47.1
click at [214, 278] on div "Queen size pictured - Single size is advertised price Our Premium ensemble base…" at bounding box center [535, 285] width 750 height 159
click at [242, 239] on div "Queen size pictured - Single size is advertised price Our Premium ensemble base…" at bounding box center [535, 285] width 750 height 159
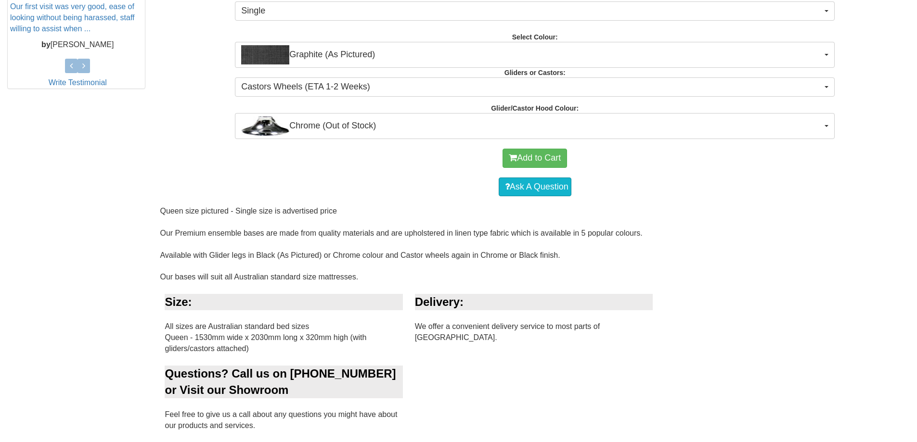
click at [242, 239] on div "Queen size pictured - Single size is advertised price Our Premium ensemble base…" at bounding box center [535, 285] width 750 height 159
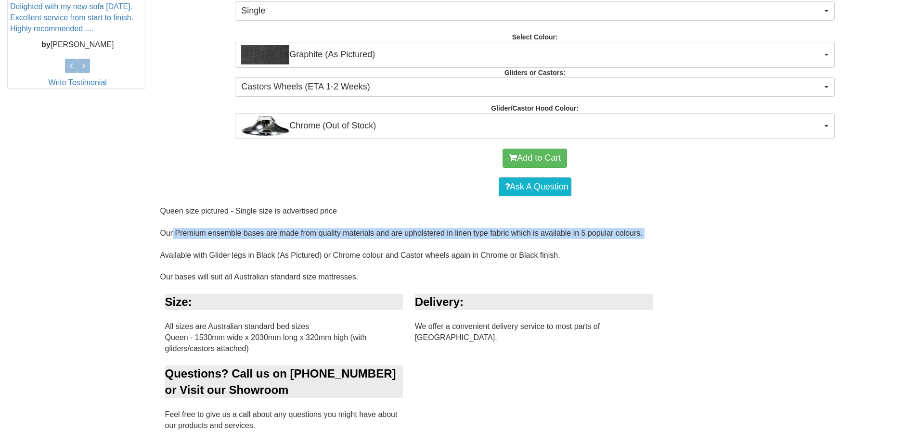
drag, startPoint x: 164, startPoint y: 234, endPoint x: 253, endPoint y: 249, distance: 90.4
click at [253, 249] on div "Queen size pictured - Single size is advertised price Our Premium ensemble base…" at bounding box center [535, 285] width 750 height 159
click at [264, 234] on div "Queen size pictured - Single size is advertised price Our Premium ensemble base…" at bounding box center [535, 285] width 750 height 159
drag, startPoint x: 177, startPoint y: 231, endPoint x: 341, endPoint y: 231, distance: 163.7
click at [338, 231] on div "Queen size pictured - Single size is advertised price Our Premium ensemble base…" at bounding box center [535, 285] width 750 height 159
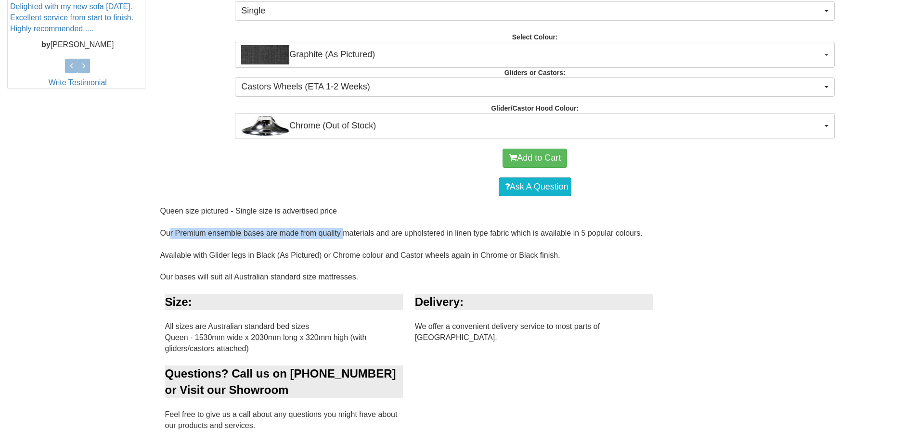
click at [346, 231] on div "Queen size pictured - Single size is advertised price Our Premium ensemble base…" at bounding box center [535, 285] width 750 height 159
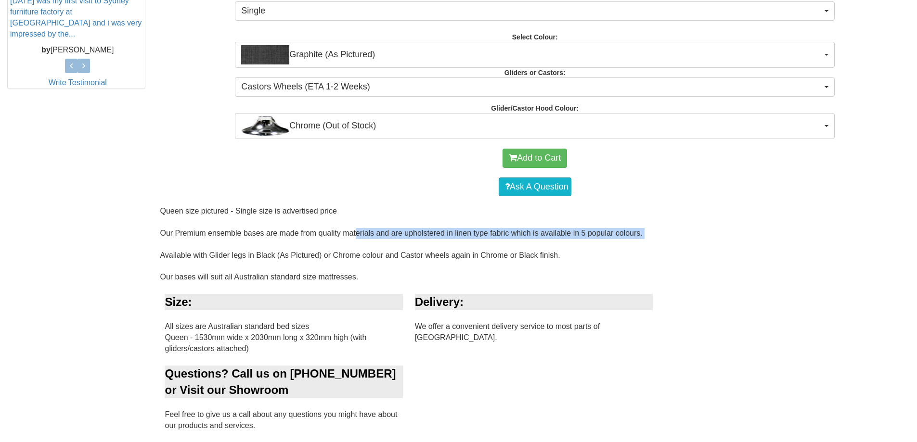
drag, startPoint x: 349, startPoint y: 231, endPoint x: 377, endPoint y: 240, distance: 29.5
click at [377, 240] on div "Queen size pictured - Single size is advertised price Our Premium ensemble base…" at bounding box center [535, 285] width 750 height 159
click at [369, 233] on div "Queen size pictured - Single size is advertised price Our Premium ensemble base…" at bounding box center [535, 285] width 750 height 159
click at [374, 233] on div "Queen size pictured - Single size is advertised price Our Premium ensemble base…" at bounding box center [535, 285] width 750 height 159
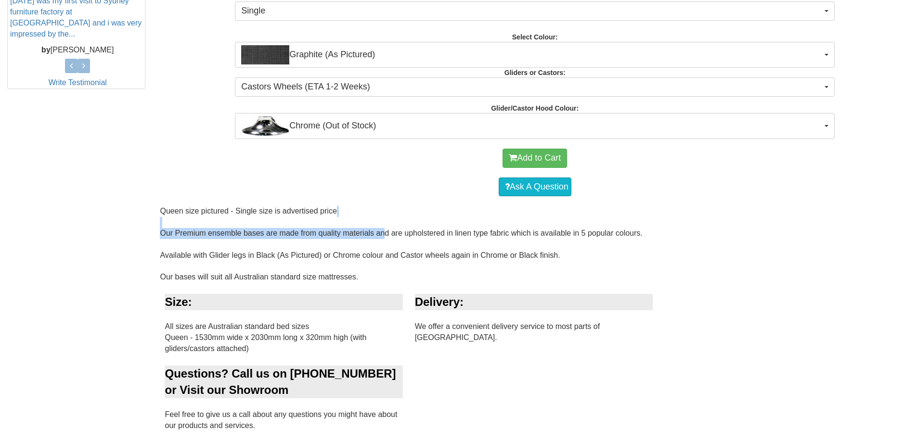
drag, startPoint x: 374, startPoint y: 232, endPoint x: 188, endPoint y: 218, distance: 186.8
click at [188, 218] on div "Queen size pictured - Single size is advertised price Our Premium ensemble base…" at bounding box center [535, 285] width 750 height 159
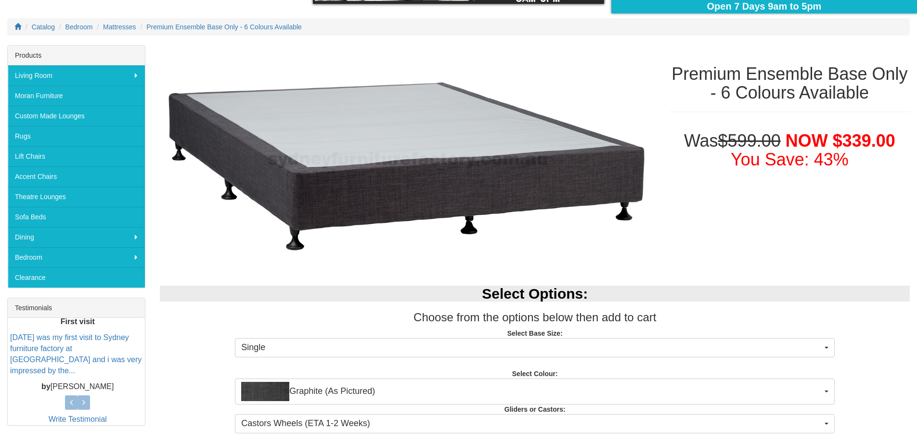
scroll to position [0, 0]
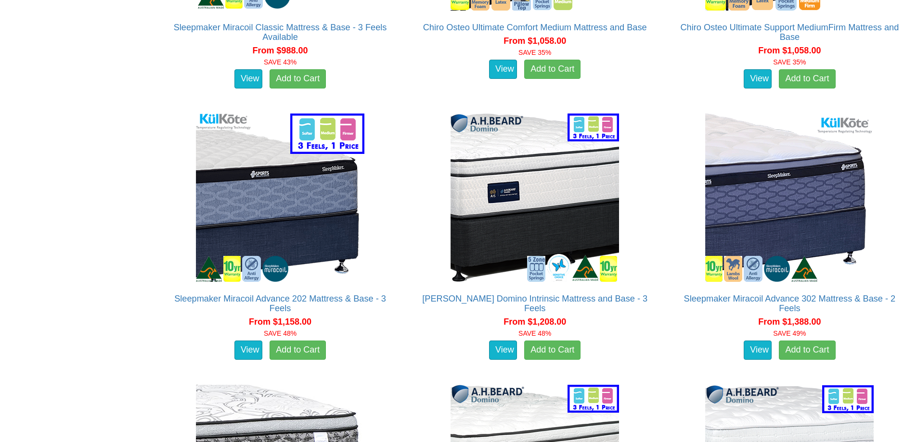
scroll to position [2166, 0]
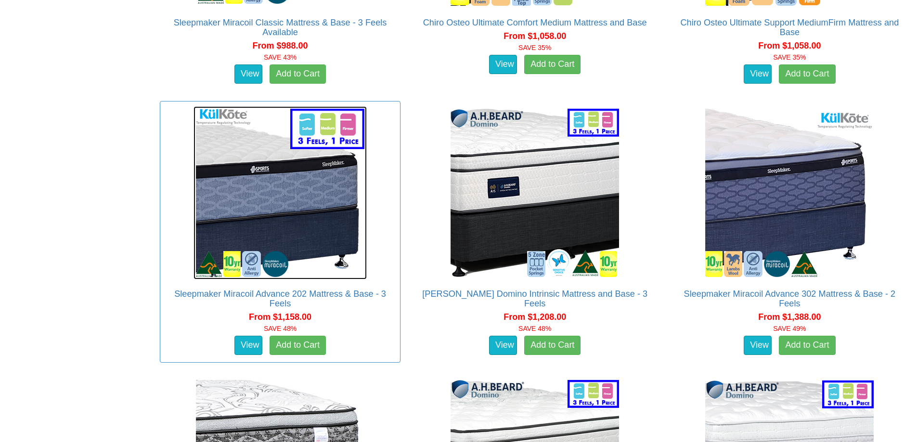
click at [254, 206] on img at bounding box center [280, 192] width 173 height 173
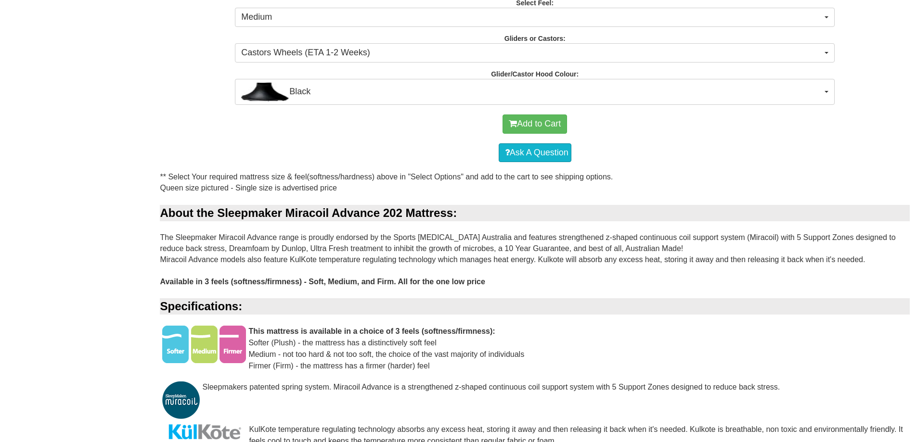
scroll to position [385, 0]
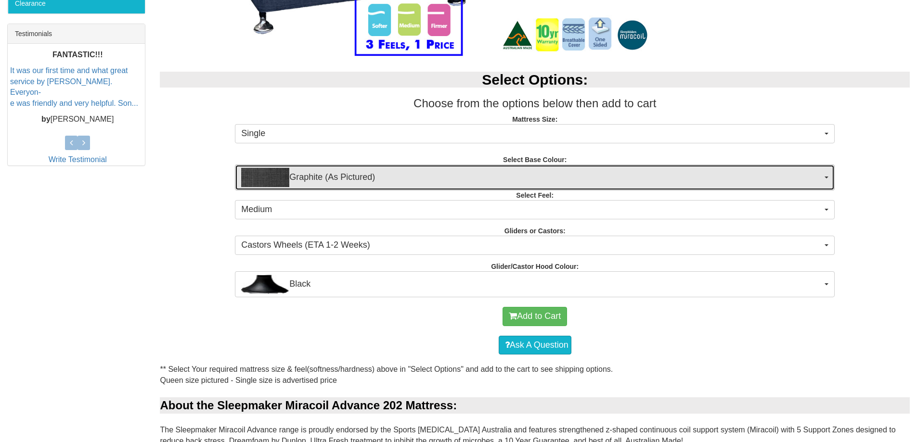
click at [400, 177] on span "Graphite (As Pictured)" at bounding box center [531, 177] width 581 height 19
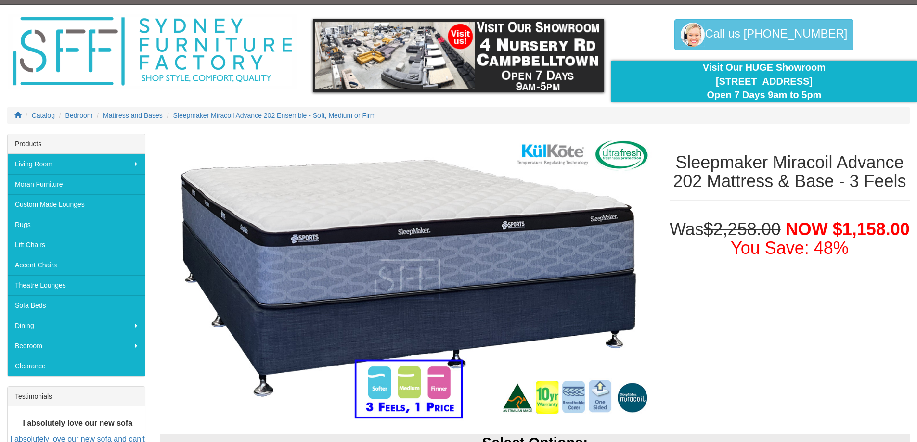
scroll to position [0, 0]
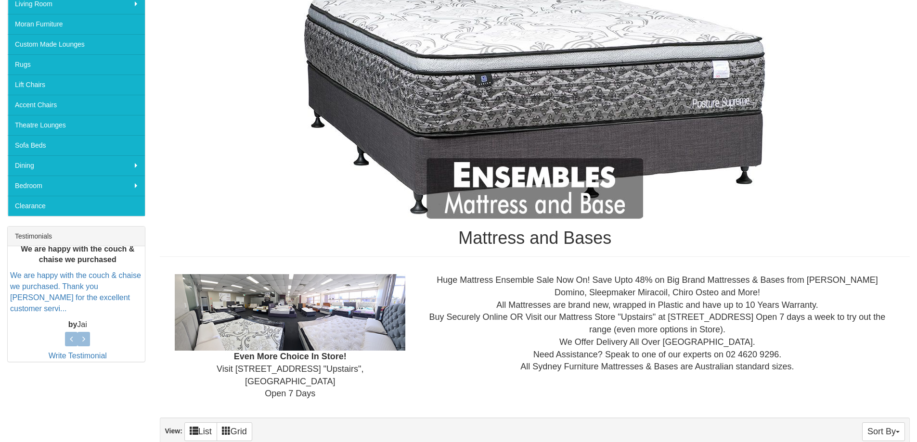
scroll to position [385, 0]
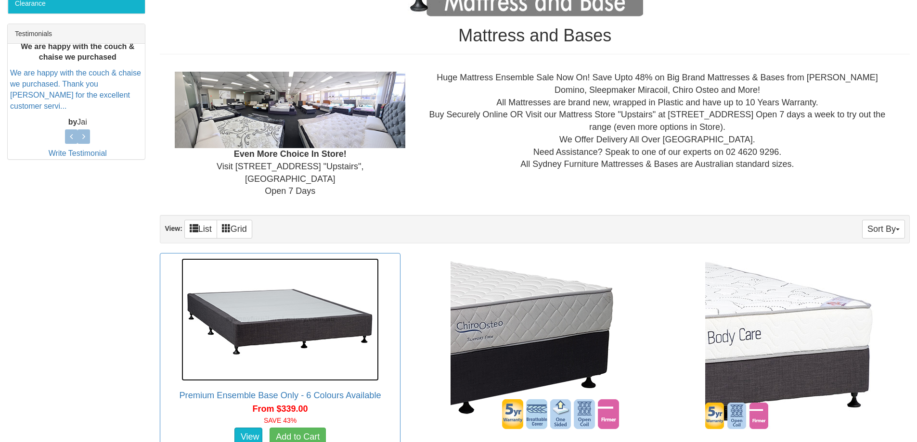
click at [319, 312] on img at bounding box center [279, 319] width 197 height 123
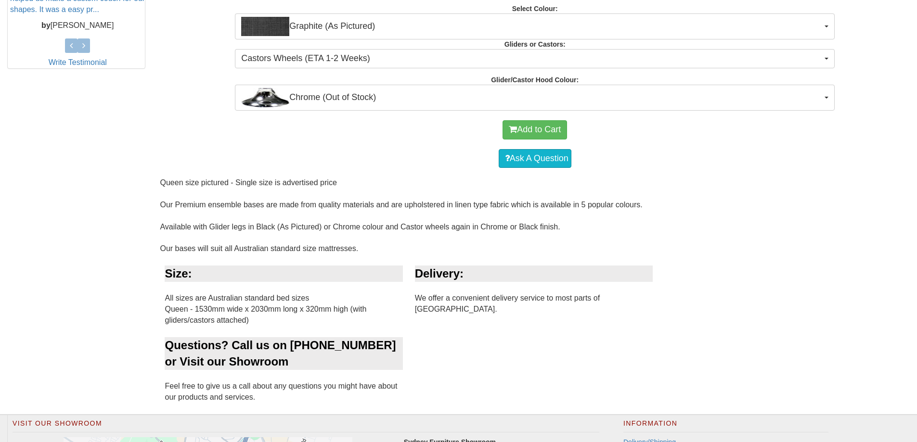
scroll to position [481, 0]
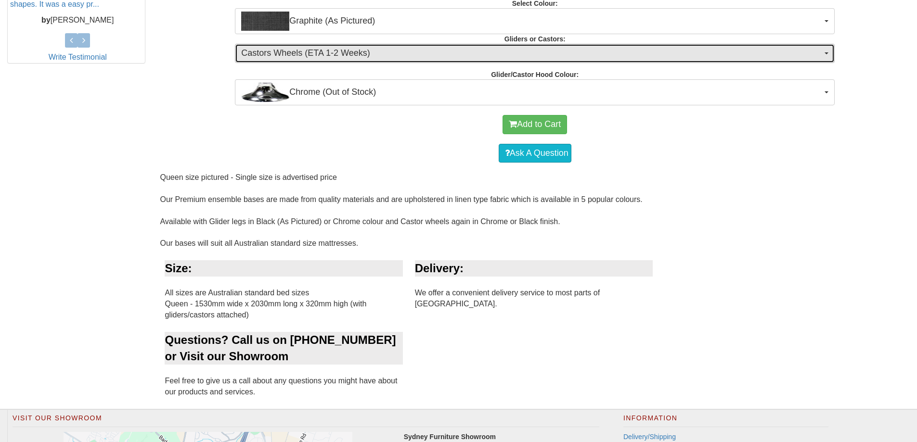
click at [378, 48] on span "Castors Wheels (ETA 1-2 Weeks)" at bounding box center [531, 53] width 581 height 13
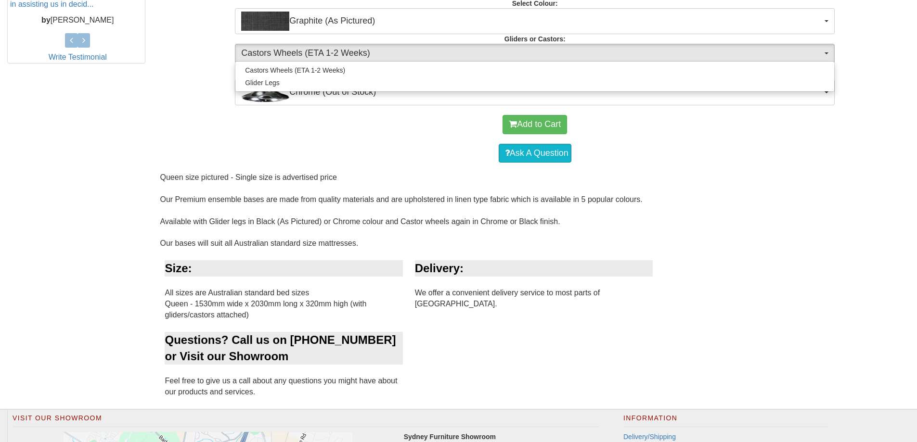
click at [166, 94] on div "Select Options: Choose from the options below then add to cart Select Base Size…" at bounding box center [535, 6] width 764 height 200
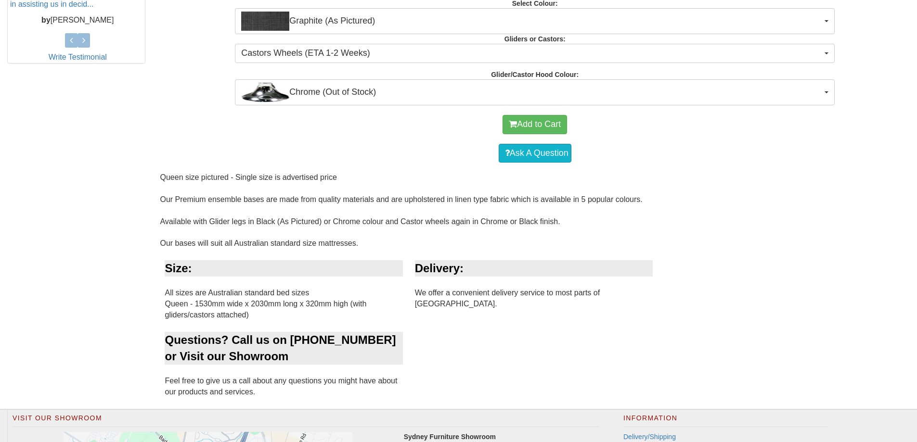
click at [166, 94] on div "Select Options: Choose from the options below then add to cart Select Base Size…" at bounding box center [535, 6] width 764 height 200
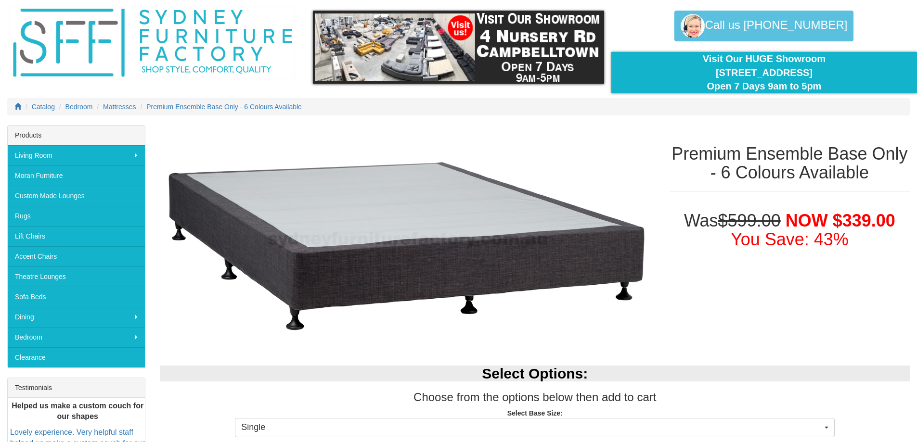
scroll to position [48, 0]
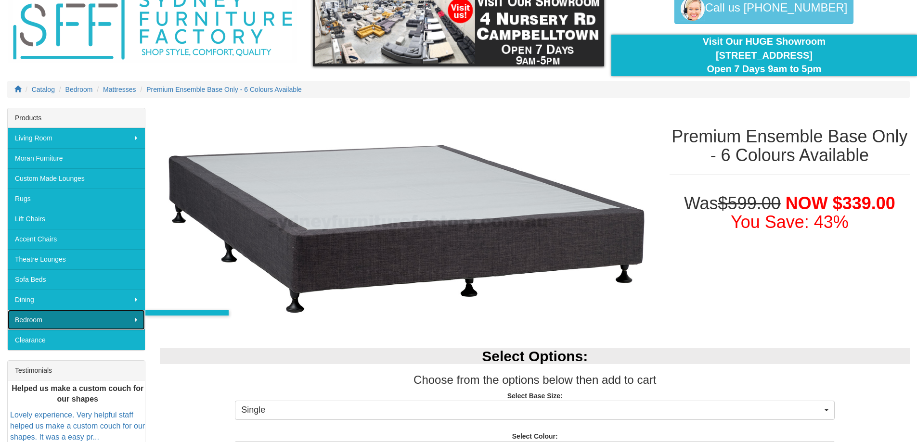
click at [62, 322] on link "Bedroom" at bounding box center [76, 320] width 137 height 20
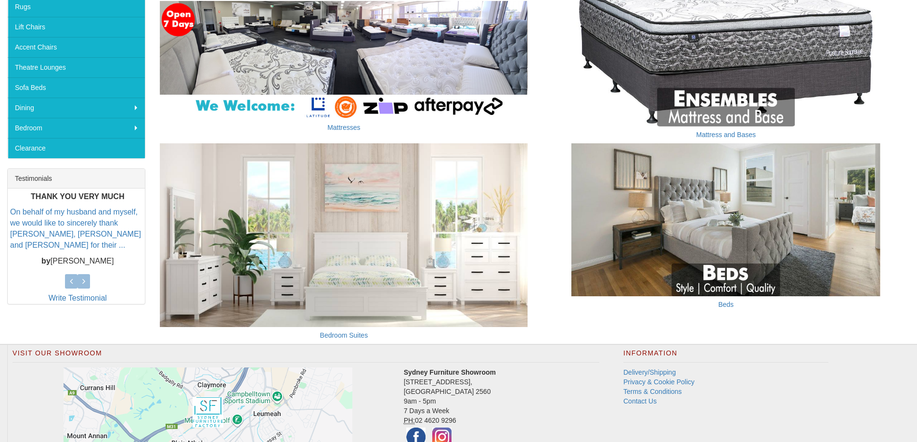
scroll to position [241, 0]
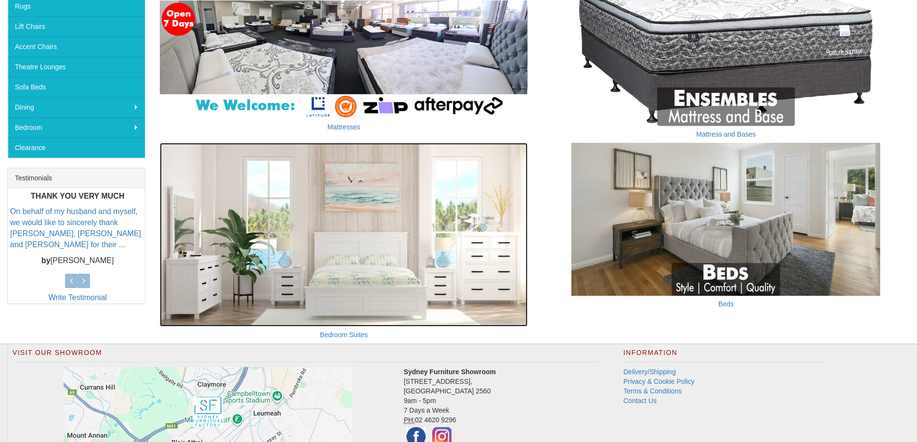
click at [304, 269] on img at bounding box center [344, 235] width 368 height 184
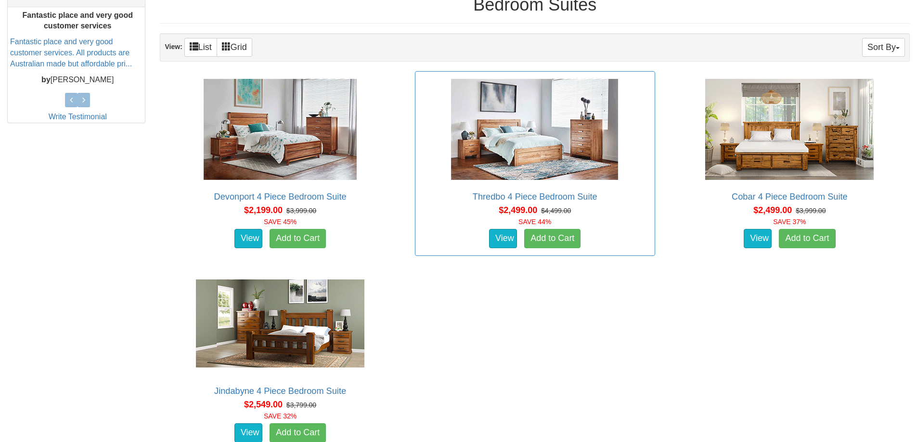
scroll to position [433, 0]
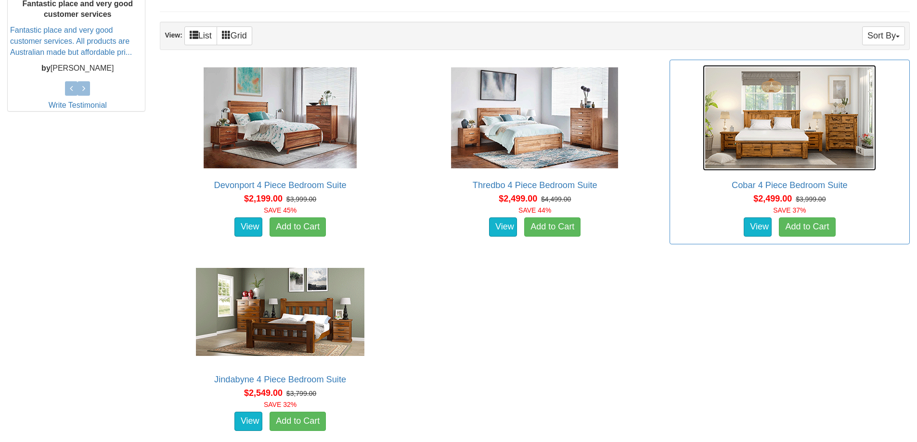
click at [766, 145] on img at bounding box center [789, 118] width 173 height 106
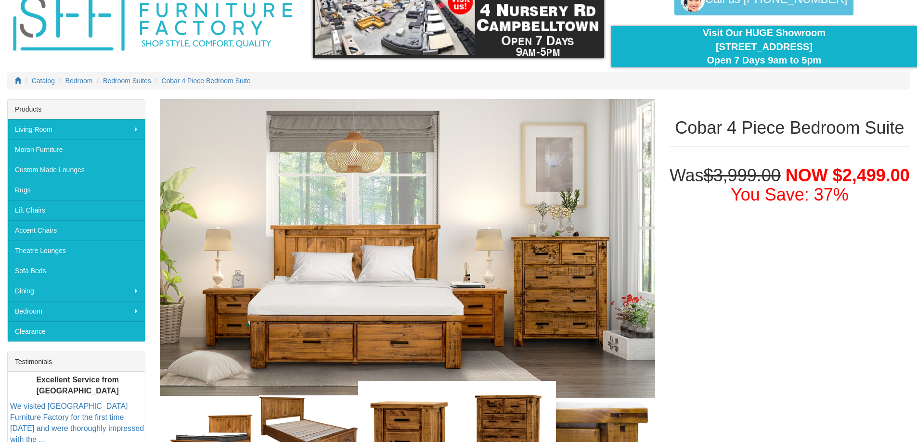
scroll to position [193, 0]
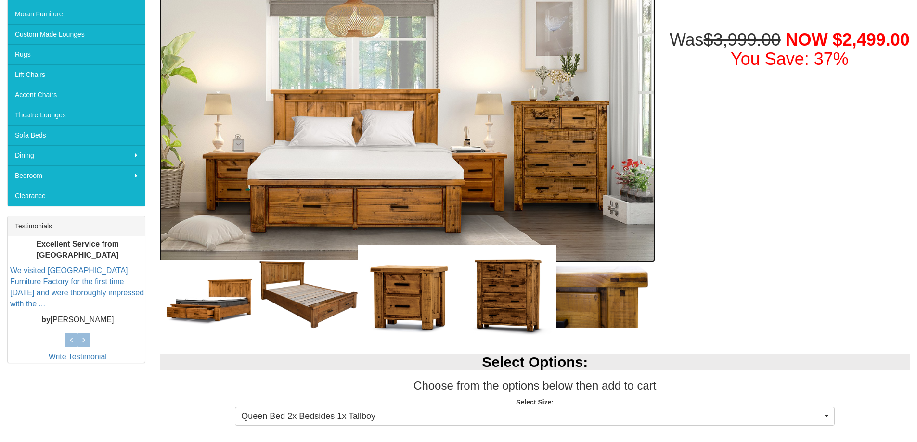
click at [391, 206] on img at bounding box center [407, 112] width 495 height 299
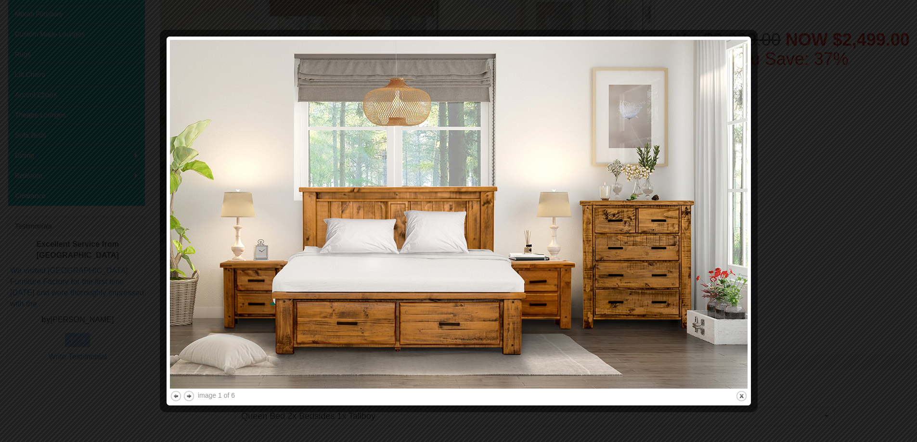
click at [664, 314] on img at bounding box center [459, 214] width 578 height 349
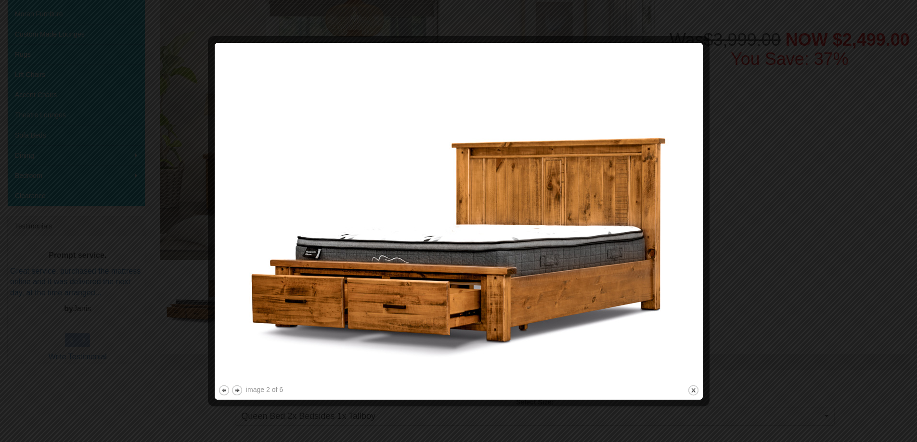
click at [657, 310] on img at bounding box center [458, 214] width 481 height 337
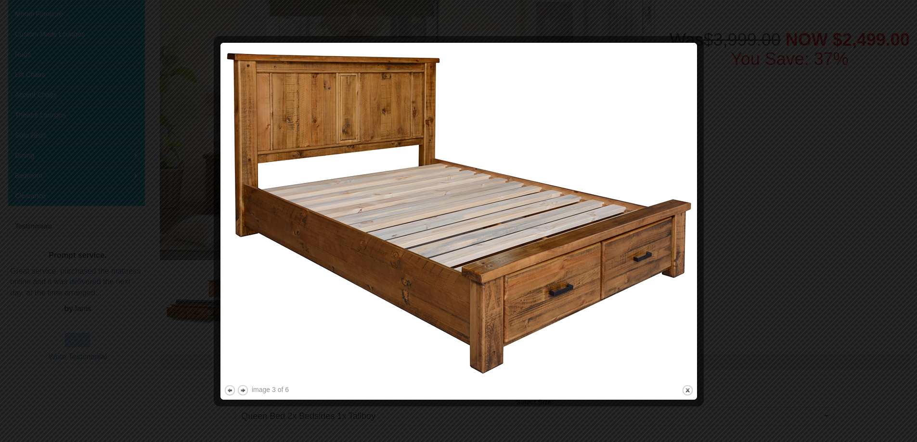
click at [523, 217] on img at bounding box center [459, 214] width 470 height 337
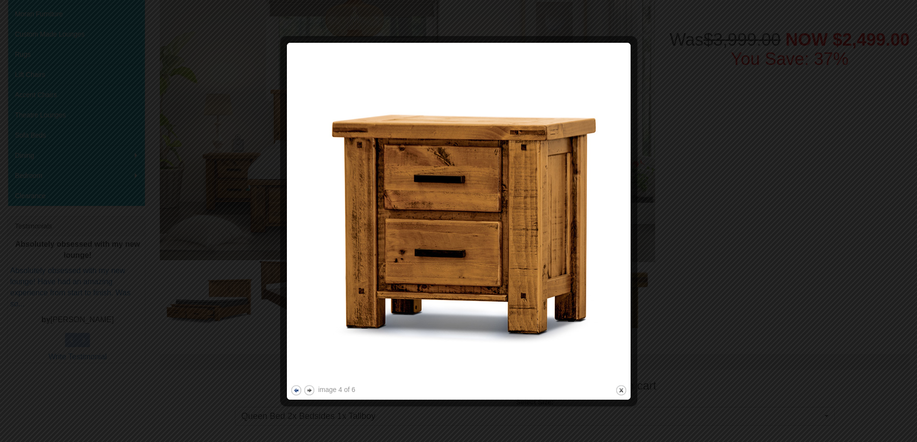
click at [293, 393] on button "previous" at bounding box center [296, 391] width 12 height 12
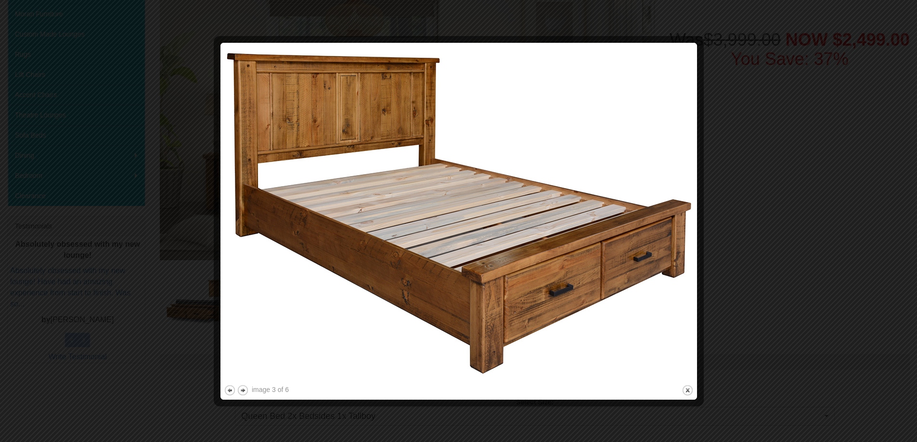
click at [404, 245] on img at bounding box center [459, 214] width 470 height 337
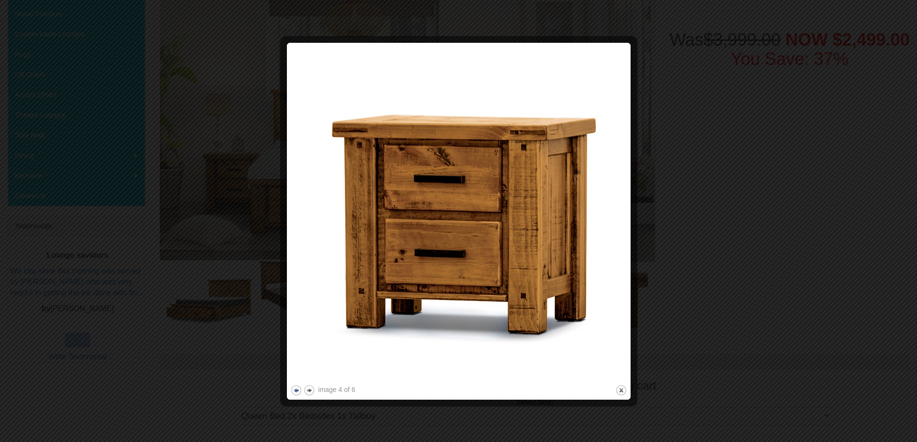
click at [296, 387] on button "previous" at bounding box center [296, 391] width 12 height 12
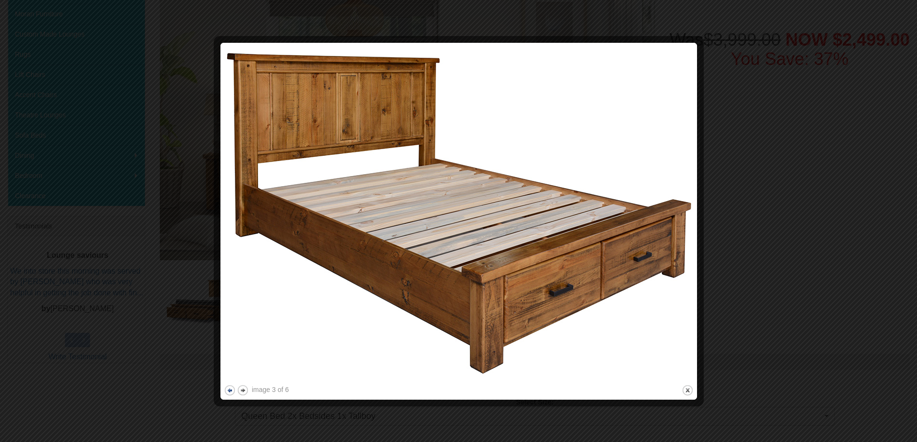
click at [296, 387] on div "image 3 of 6 previous next close" at bounding box center [459, 221] width 470 height 350
click at [748, 147] on div at bounding box center [458, 221] width 917 height 442
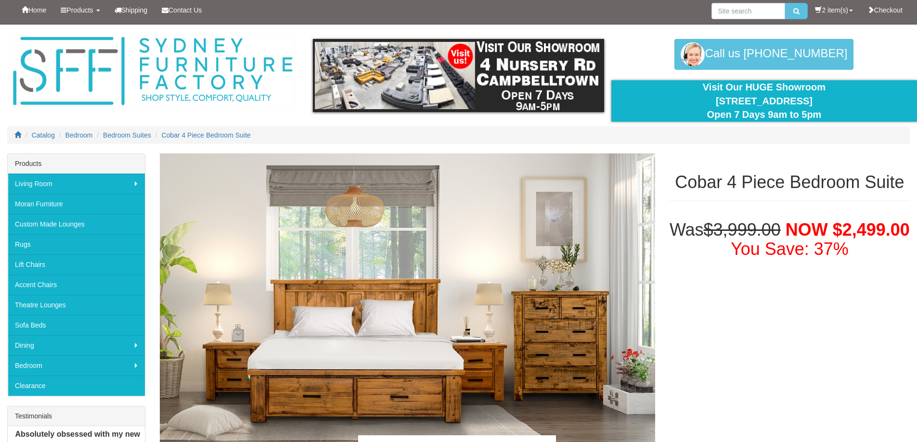
scroll to position [0, 0]
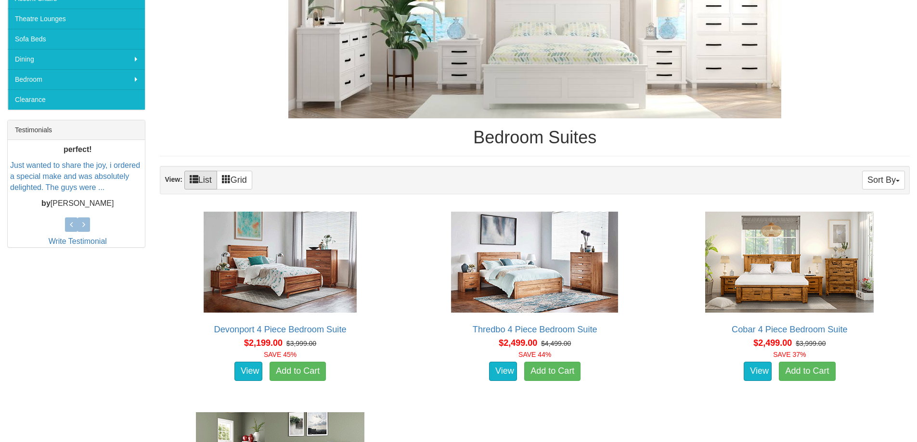
scroll to position [144, 0]
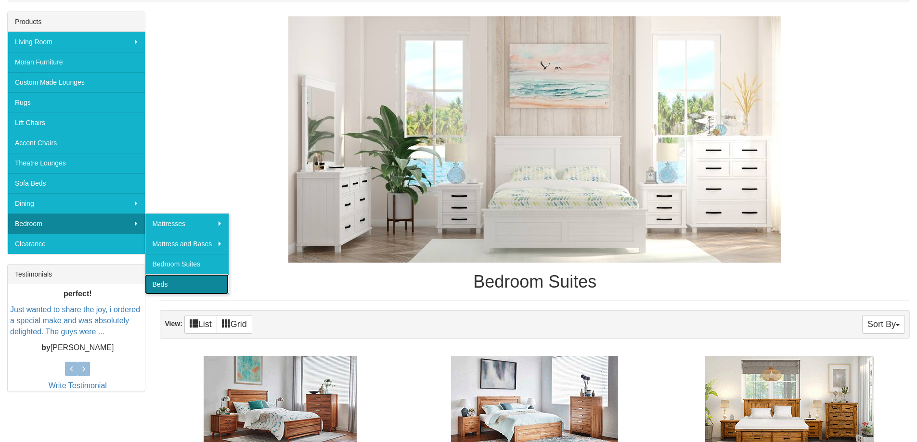
click at [165, 285] on link "Beds" at bounding box center [187, 284] width 84 height 20
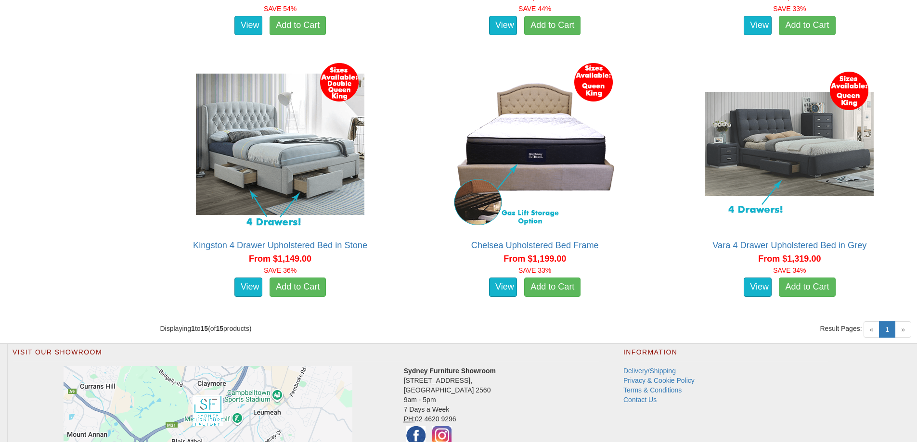
scroll to position [1662, 0]
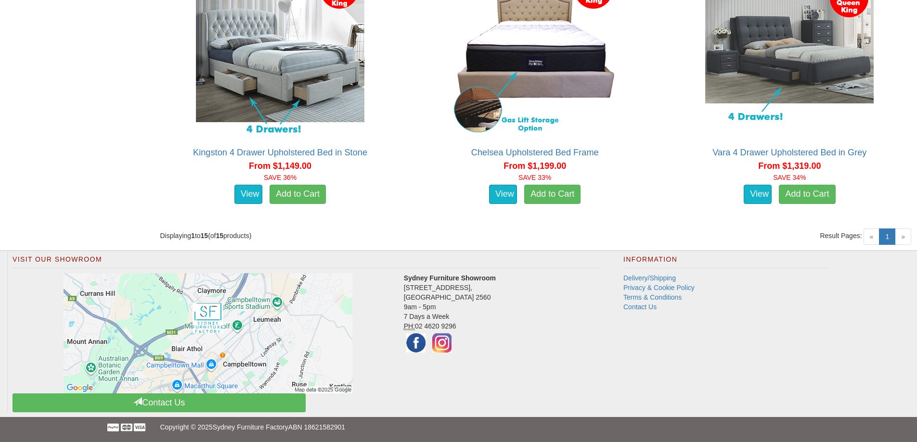
click at [897, 241] on span "»" at bounding box center [903, 237] width 16 height 16
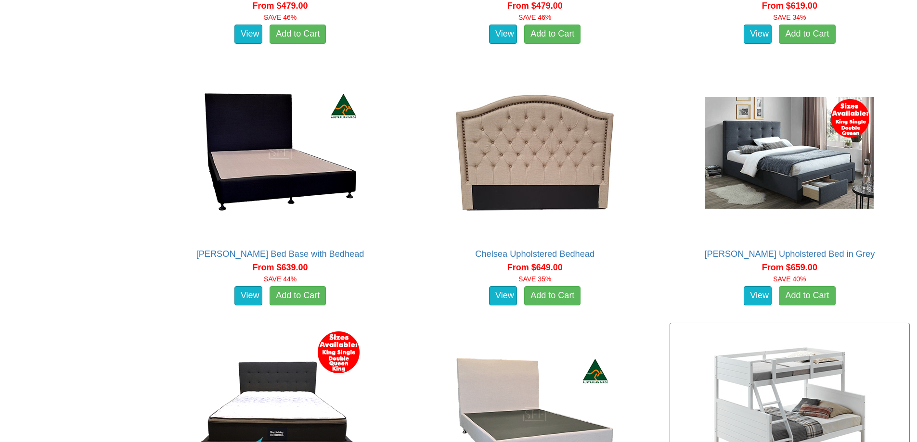
scroll to position [1036, 0]
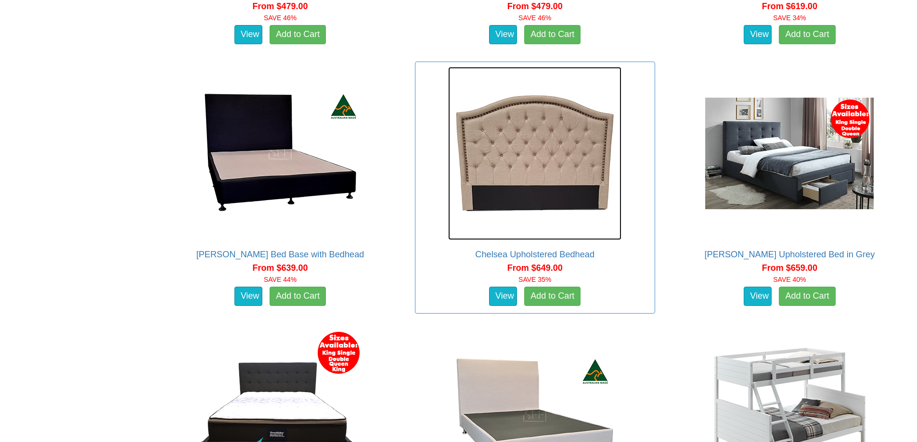
click at [495, 157] on img at bounding box center [534, 153] width 173 height 173
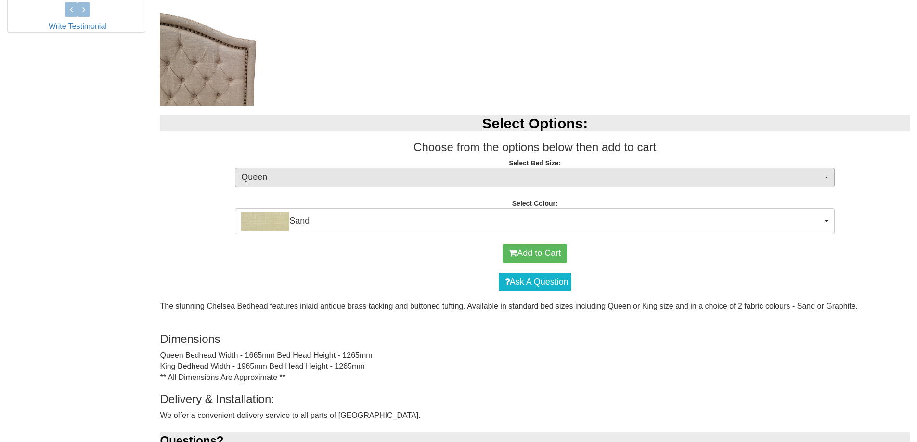
scroll to position [529, 0]
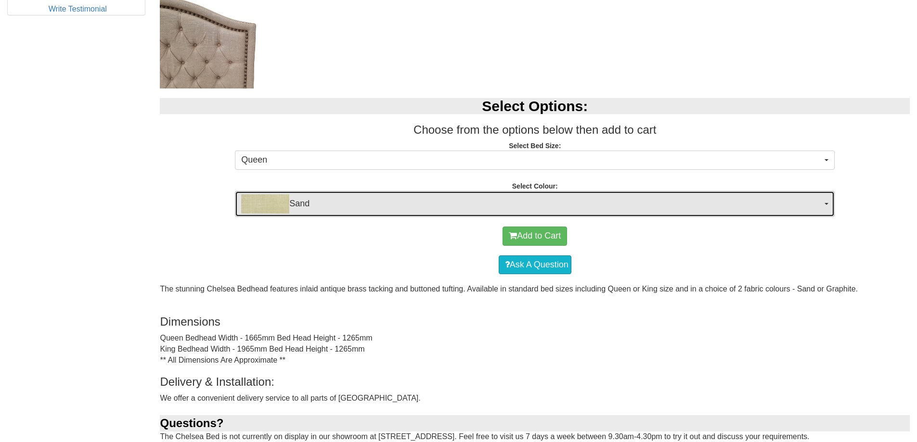
click at [396, 211] on span "Sand" at bounding box center [531, 203] width 581 height 19
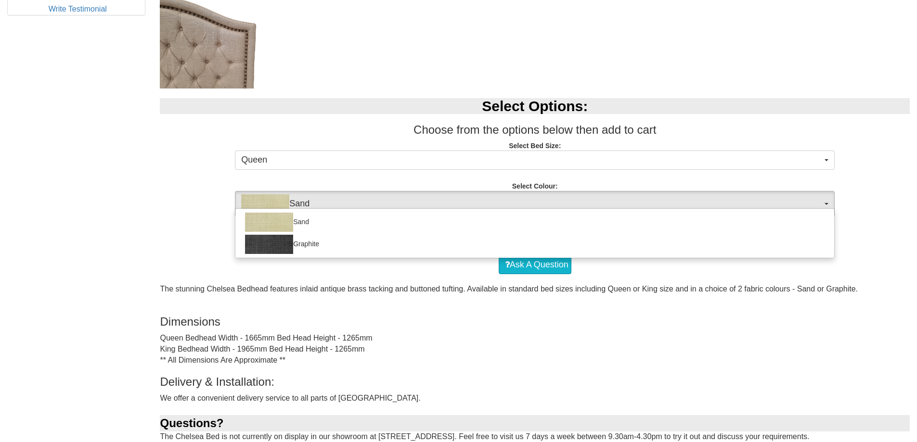
click at [405, 65] on div at bounding box center [407, 40] width 495 height 94
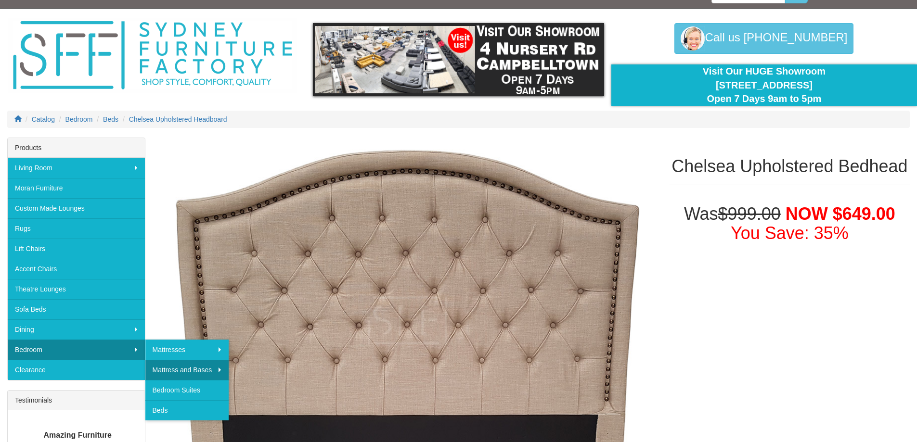
scroll to position [48, 0]
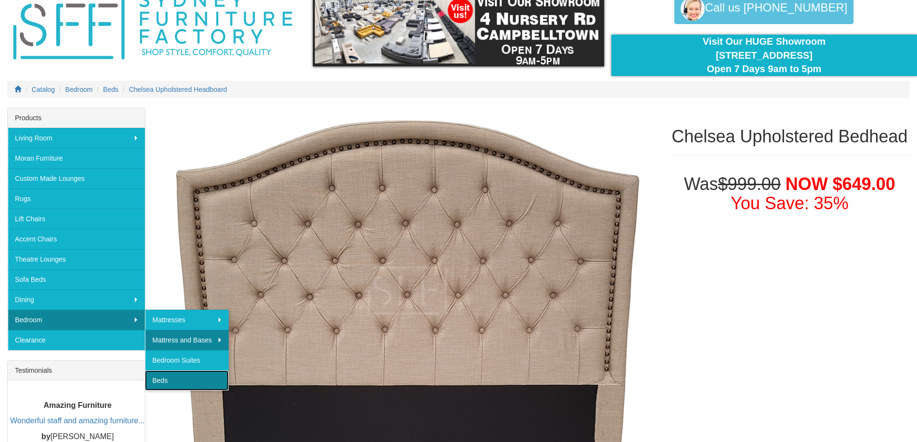
click at [154, 376] on link "Beds" at bounding box center [187, 381] width 84 height 20
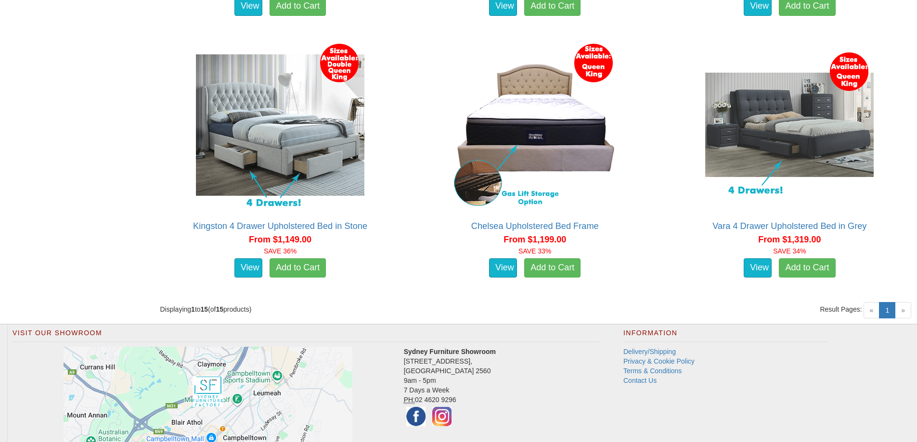
scroll to position [1662, 0]
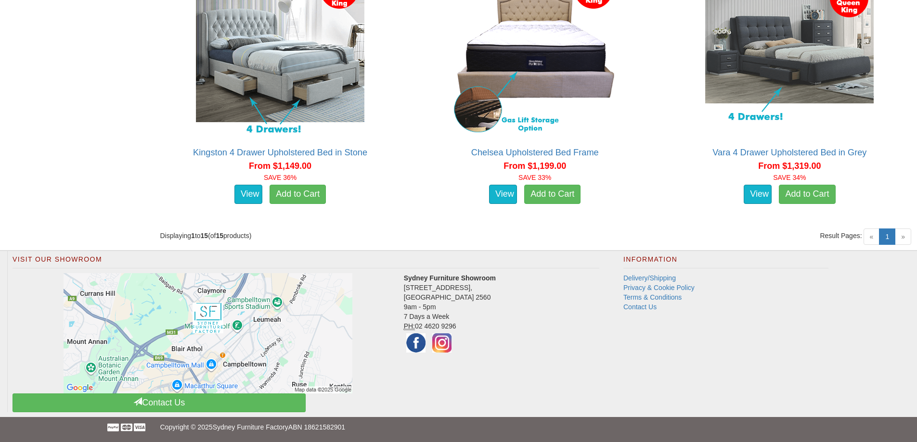
click at [901, 240] on span "»" at bounding box center [903, 237] width 16 height 16
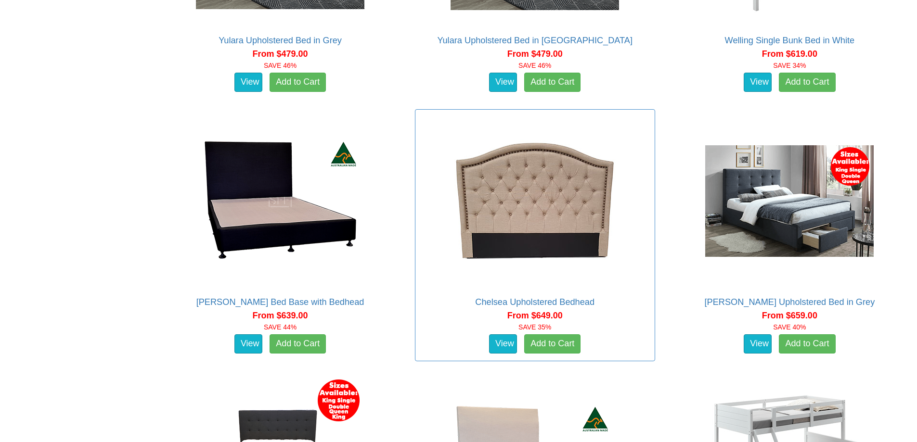
scroll to position [940, 0]
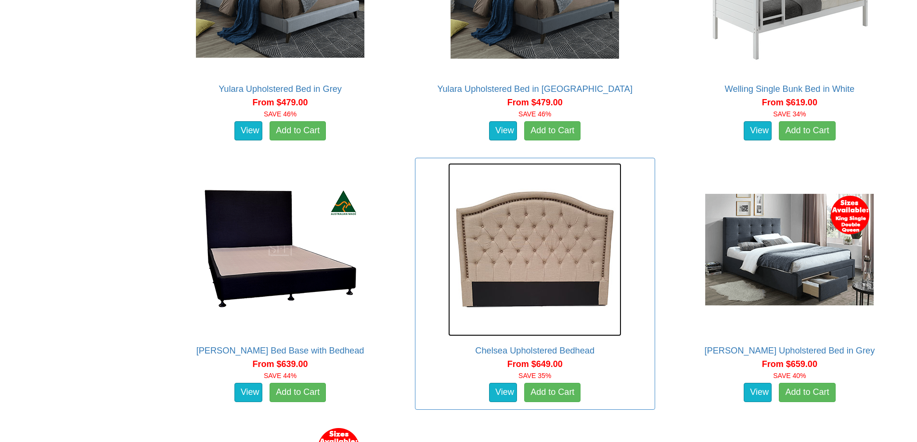
click at [493, 271] on img at bounding box center [534, 249] width 173 height 173
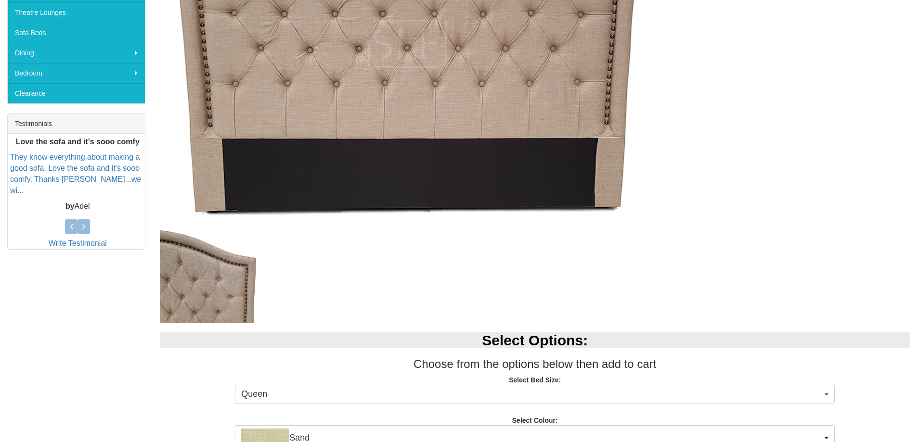
scroll to position [433, 0]
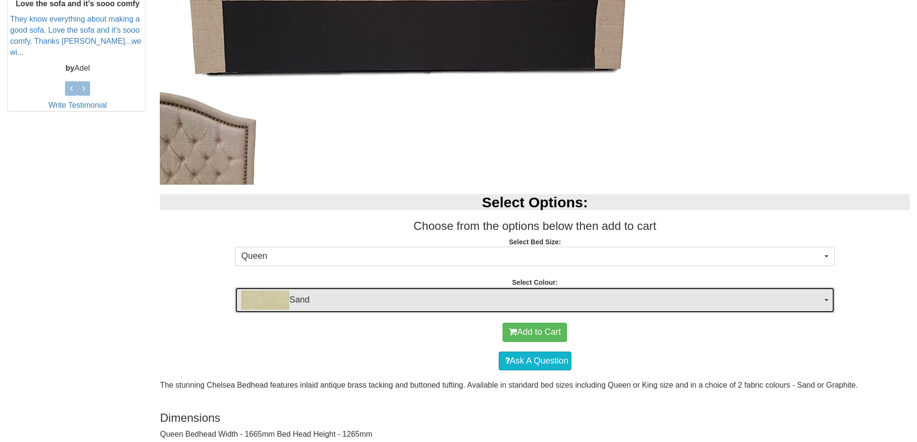
click at [409, 300] on span "Sand" at bounding box center [531, 300] width 581 height 19
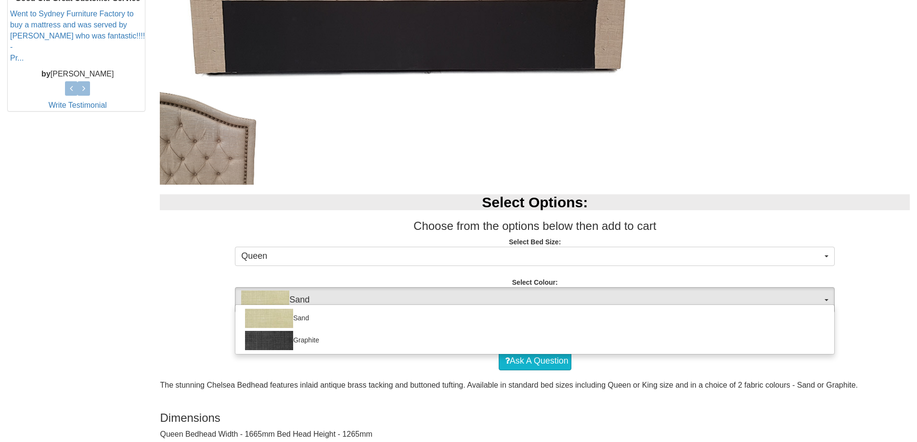
click at [434, 142] on div at bounding box center [407, 136] width 495 height 94
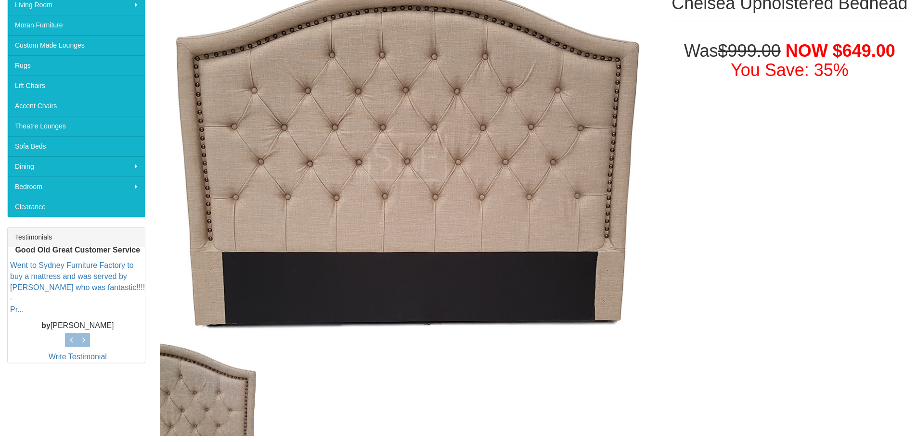
scroll to position [96, 0]
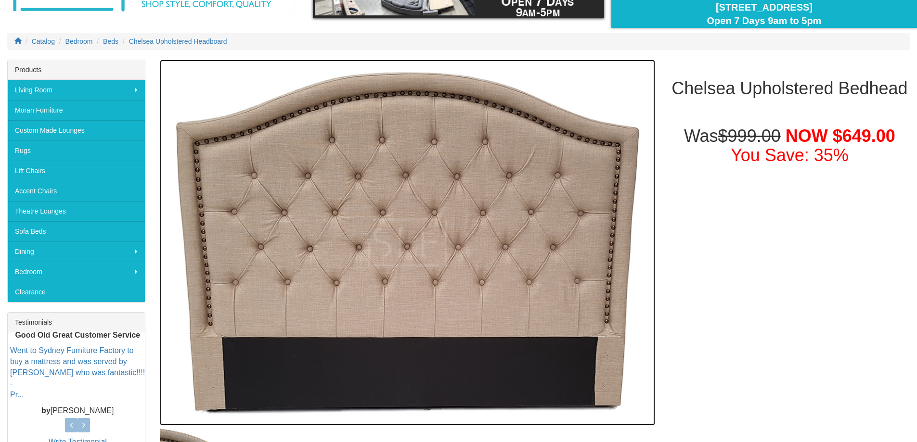
click at [349, 243] on img at bounding box center [407, 243] width 495 height 366
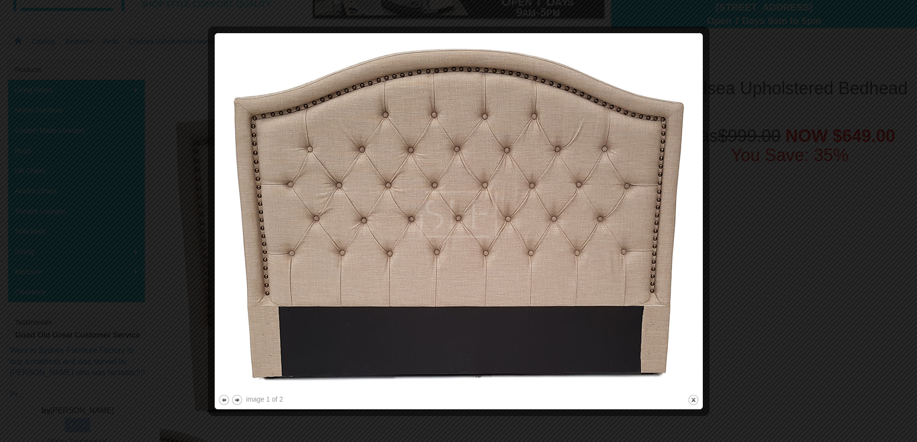
click at [791, 274] on div at bounding box center [458, 221] width 917 height 442
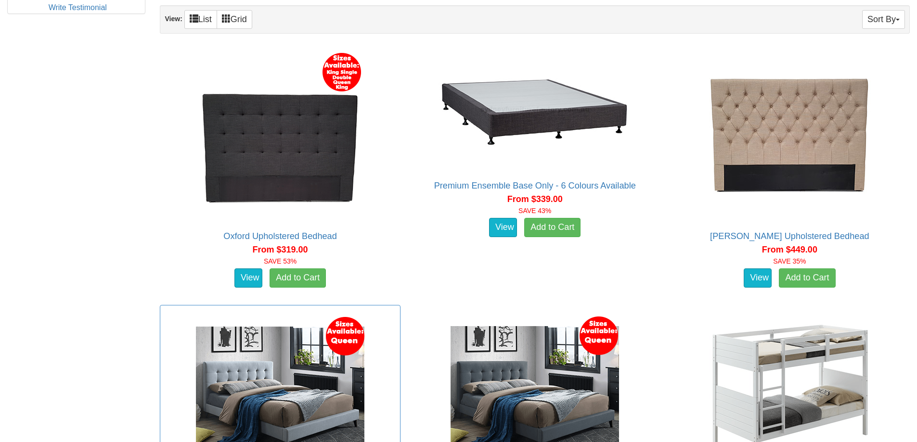
scroll to position [507, 0]
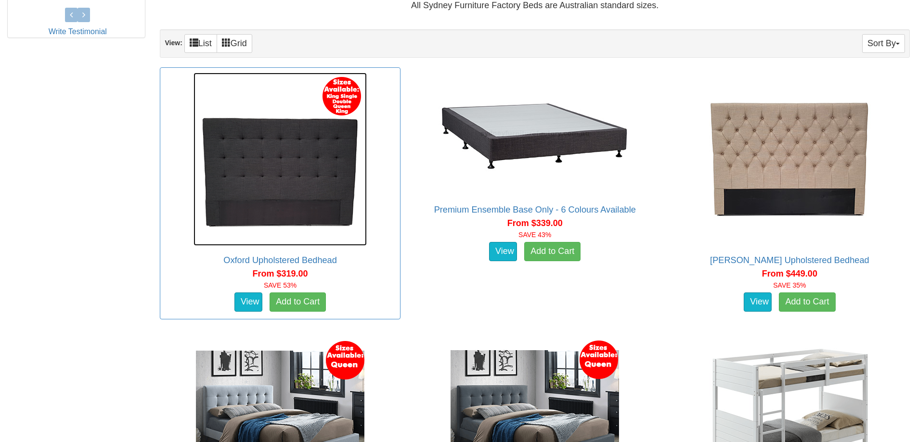
click at [254, 168] on img at bounding box center [280, 159] width 173 height 173
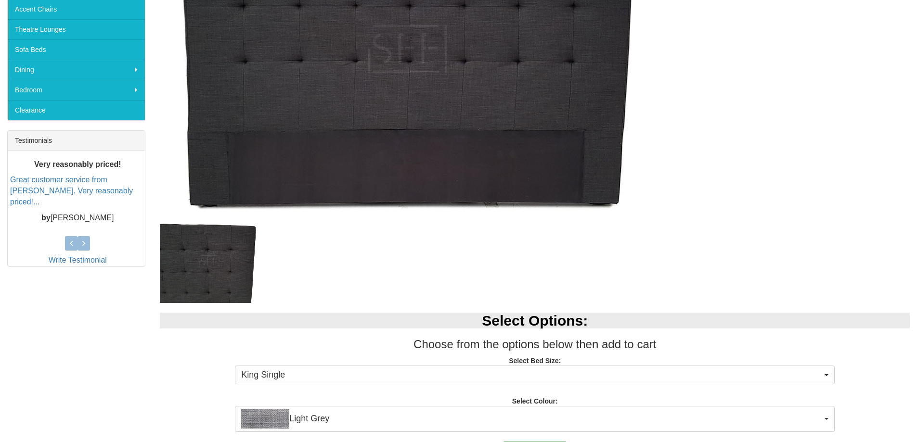
scroll to position [481, 0]
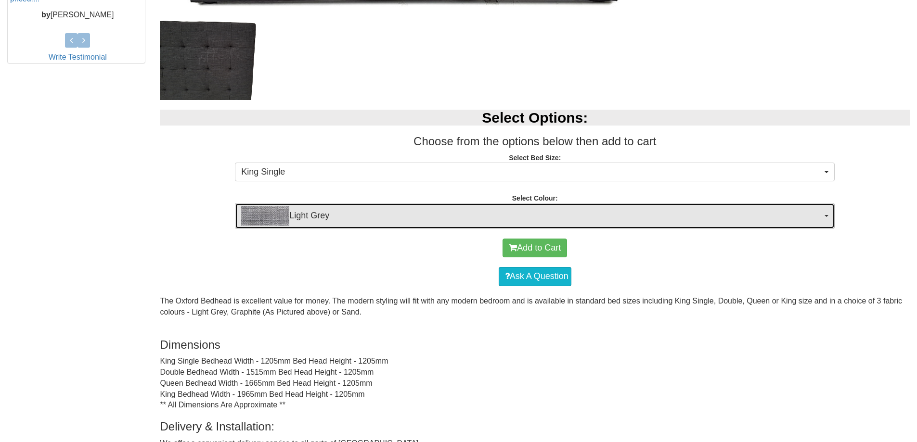
click at [280, 223] on img "button" at bounding box center [265, 215] width 48 height 19
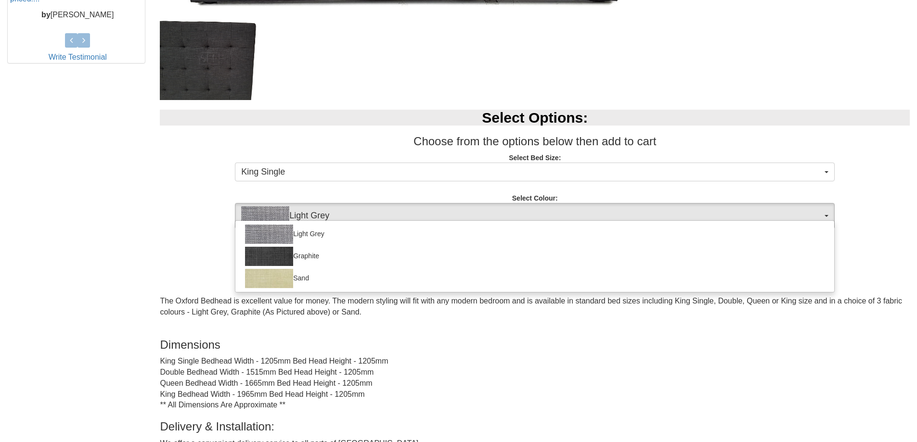
click at [325, 65] on div at bounding box center [407, 57] width 495 height 81
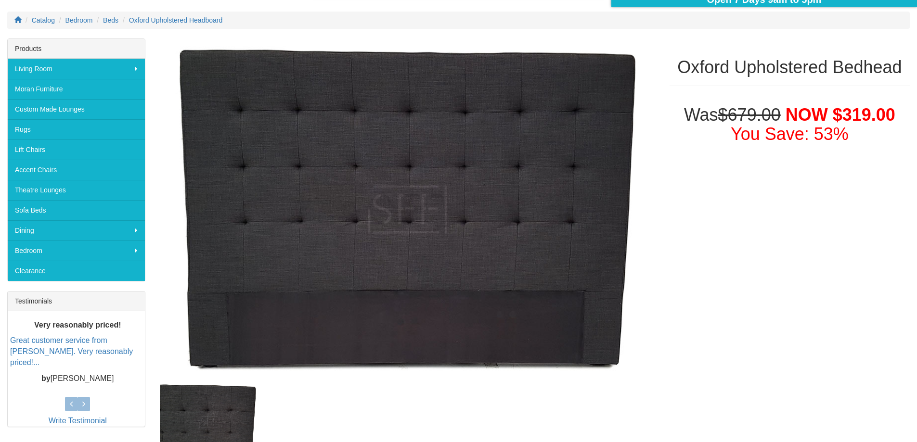
scroll to position [96, 0]
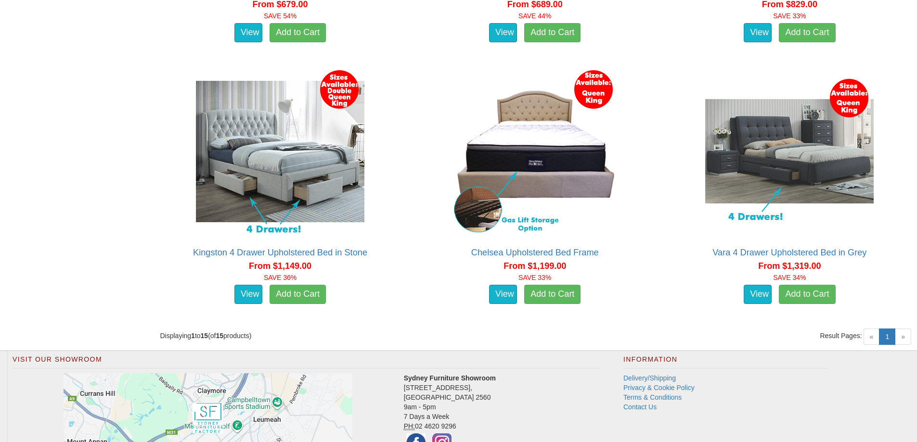
scroll to position [1566, 0]
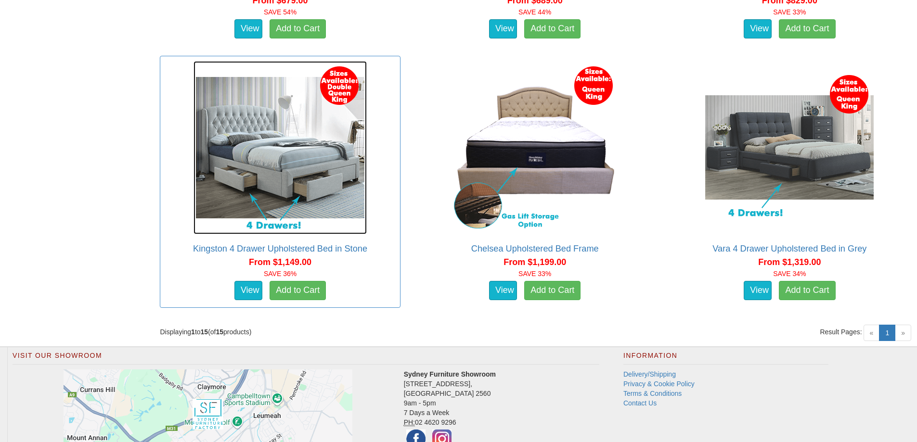
click at [266, 158] on img at bounding box center [280, 147] width 173 height 173
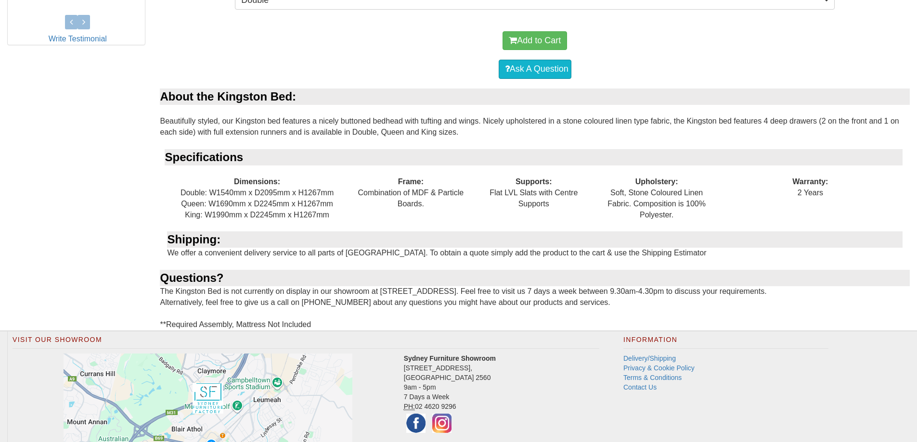
scroll to position [399, 0]
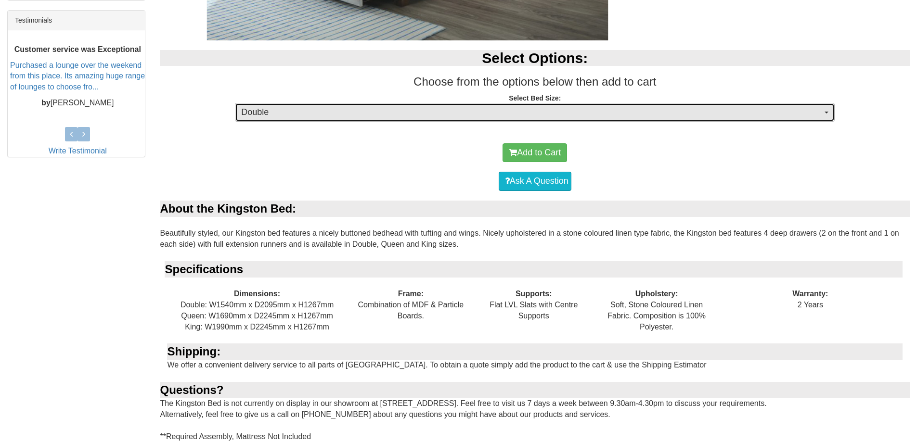
click at [397, 114] on span "Double" at bounding box center [531, 112] width 581 height 13
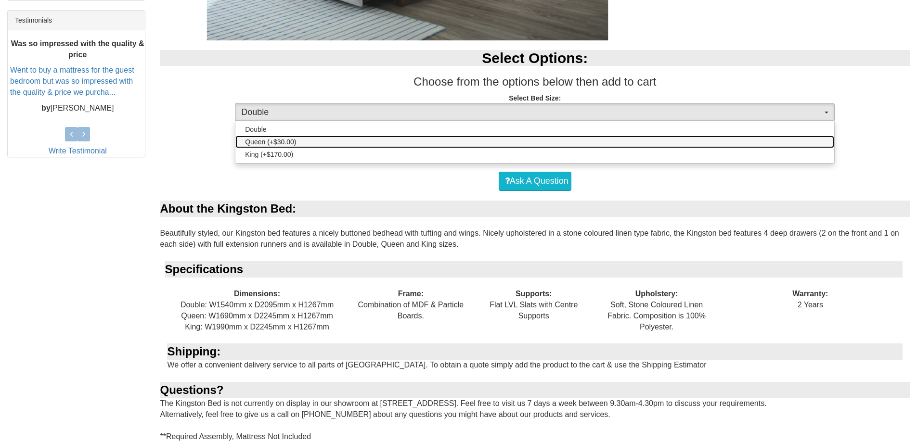
click at [396, 141] on link "Queen (+$30.00)" at bounding box center [534, 142] width 599 height 13
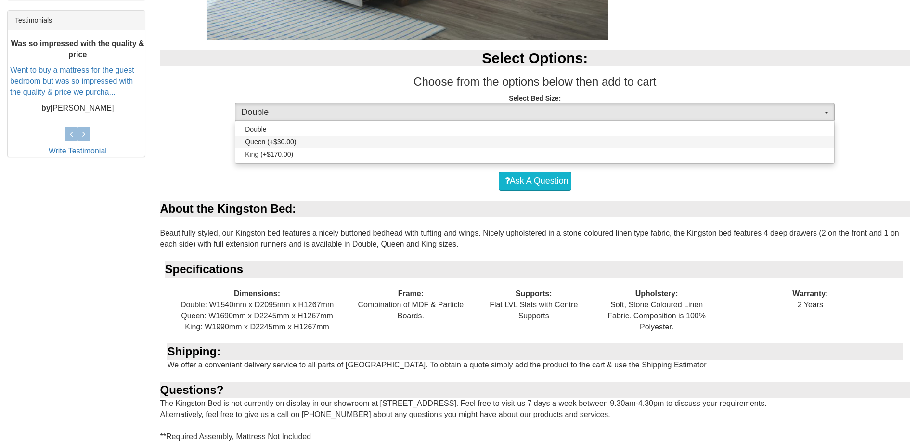
select select "1300"
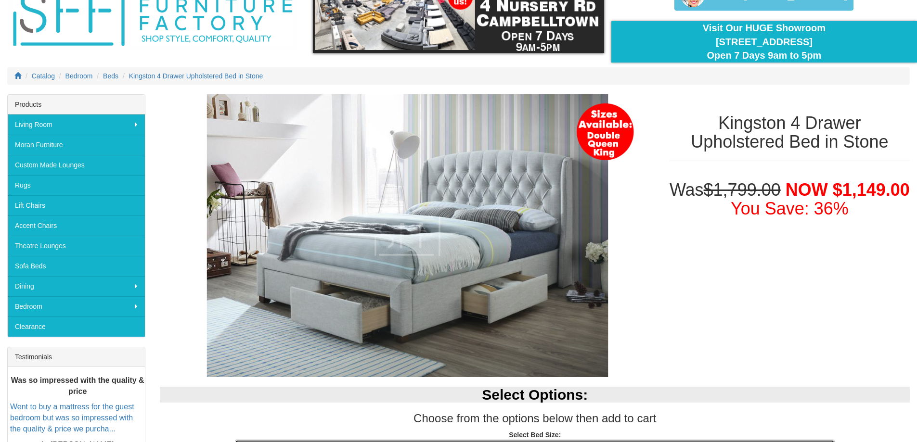
scroll to position [0, 0]
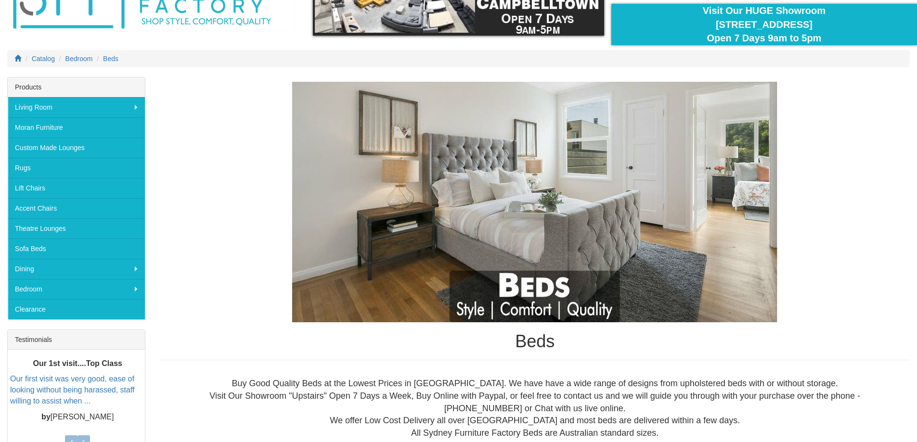
scroll to position [26, 0]
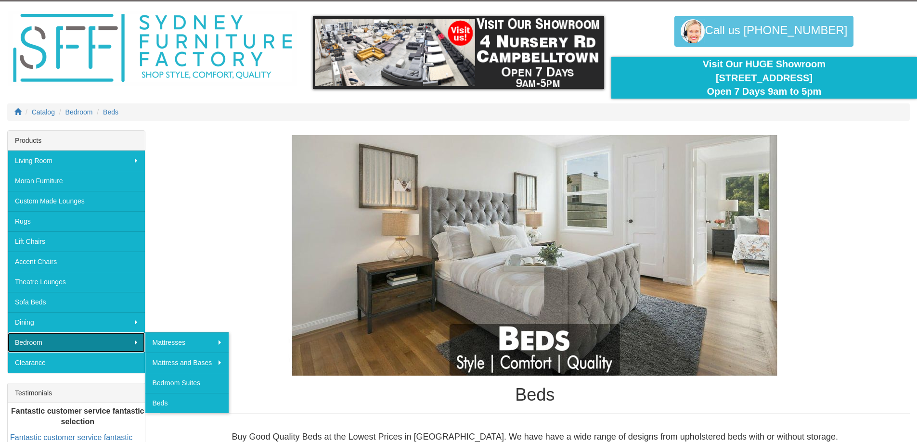
click at [89, 343] on link "Bedroom" at bounding box center [76, 343] width 137 height 20
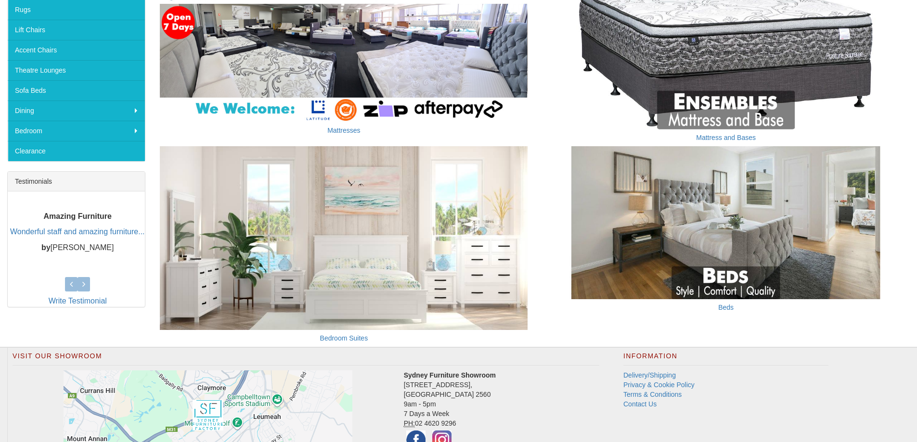
scroll to position [238, 0]
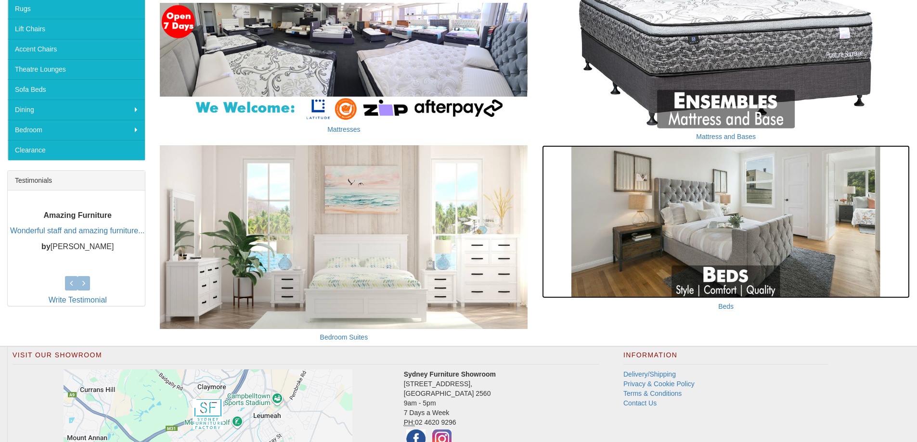
click at [585, 233] on img at bounding box center [726, 221] width 368 height 153
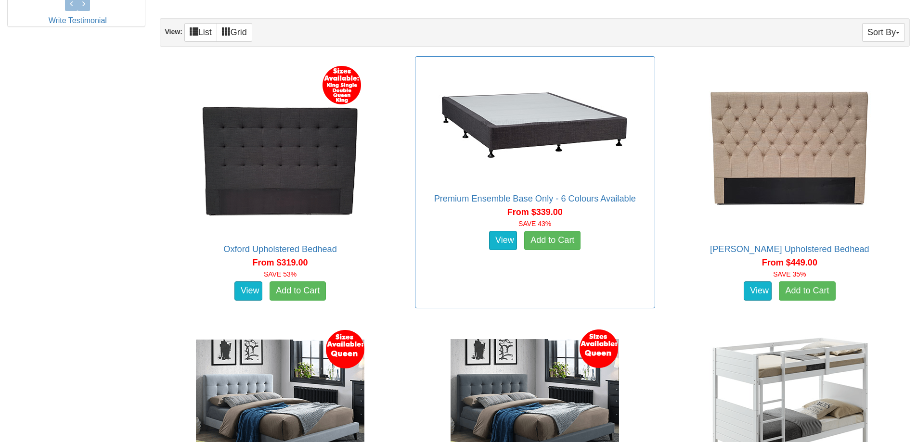
scroll to position [362, 0]
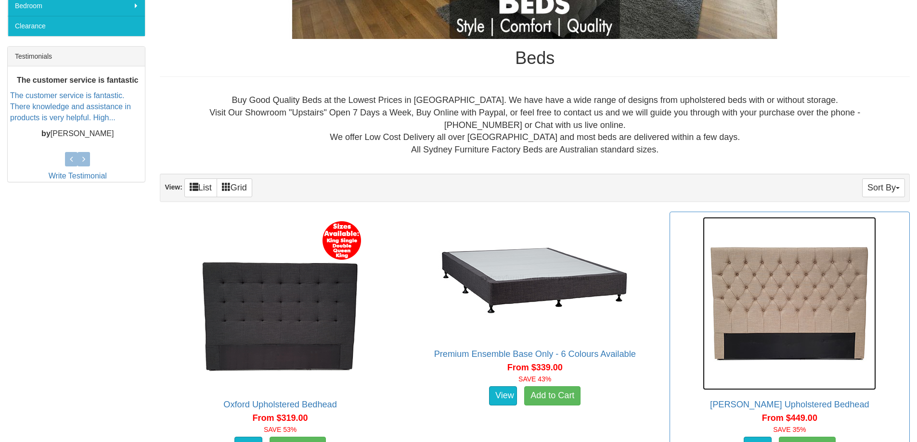
click at [784, 300] on img at bounding box center [789, 303] width 173 height 173
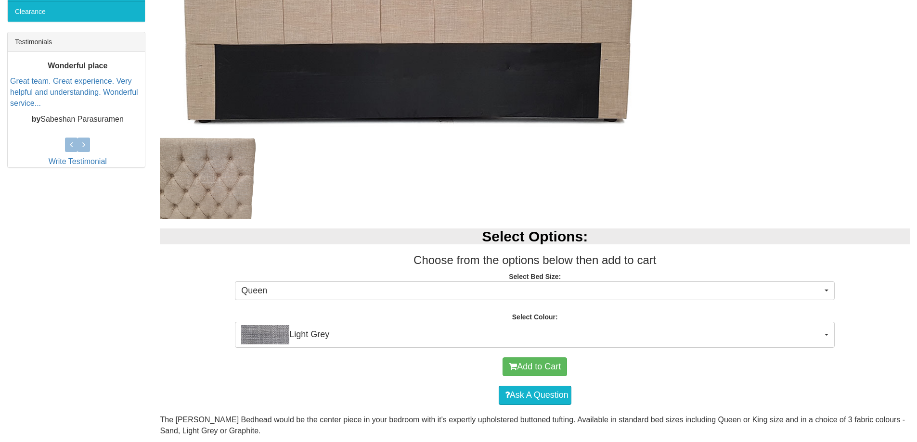
scroll to position [385, 0]
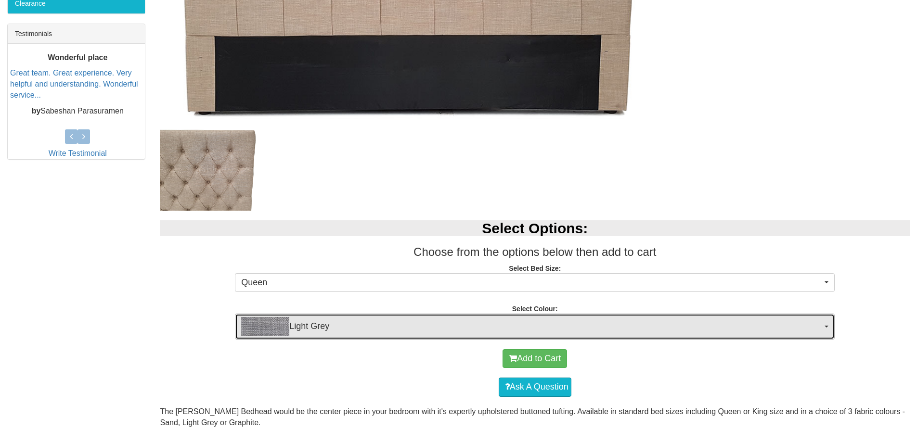
click at [392, 316] on button "Light Grey" at bounding box center [535, 327] width 600 height 26
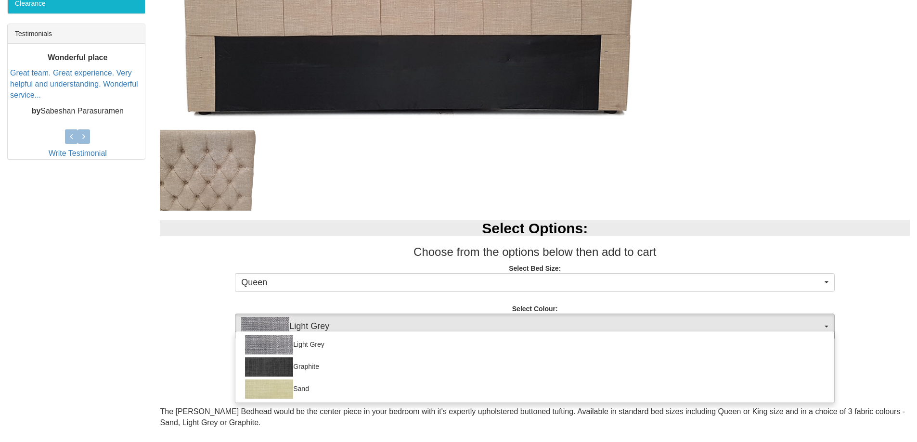
click at [416, 170] on div at bounding box center [407, 168] width 495 height 82
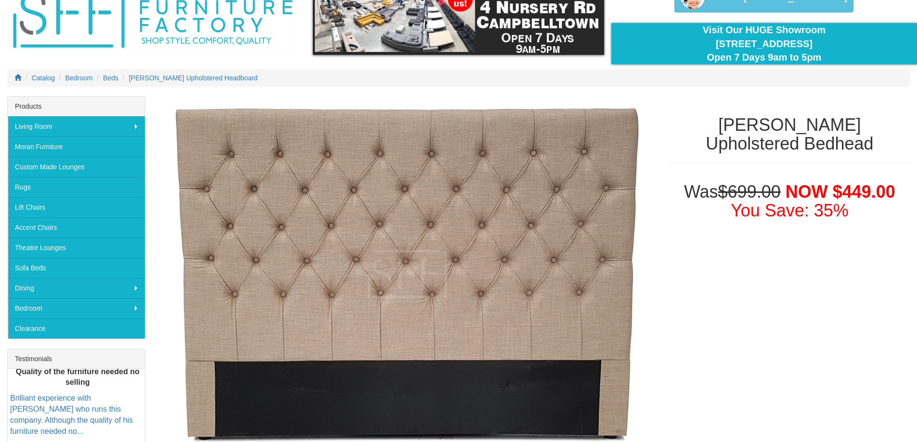
scroll to position [48, 0]
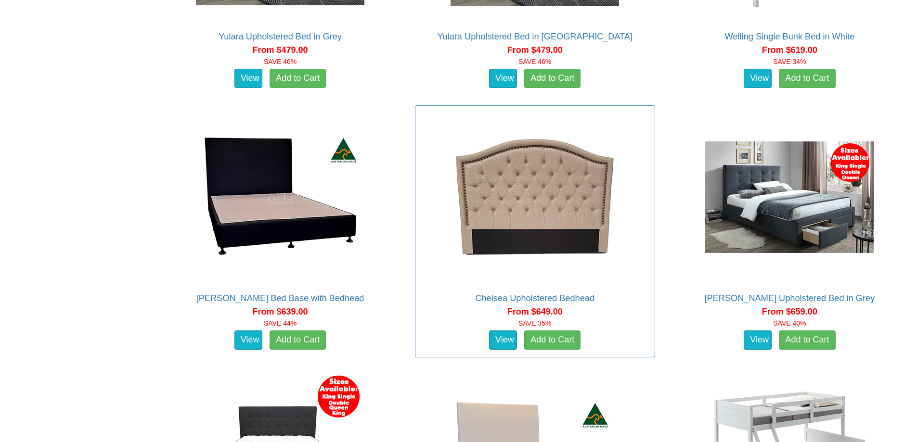
scroll to position [940, 0]
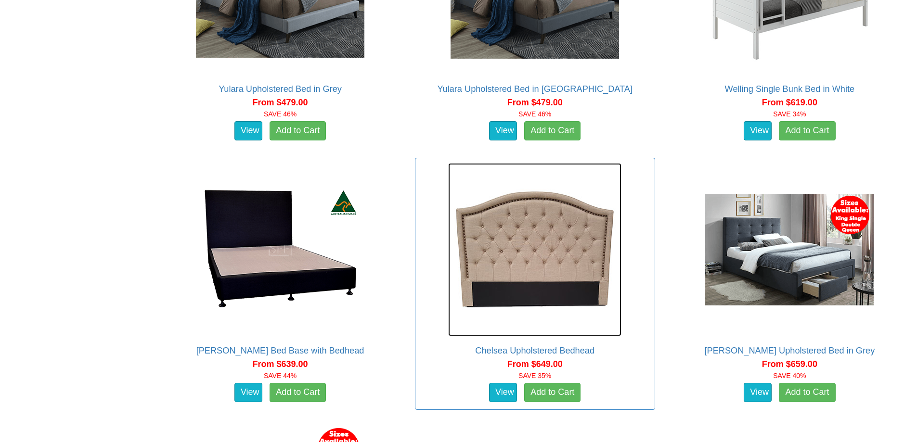
click at [520, 261] on img at bounding box center [534, 249] width 173 height 173
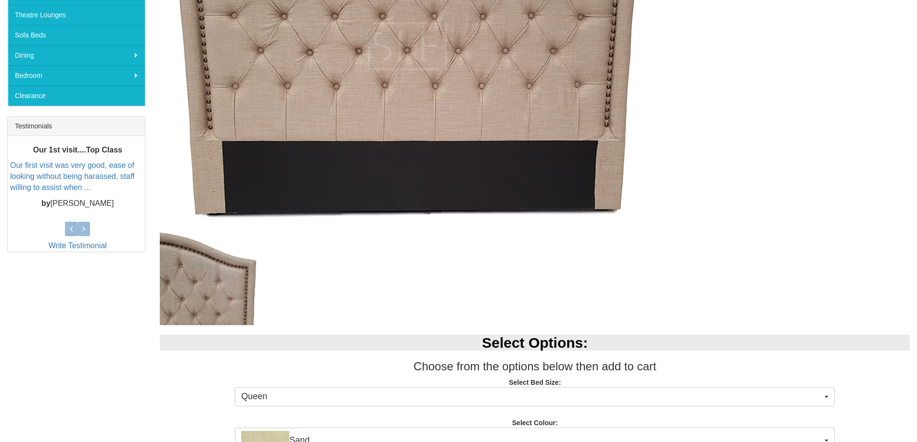
scroll to position [289, 0]
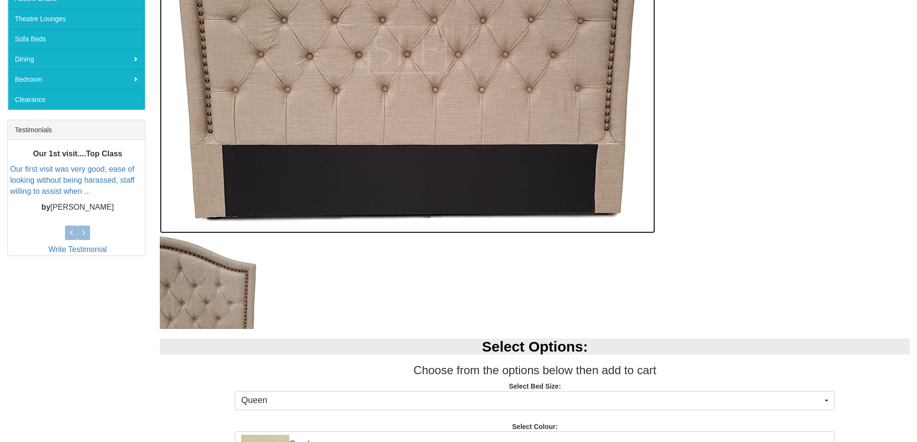
click at [306, 194] on img at bounding box center [407, 50] width 495 height 366
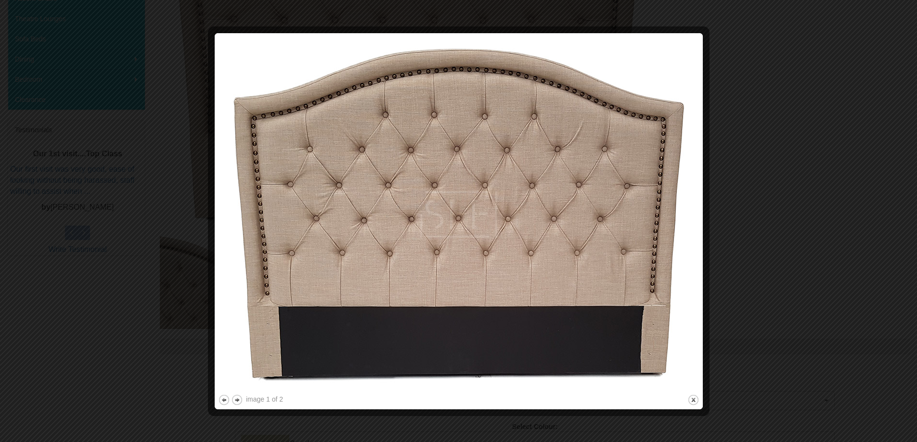
click at [741, 215] on div at bounding box center [458, 221] width 917 height 442
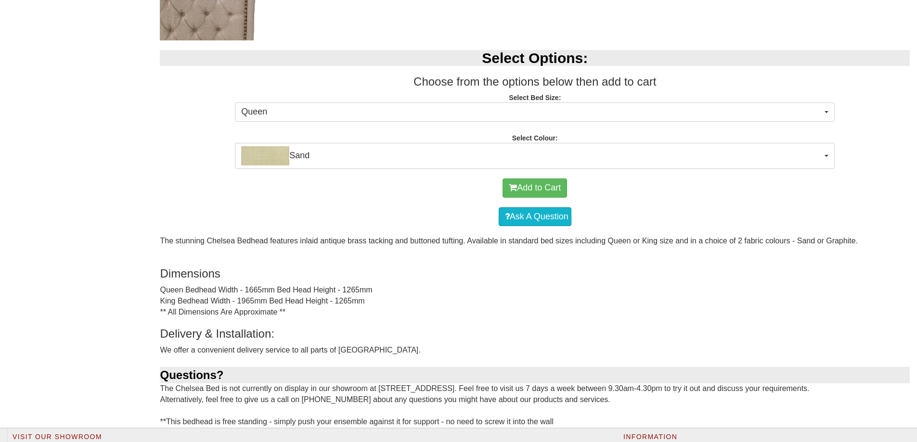
scroll to position [637, 0]
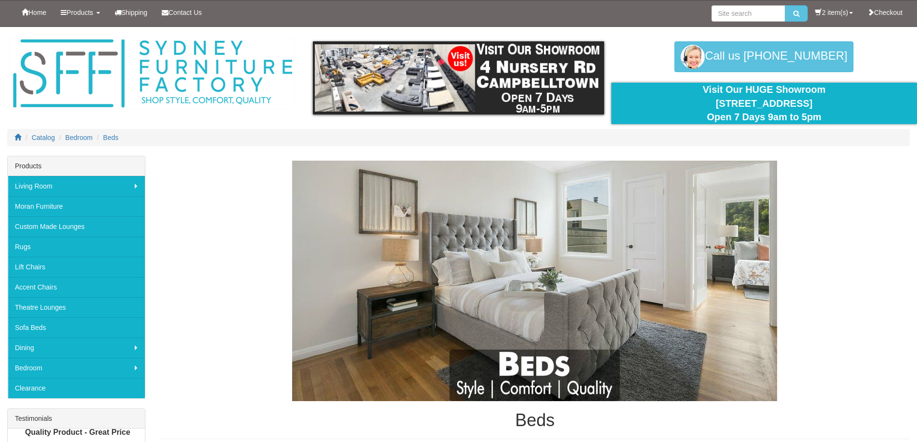
scroll to position [940, 0]
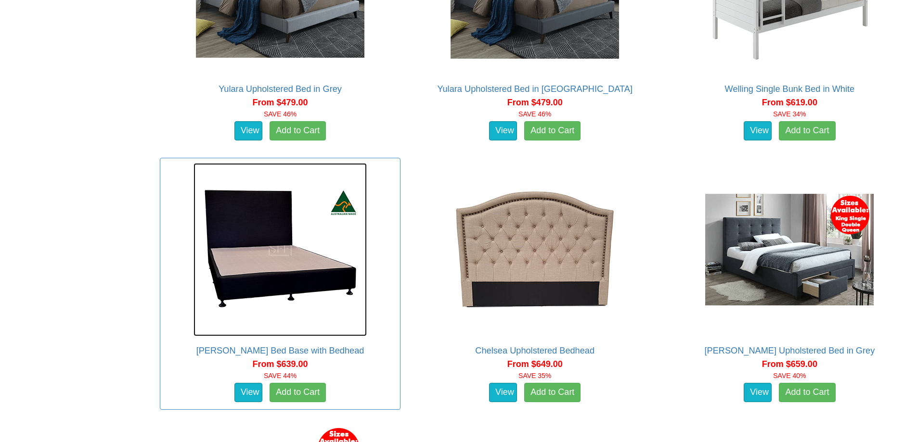
click at [270, 252] on img at bounding box center [280, 249] width 173 height 173
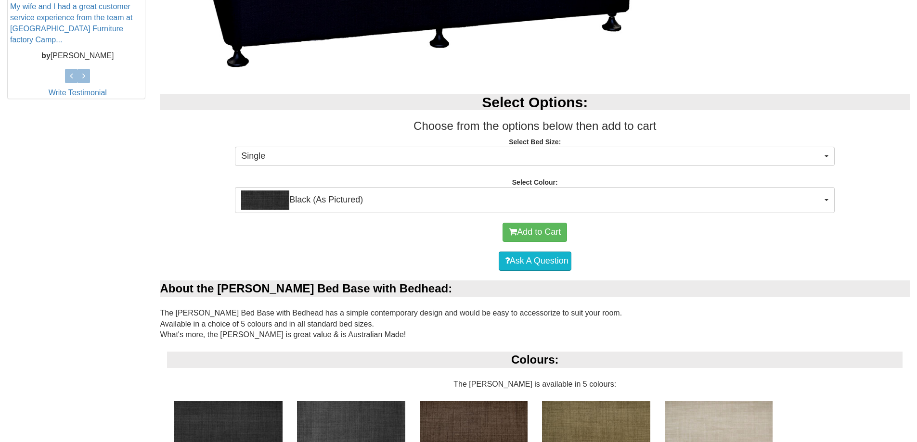
scroll to position [481, 0]
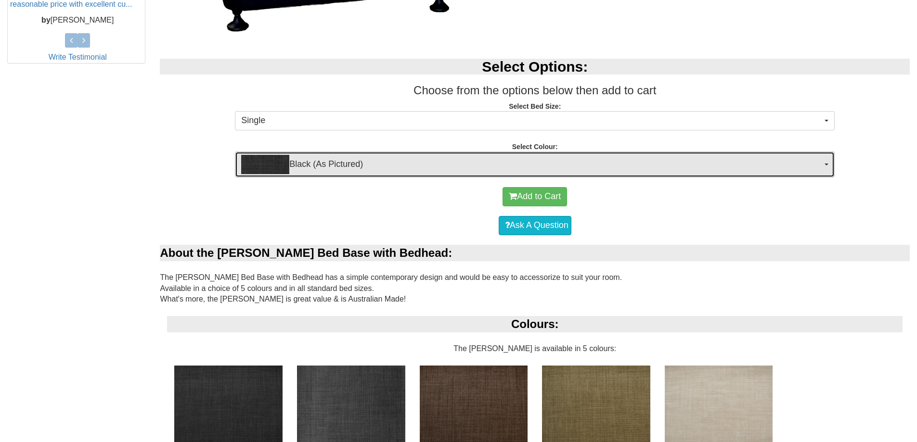
click at [274, 172] on img "button" at bounding box center [265, 164] width 48 height 19
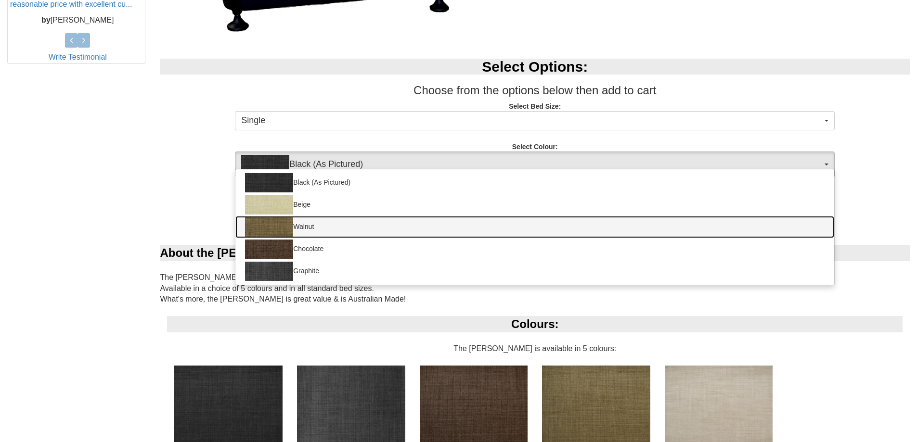
click at [279, 224] on img at bounding box center [269, 227] width 48 height 19
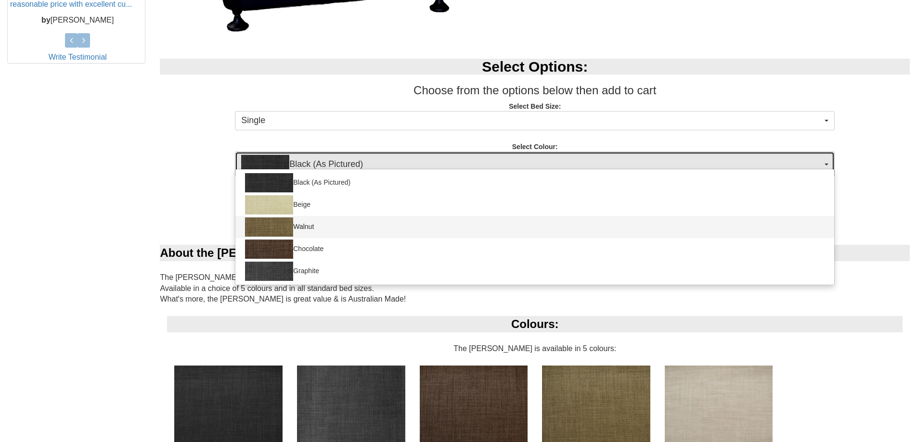
select select "1626"
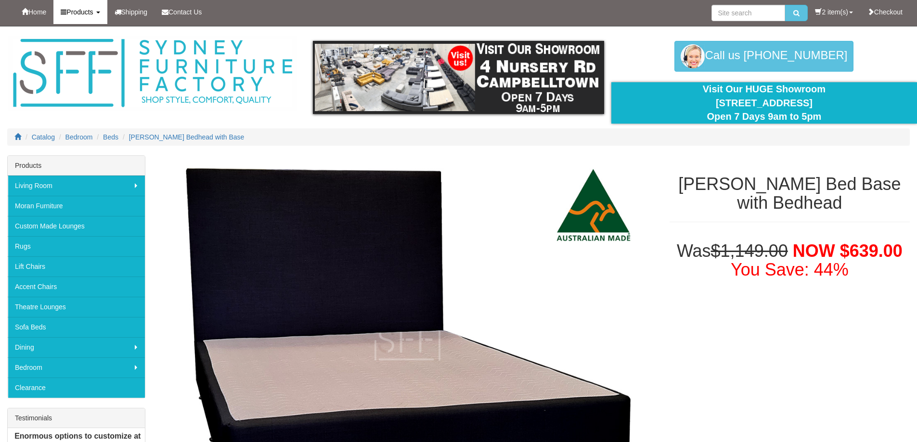
scroll to position [0, 0]
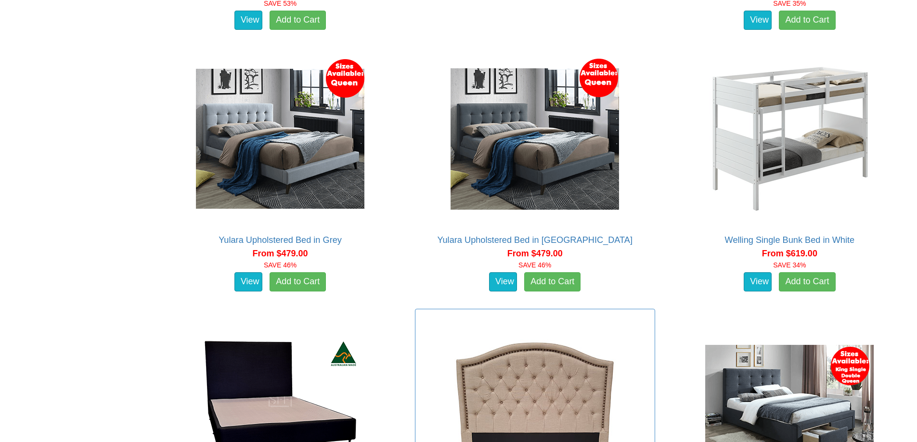
scroll to position [844, 0]
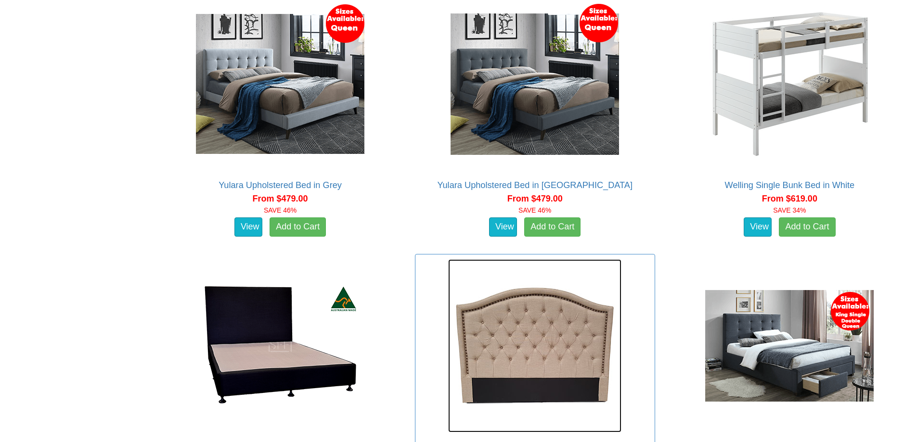
click at [558, 335] on img at bounding box center [534, 345] width 173 height 173
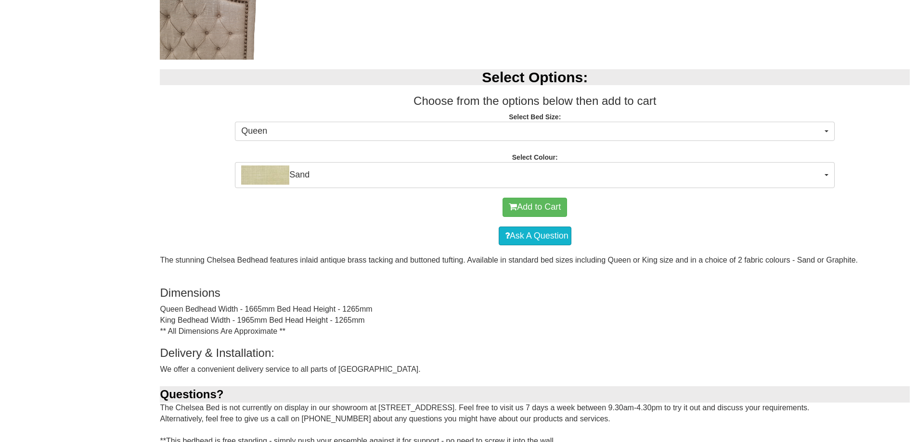
scroll to position [578, 0]
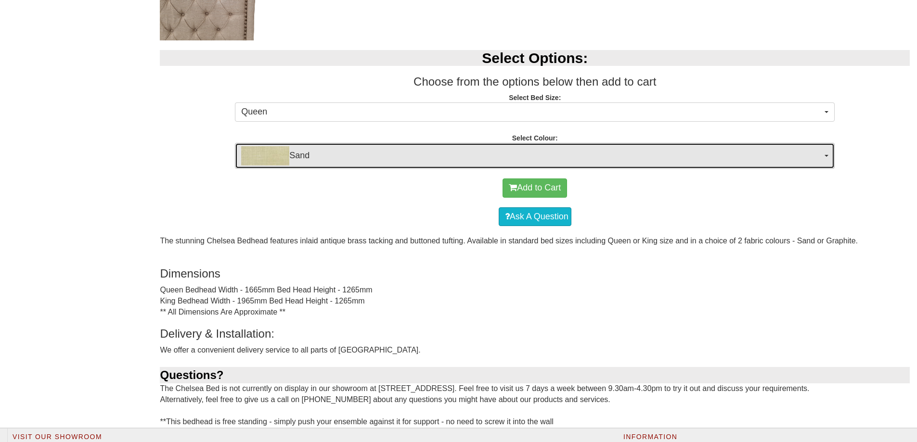
click at [493, 162] on span "Sand" at bounding box center [531, 155] width 581 height 19
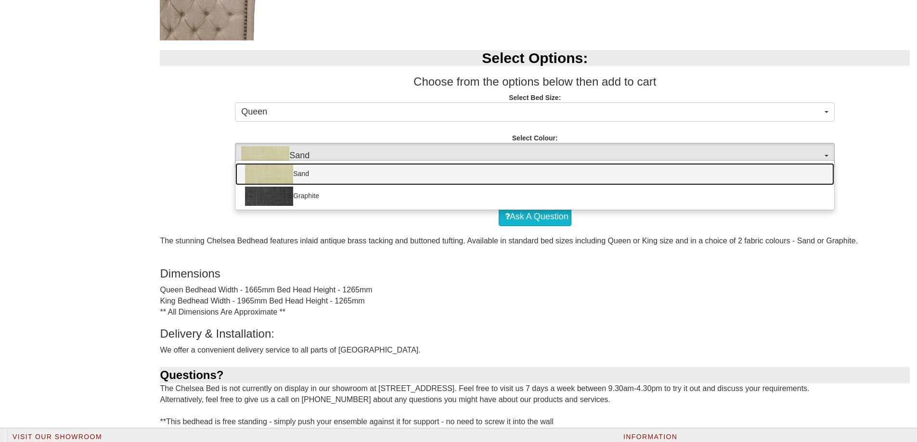
click at [279, 178] on img at bounding box center [269, 174] width 48 height 19
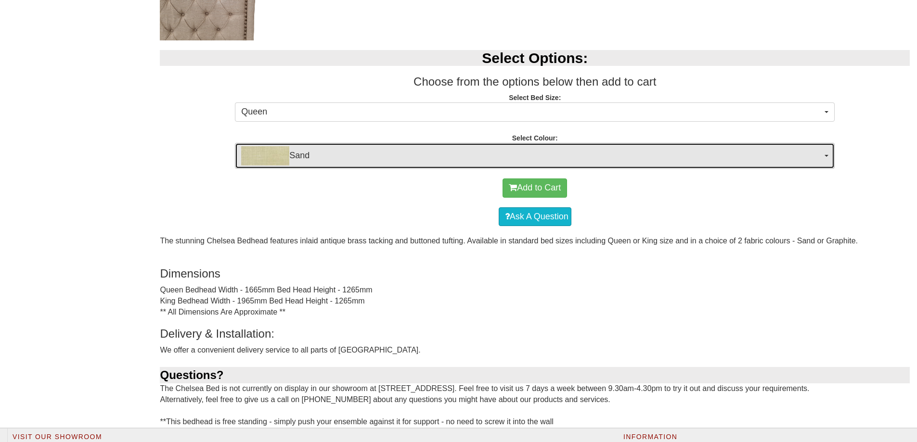
click at [290, 157] on span "Sand" at bounding box center [531, 155] width 581 height 19
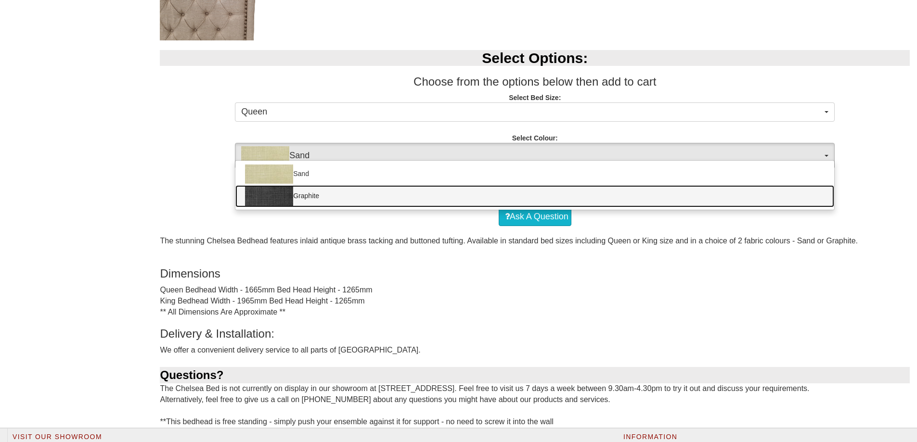
click at [289, 193] on img at bounding box center [269, 196] width 48 height 19
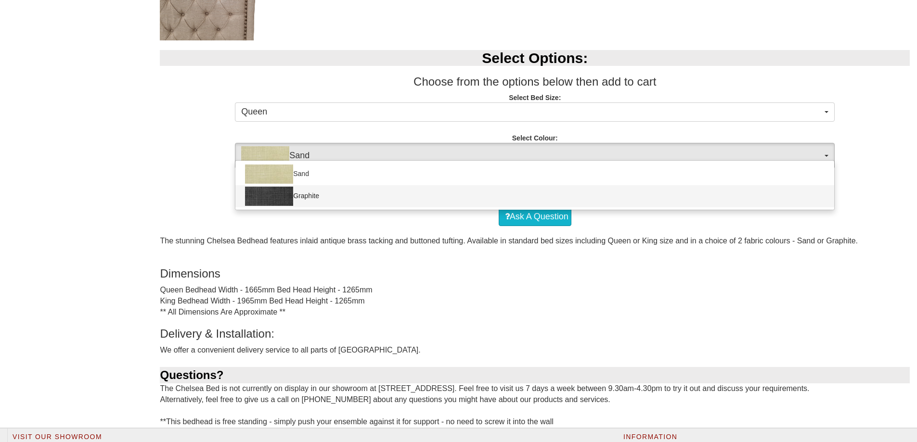
select select "1237"
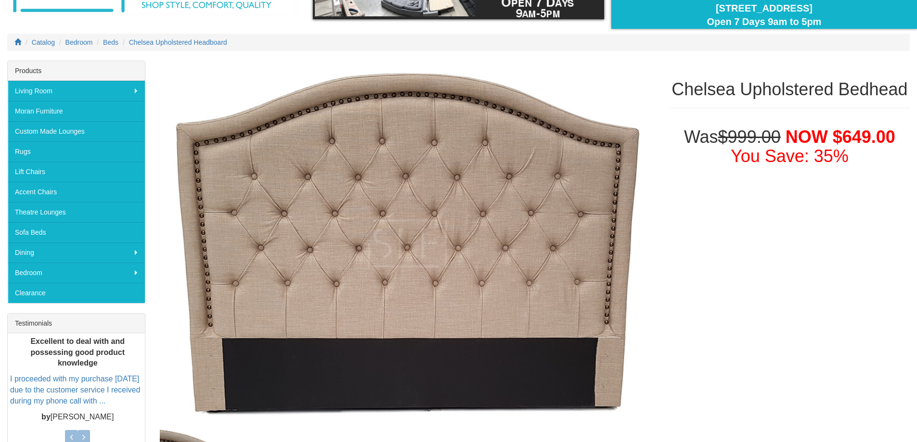
scroll to position [81, 0]
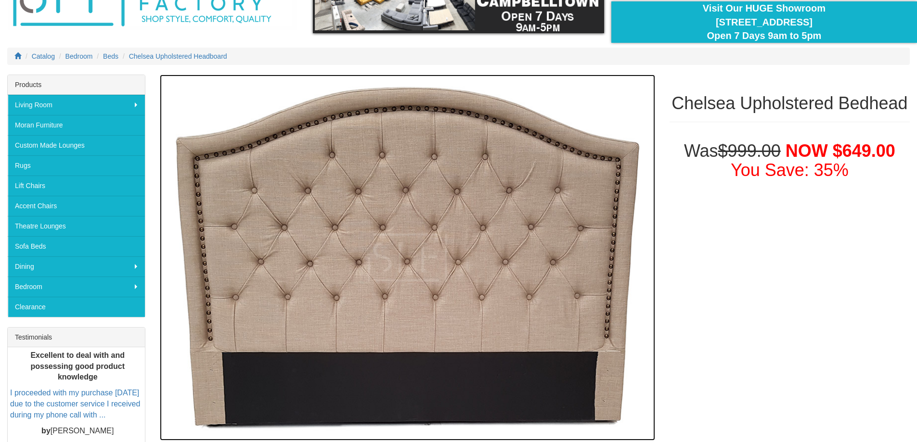
click at [486, 203] on img at bounding box center [407, 258] width 495 height 366
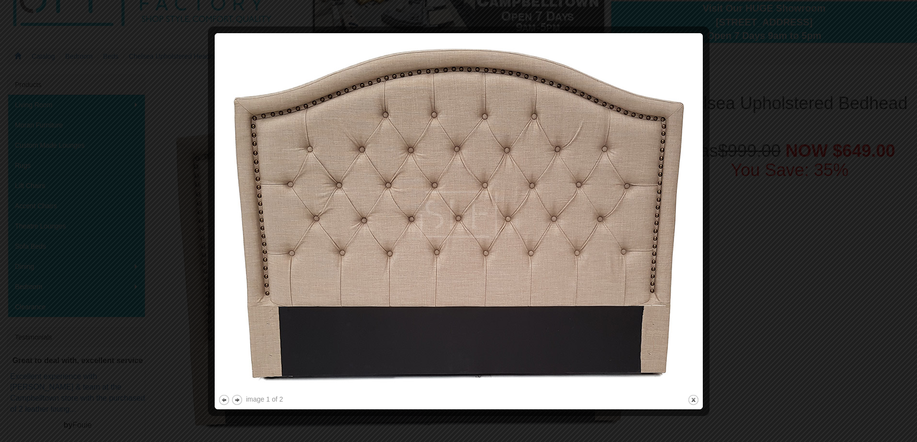
click at [742, 167] on div at bounding box center [458, 221] width 917 height 442
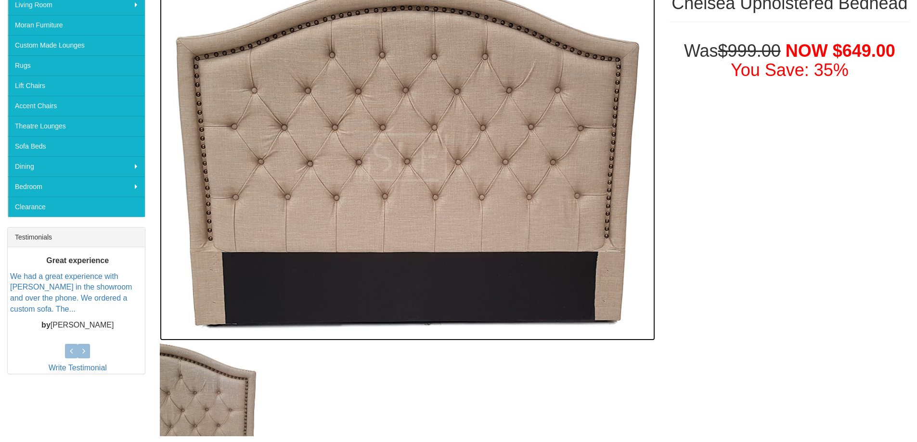
scroll to position [178, 0]
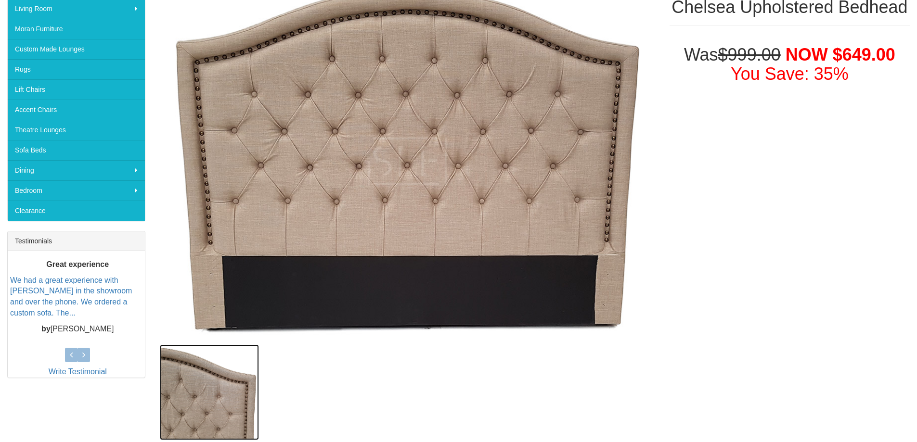
click at [244, 380] on img at bounding box center [209, 393] width 99 height 96
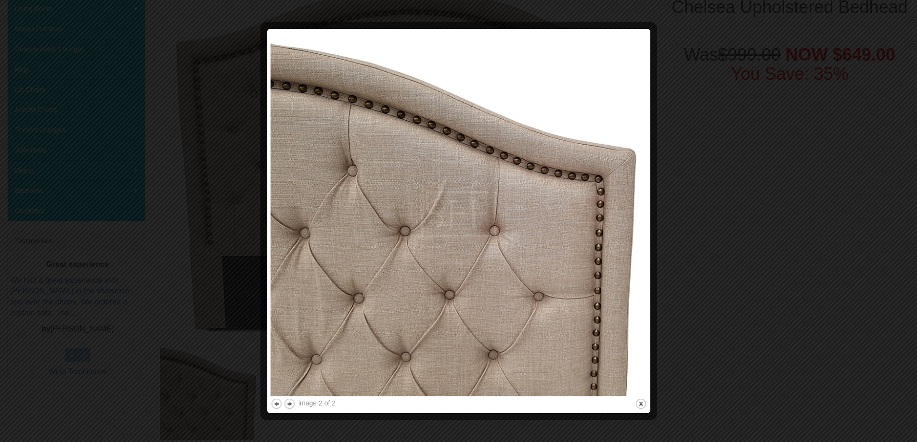
click at [644, 135] on img at bounding box center [459, 214] width 376 height 364
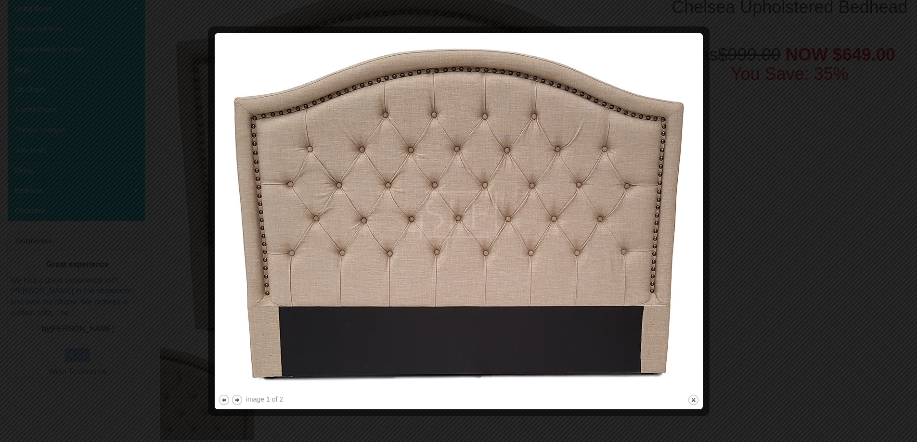
click at [820, 137] on div at bounding box center [458, 221] width 917 height 442
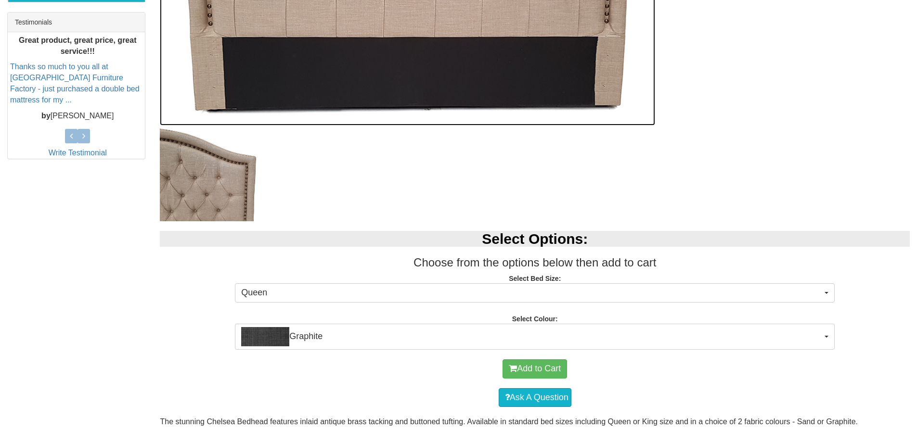
scroll to position [108, 0]
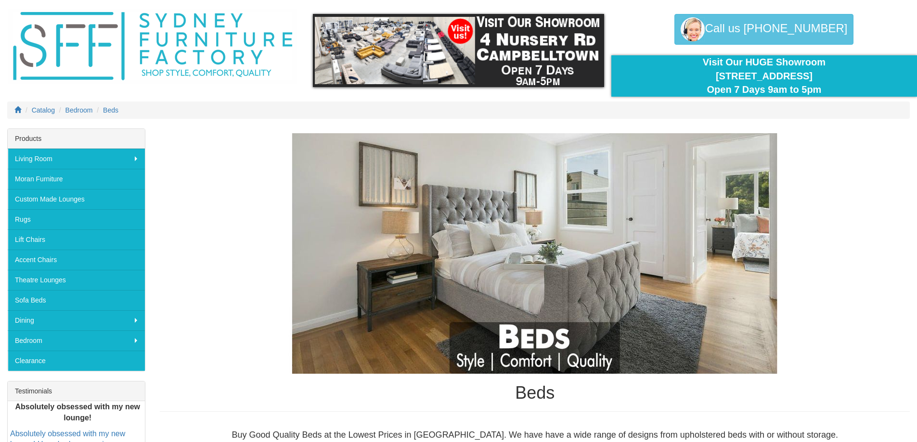
scroll to position [26, 0]
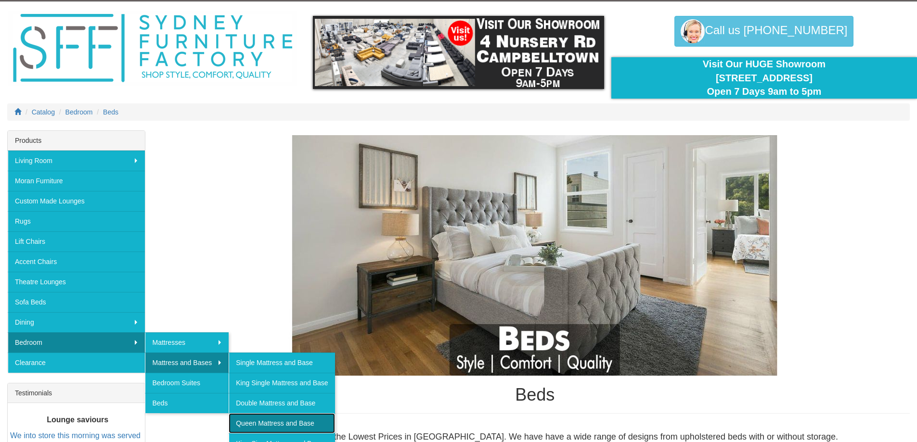
click at [271, 420] on link "Queen Mattress and Base" at bounding box center [282, 423] width 106 height 20
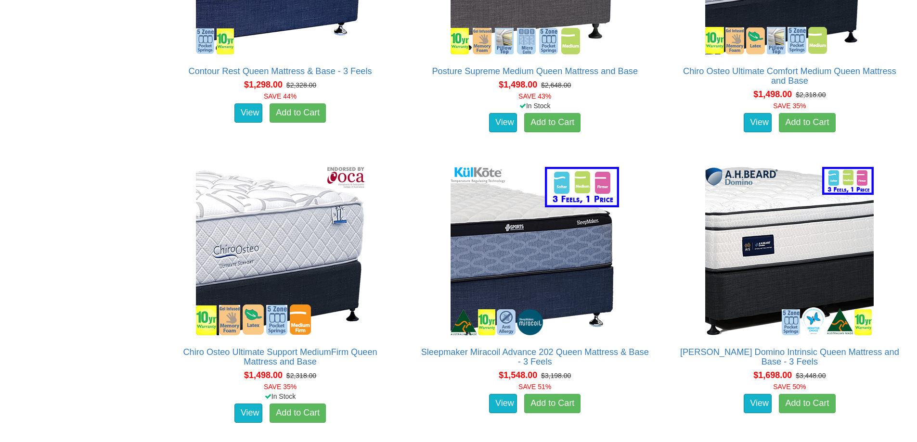
scroll to position [2214, 0]
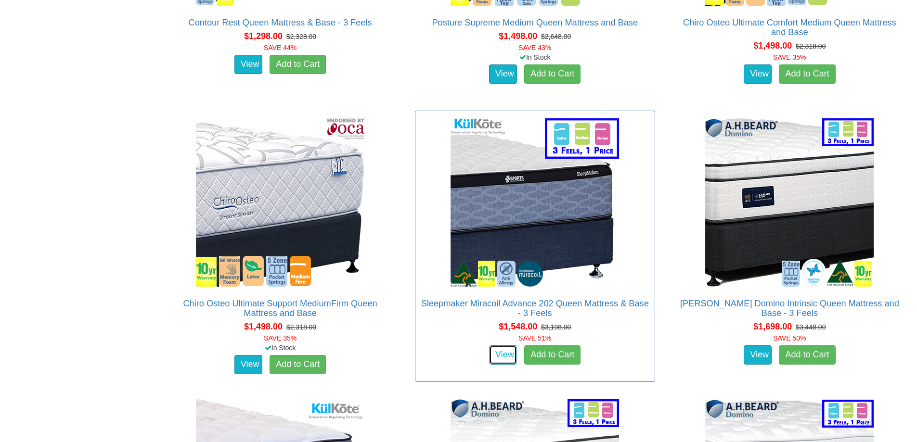
click at [494, 346] on link "View" at bounding box center [503, 355] width 28 height 19
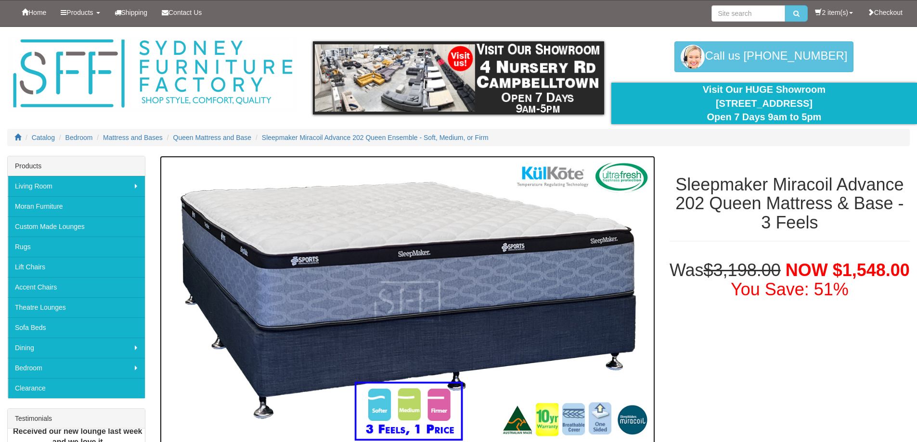
click at [493, 294] on img at bounding box center [407, 301] width 495 height 291
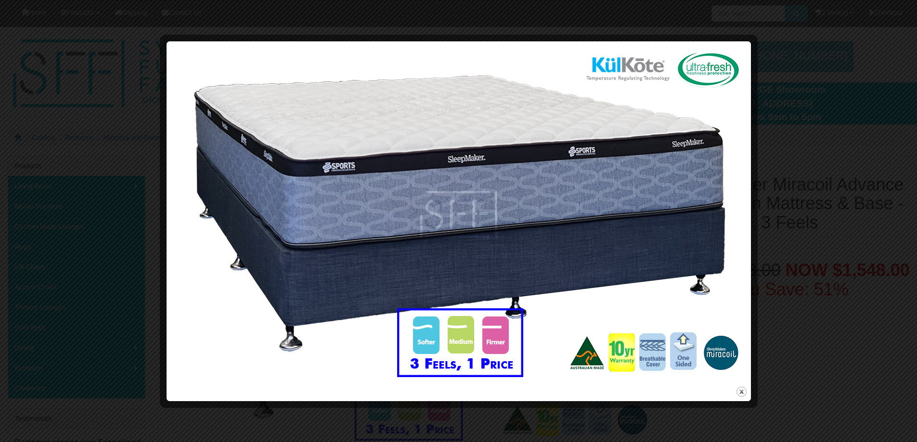
click at [799, 153] on div at bounding box center [458, 221] width 917 height 442
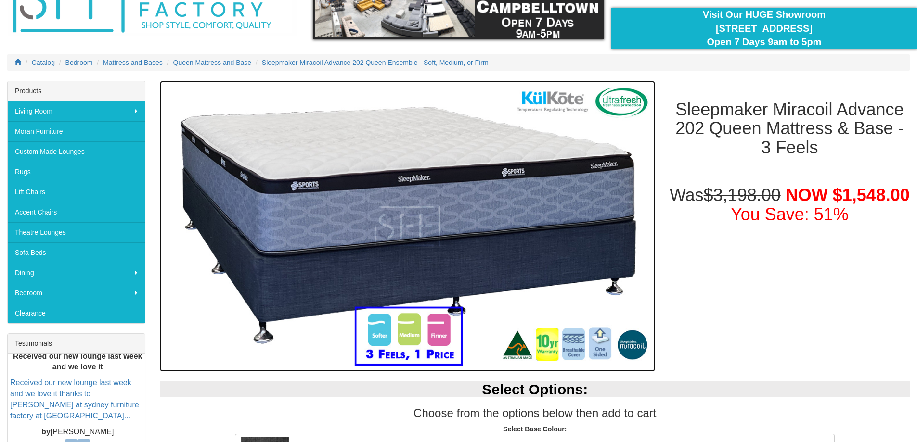
scroll to position [48, 0]
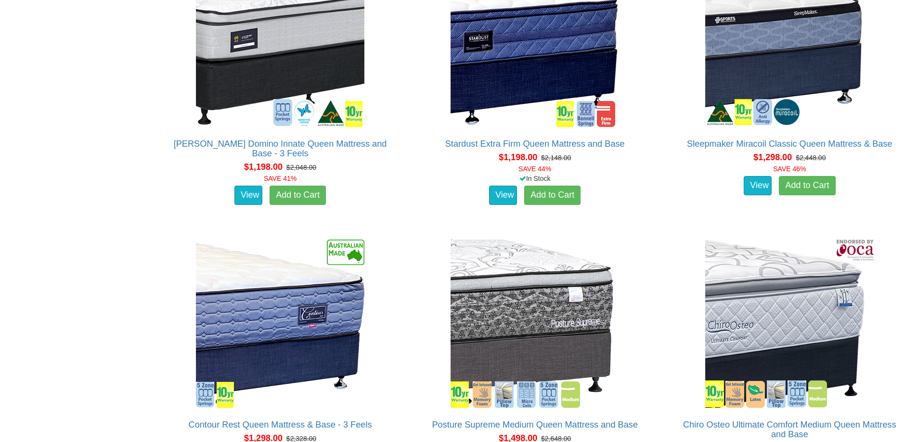
scroll to position [1781, 0]
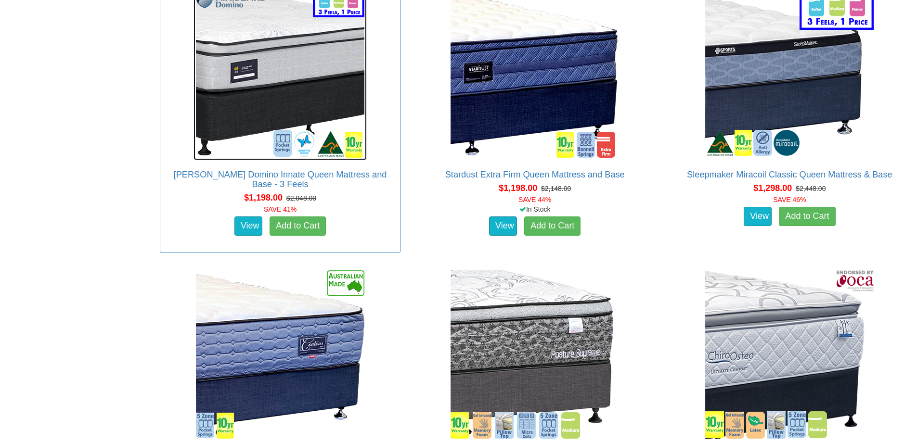
click at [282, 95] on img at bounding box center [280, 73] width 173 height 173
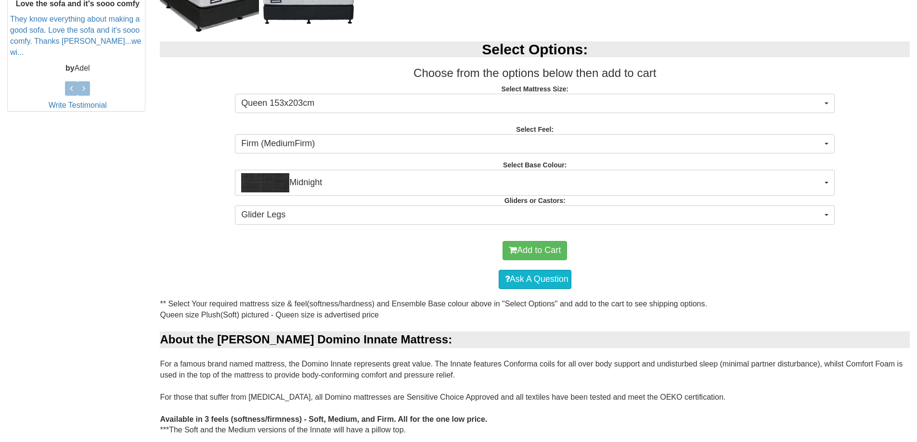
scroll to position [144, 0]
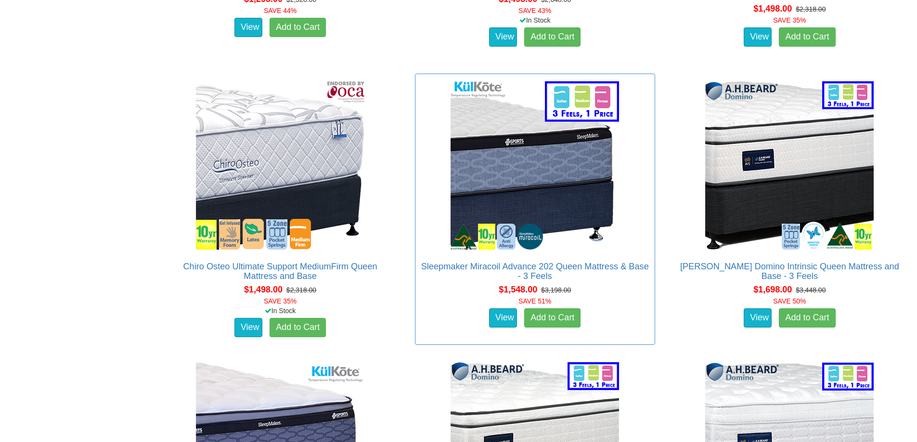
scroll to position [2262, 0]
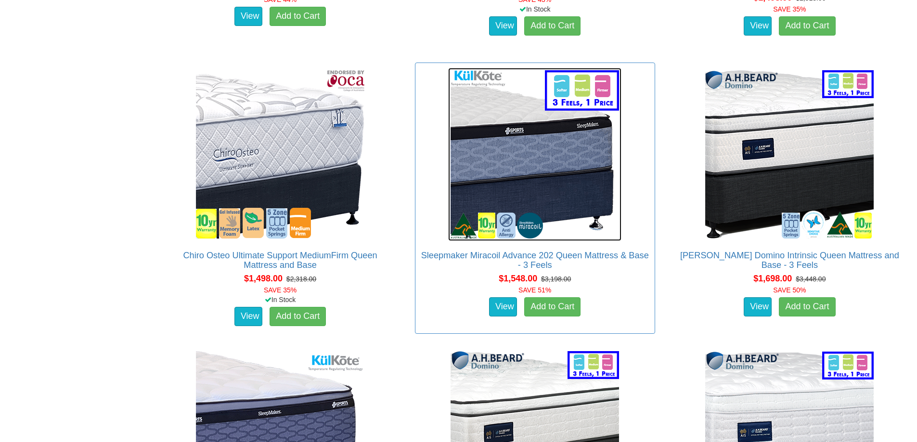
click at [503, 151] on img at bounding box center [534, 154] width 173 height 173
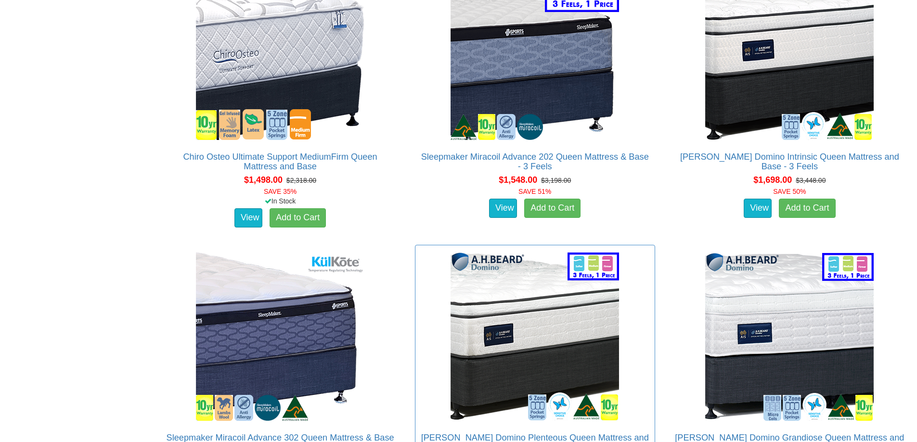
scroll to position [2306, 0]
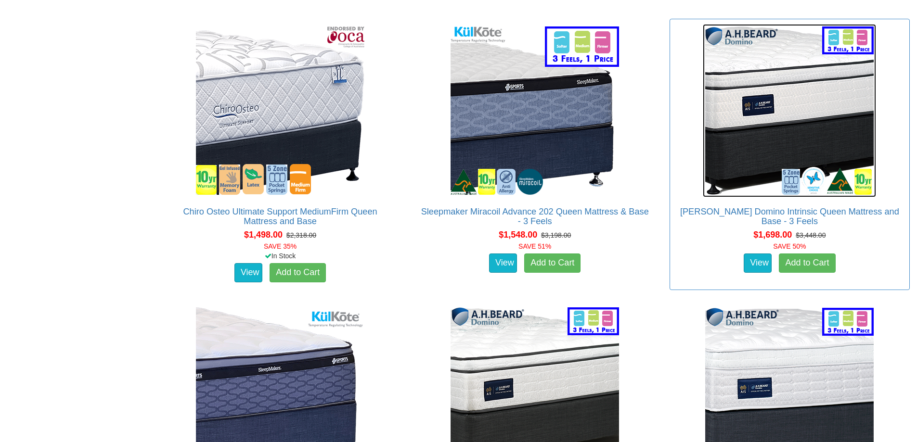
click at [750, 86] on img at bounding box center [789, 110] width 173 height 173
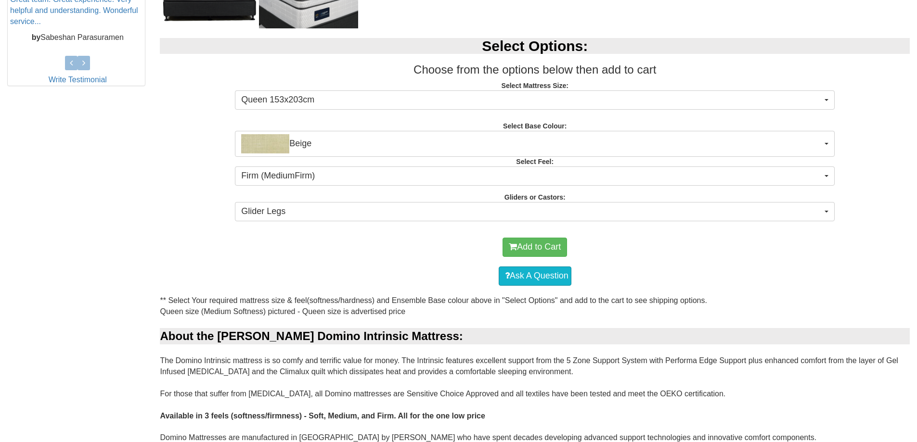
scroll to position [385, 0]
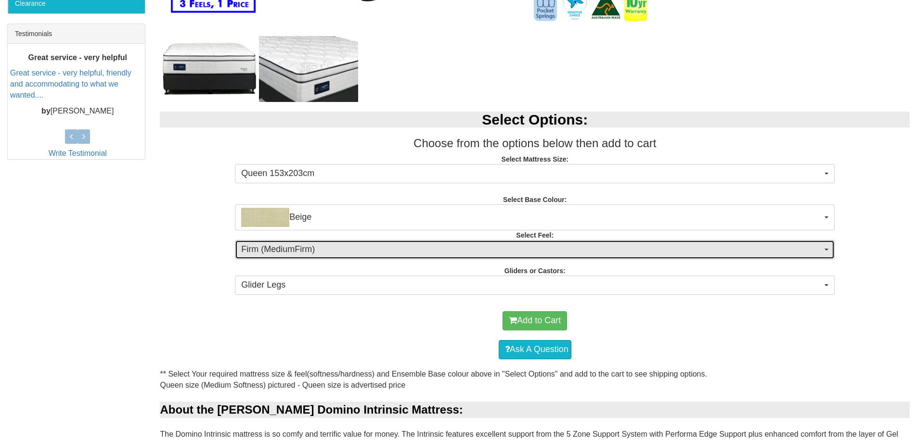
click at [525, 257] on button "Firm (MediumFirm)" at bounding box center [535, 249] width 600 height 19
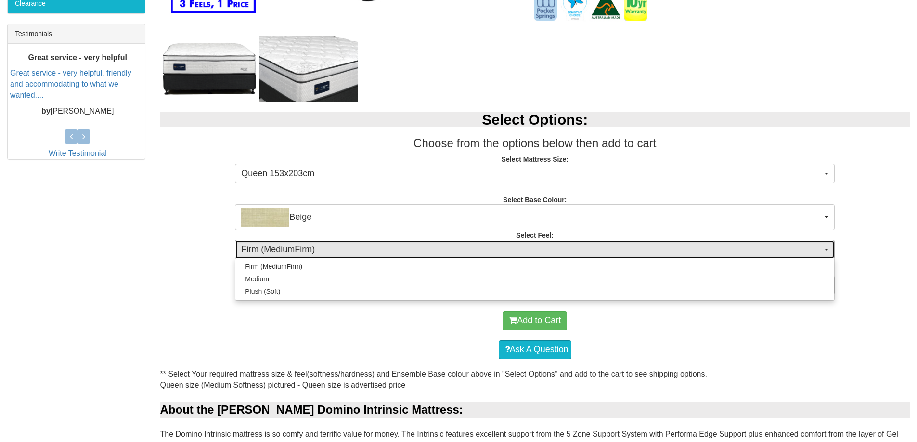
click at [525, 257] on button "Firm (MediumFirm)" at bounding box center [535, 249] width 600 height 19
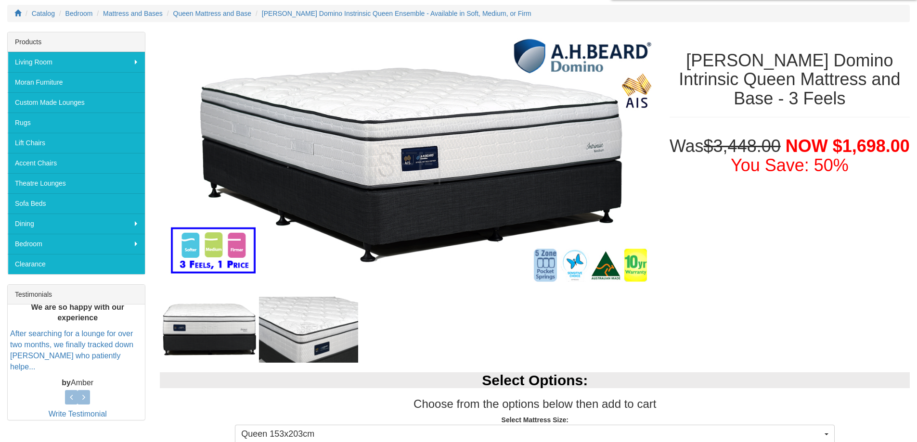
scroll to position [83, 0]
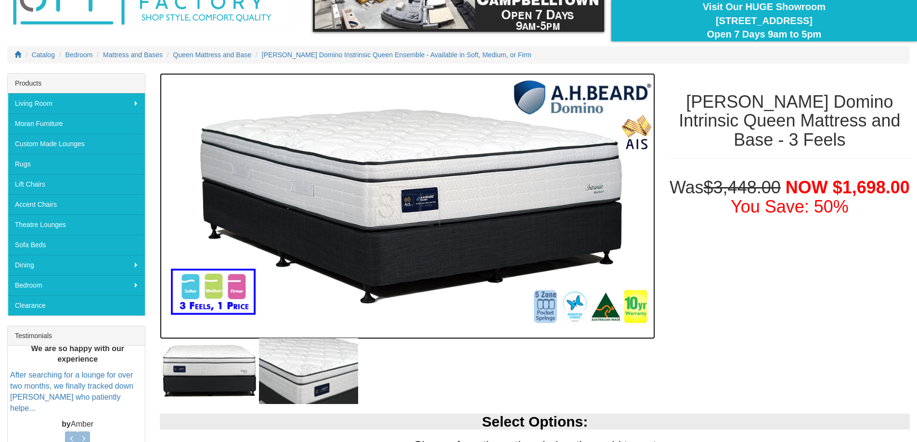
click at [427, 199] on img at bounding box center [407, 206] width 495 height 267
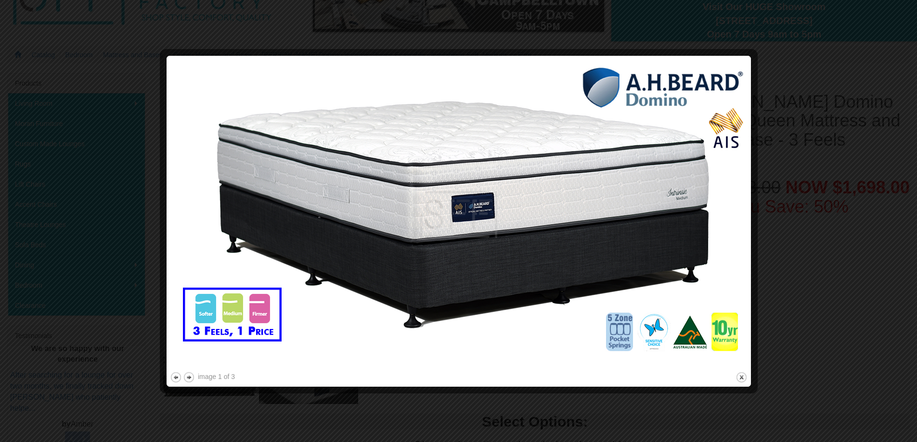
click at [461, 238] on img at bounding box center [459, 214] width 578 height 311
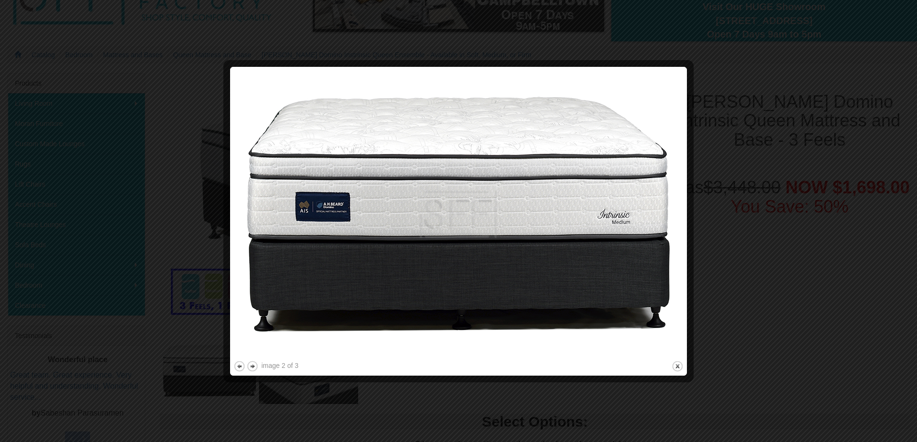
click at [461, 238] on img at bounding box center [458, 214] width 450 height 289
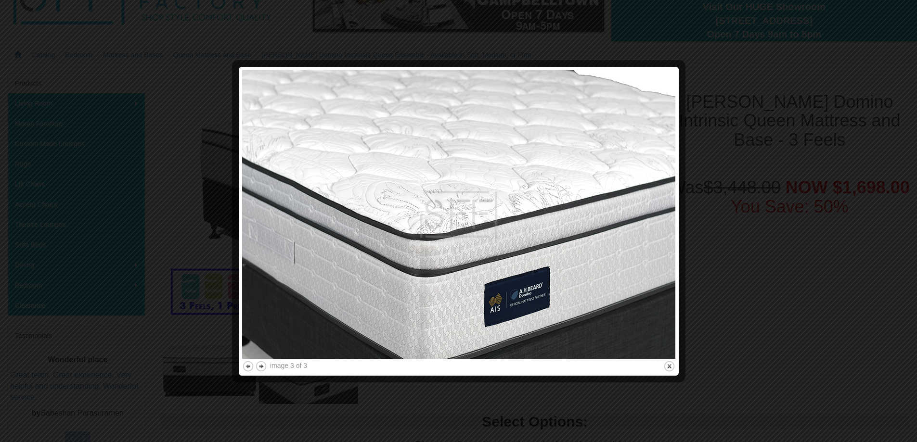
click at [461, 239] on img at bounding box center [458, 214] width 433 height 289
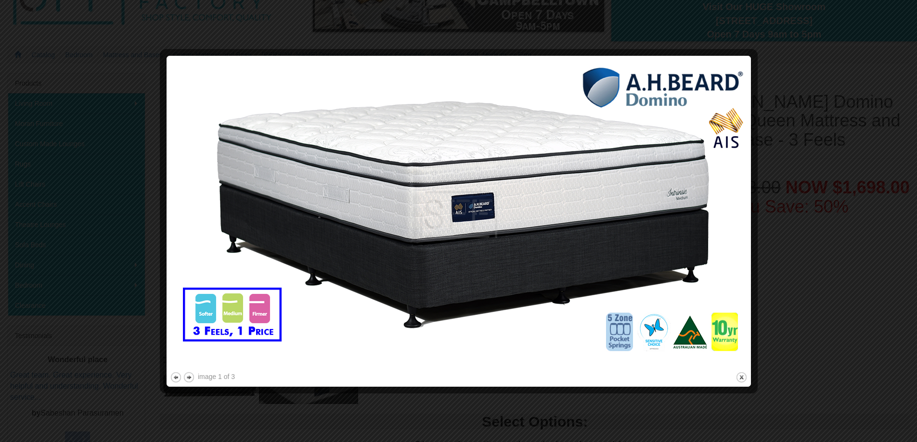
click at [461, 239] on img at bounding box center [459, 214] width 578 height 311
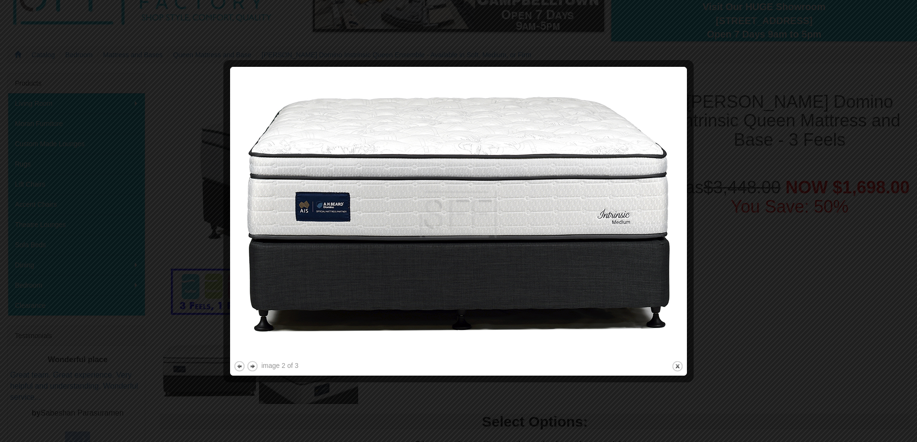
click at [747, 224] on div at bounding box center [458, 221] width 917 height 442
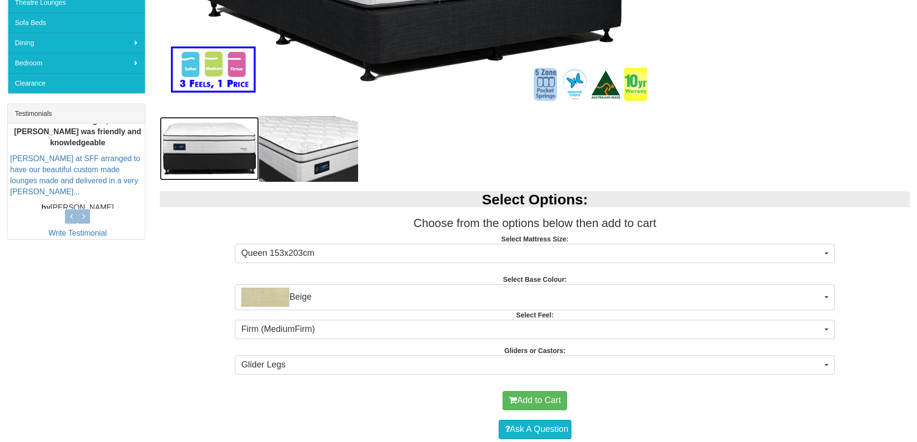
scroll to position [227, 0]
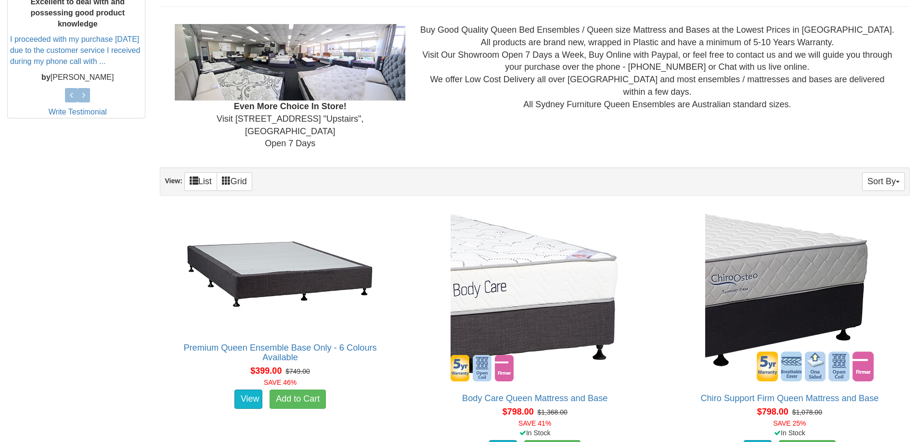
scroll to position [429, 0]
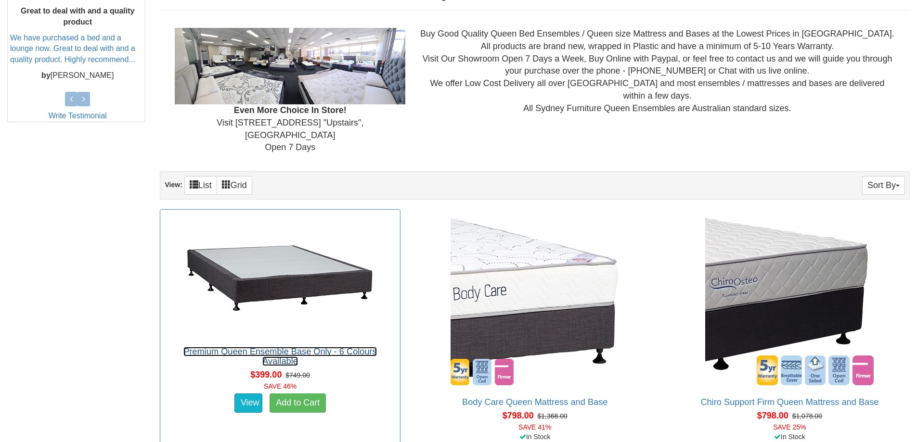
click at [285, 347] on link "Premium Queen Ensemble Base Only - 6 Colours Available" at bounding box center [279, 356] width 193 height 19
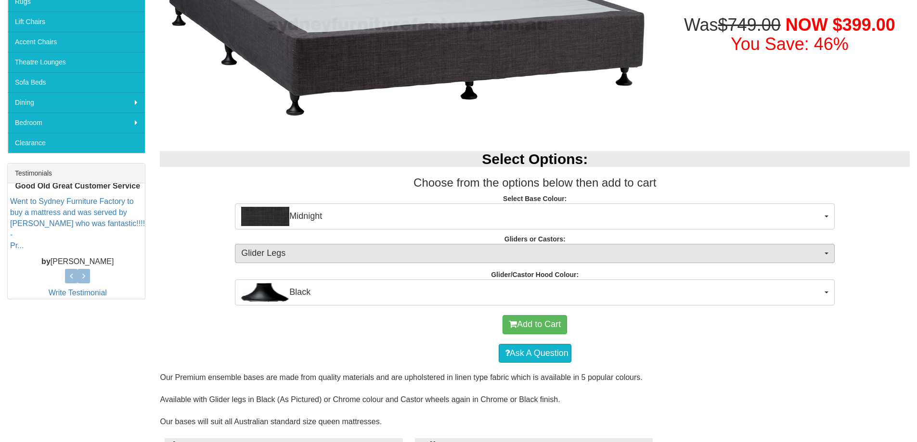
scroll to position [53, 0]
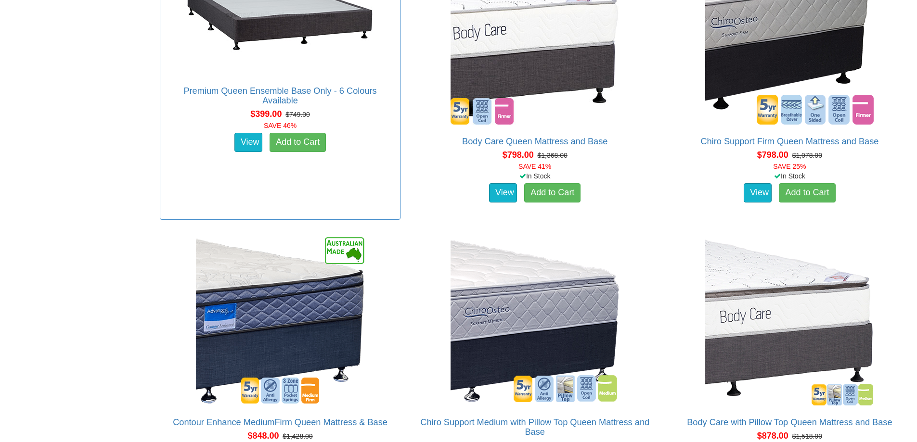
scroll to position [622, 0]
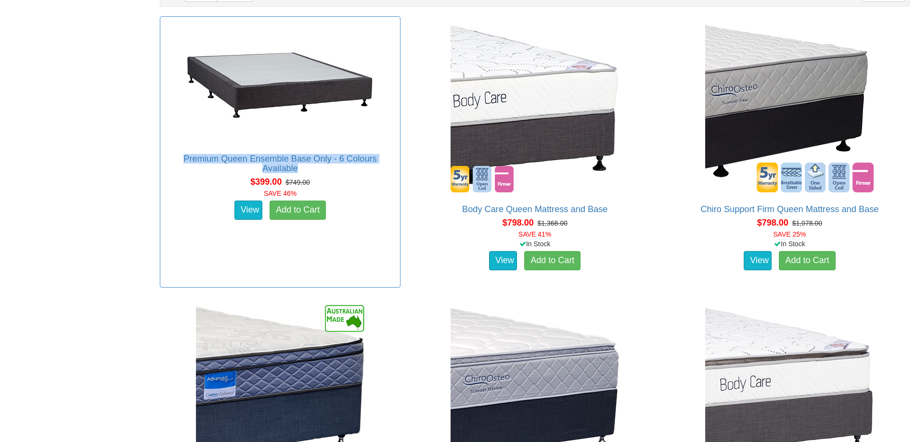
drag, startPoint x: 181, startPoint y: 143, endPoint x: 376, endPoint y: 156, distance: 195.4
click at [376, 156] on h2 "Premium Queen Ensemble Base Only - 6 Colours Available" at bounding box center [280, 163] width 230 height 19
copy link "Premium Queen Ensemble Base Only - 6 Colours Available"
